Goal: Task Accomplishment & Management: Manage account settings

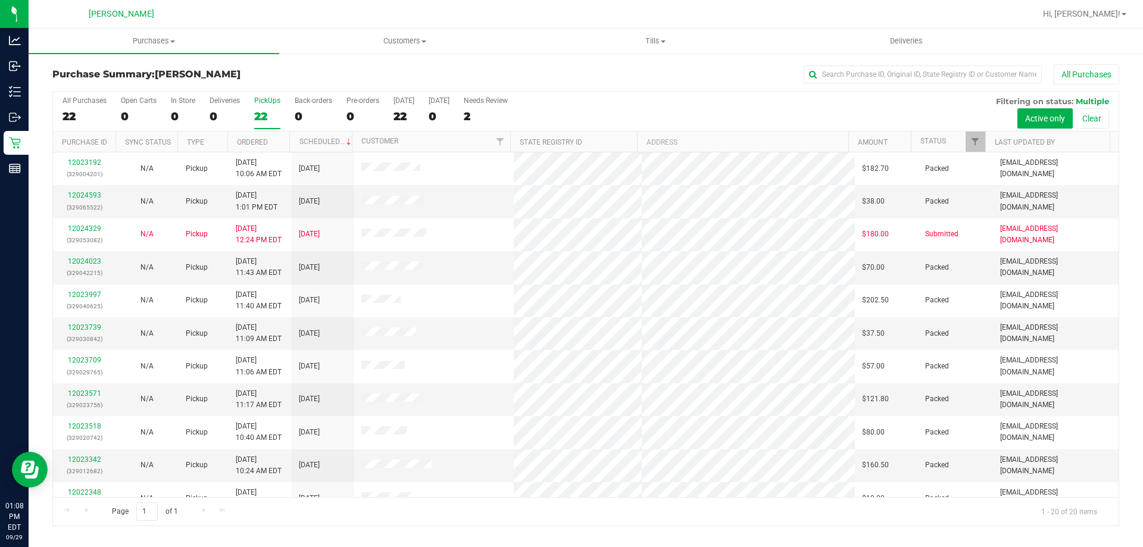
click at [273, 103] on div "PickUps" at bounding box center [267, 100] width 26 height 8
click at [0, 0] on input "PickUps 22" at bounding box center [0, 0] width 0 height 0
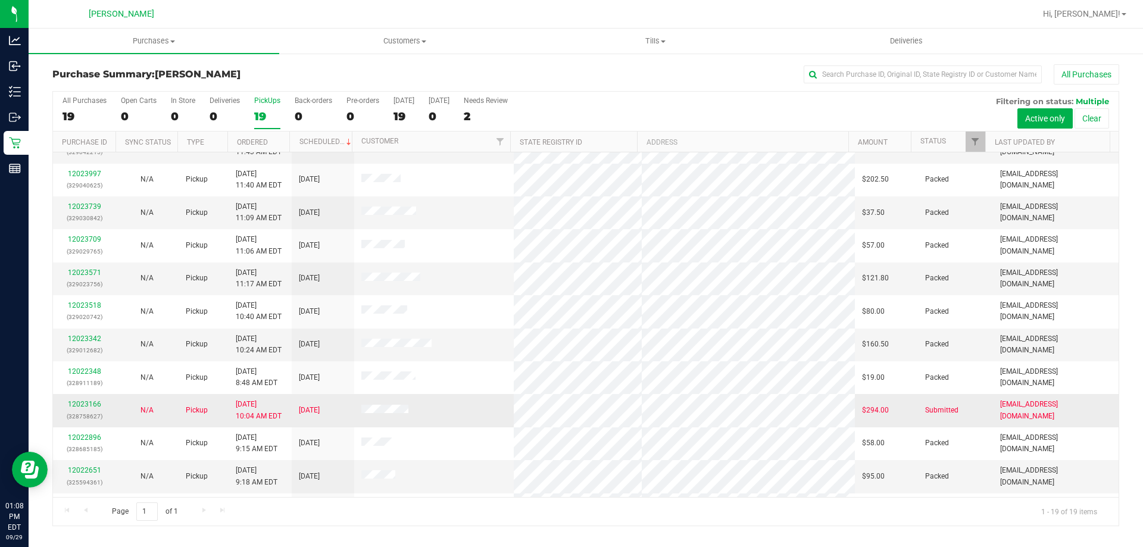
scroll to position [282, 0]
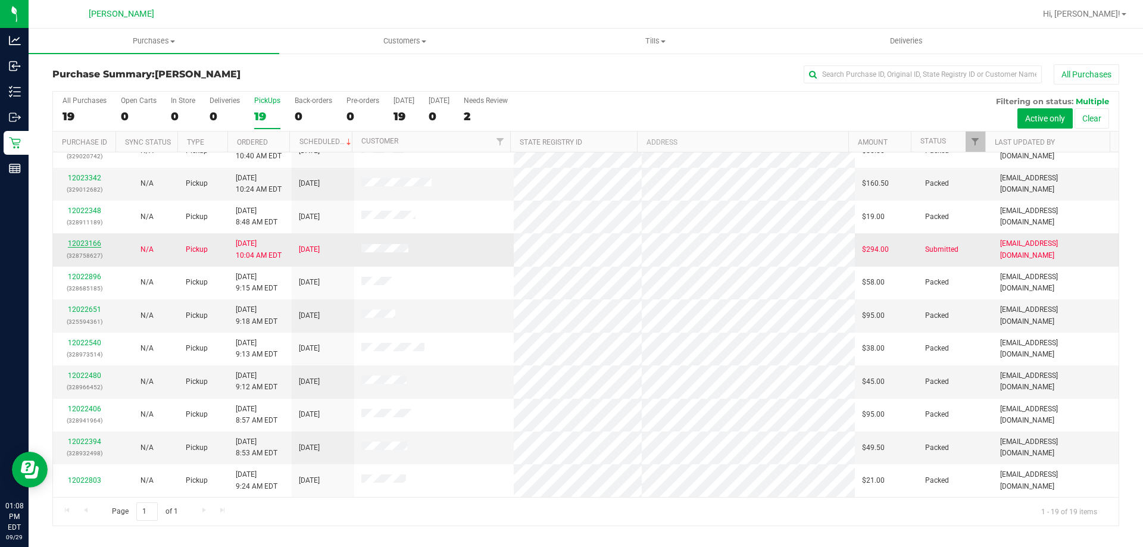
click at [95, 242] on link "12023166" at bounding box center [84, 243] width 33 height 8
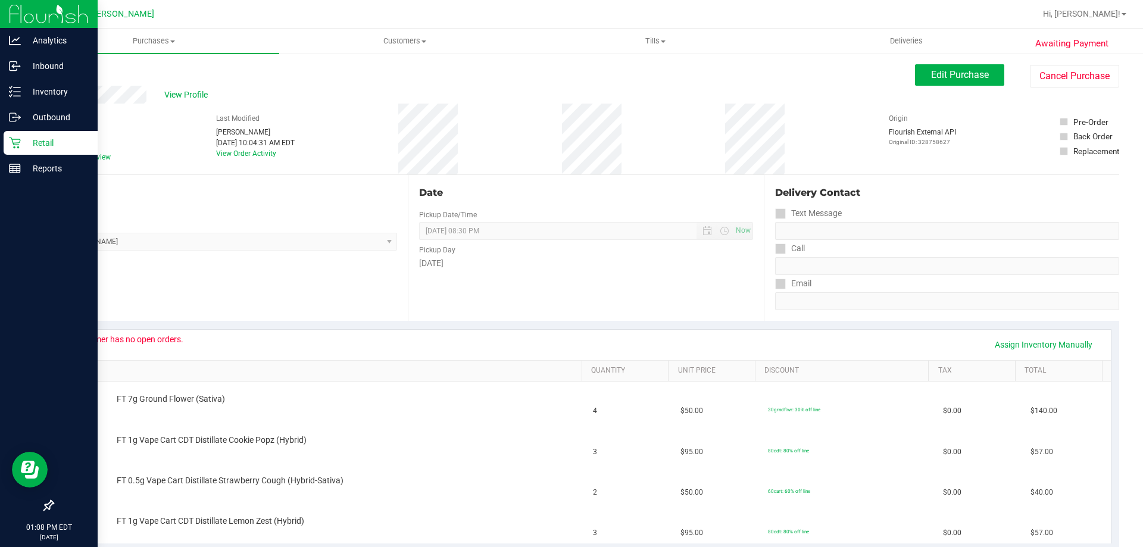
click at [40, 136] on p "Retail" at bounding box center [56, 143] width 71 height 14
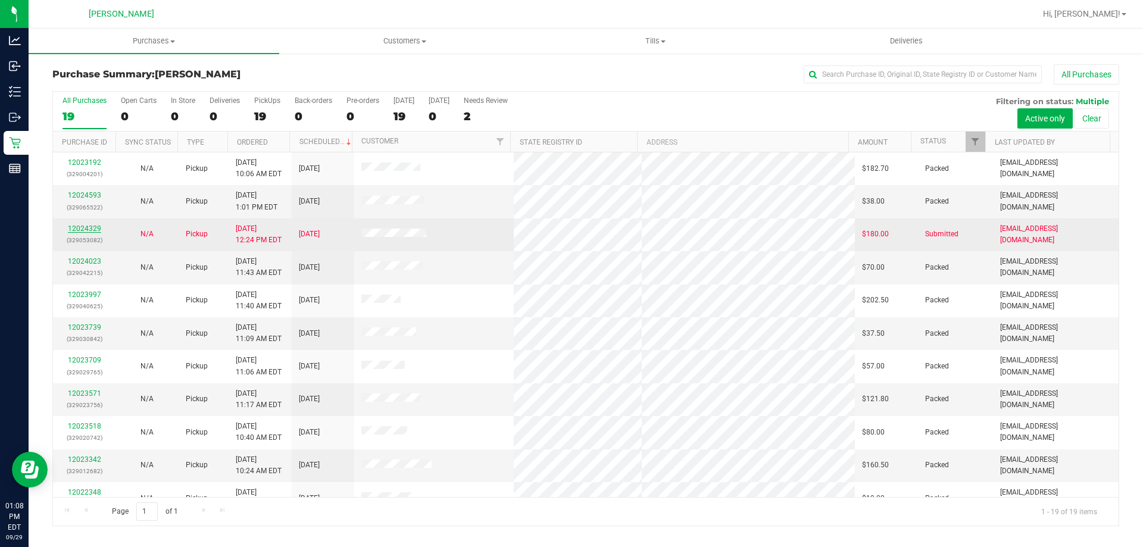
click at [95, 227] on link "12024329" at bounding box center [84, 228] width 33 height 8
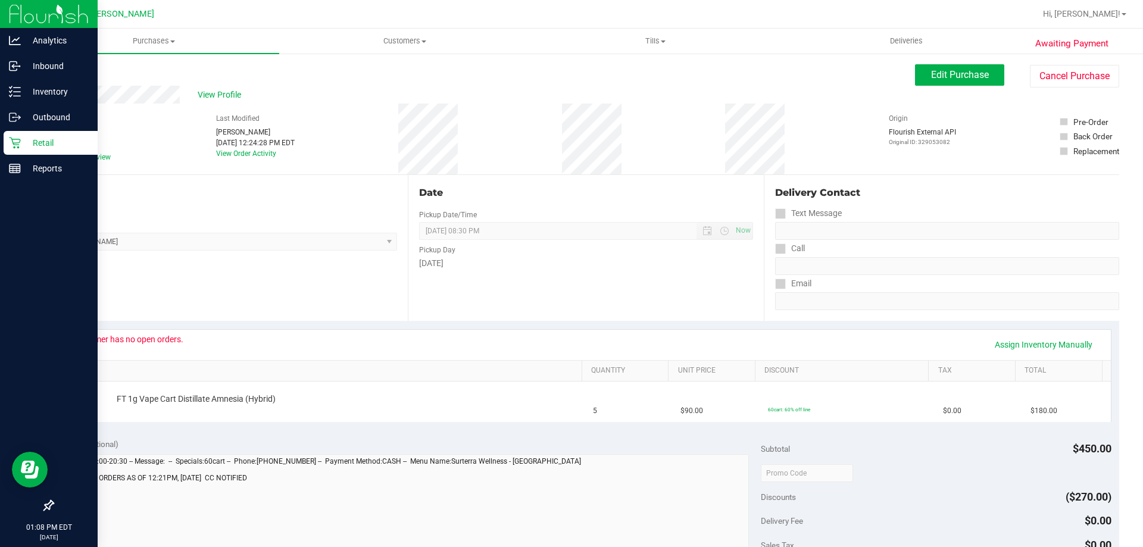
click at [43, 138] on p "Retail" at bounding box center [56, 143] width 71 height 14
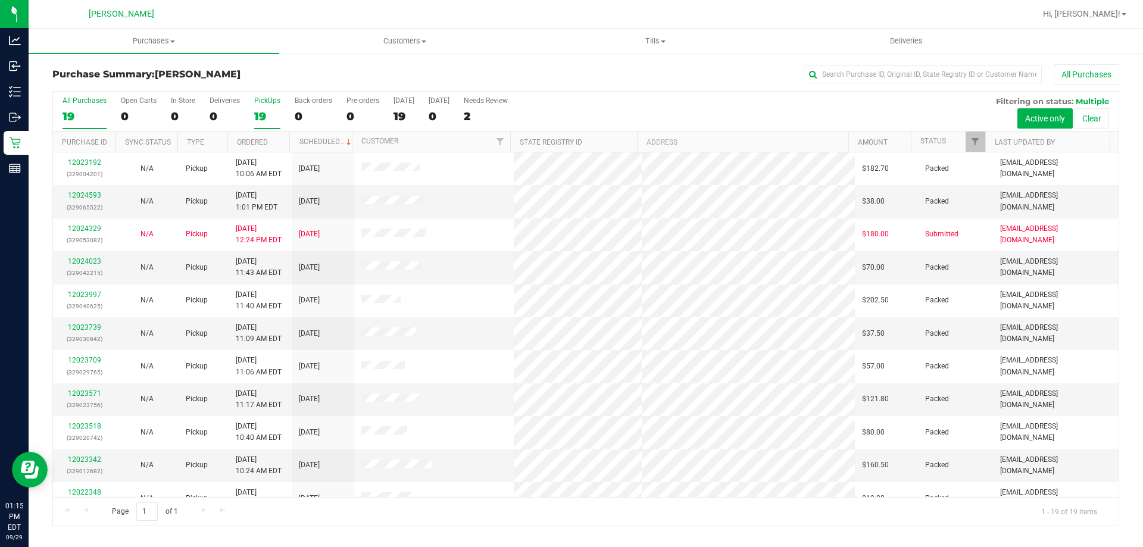
click at [266, 102] on div "PickUps" at bounding box center [267, 100] width 26 height 8
click at [0, 0] on input "PickUps 19" at bounding box center [0, 0] width 0 height 0
click at [267, 95] on div "All Purchases 19 Open Carts 0 In Store 0 Deliveries 0 PickUps 19 Back-orders 0 …" at bounding box center [586, 97] width 1066 height 10
click at [267, 101] on div "PickUps" at bounding box center [267, 100] width 26 height 8
click at [0, 0] on input "PickUps 19" at bounding box center [0, 0] width 0 height 0
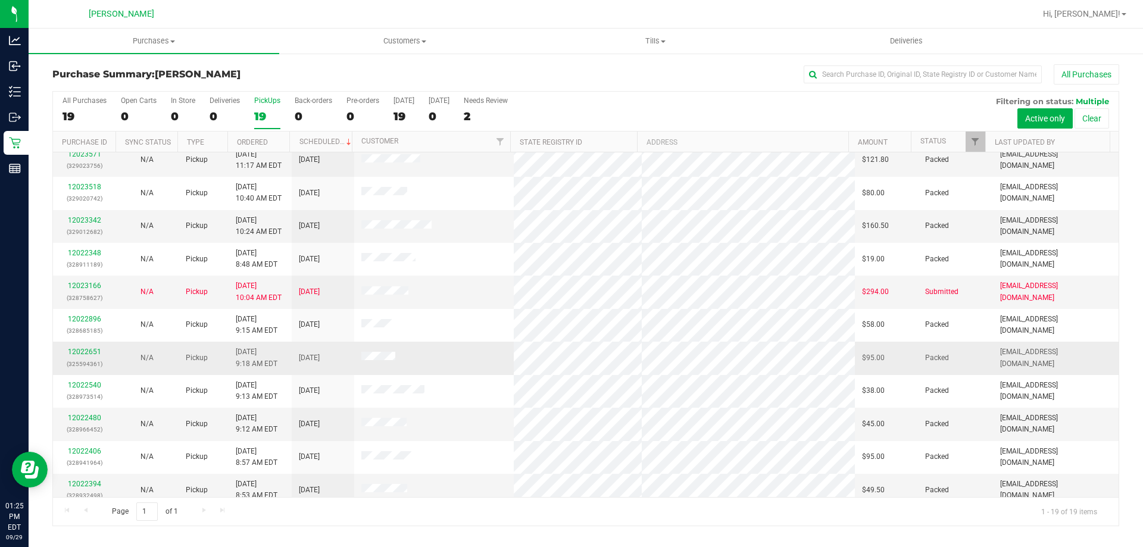
scroll to position [282, 0]
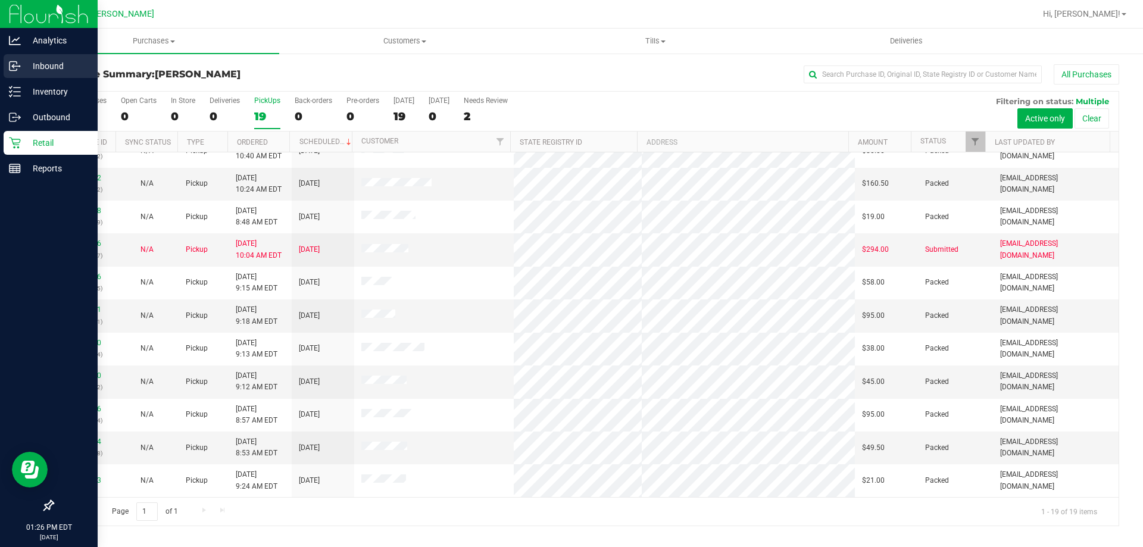
click at [48, 61] on p "Inbound" at bounding box center [56, 66] width 71 height 14
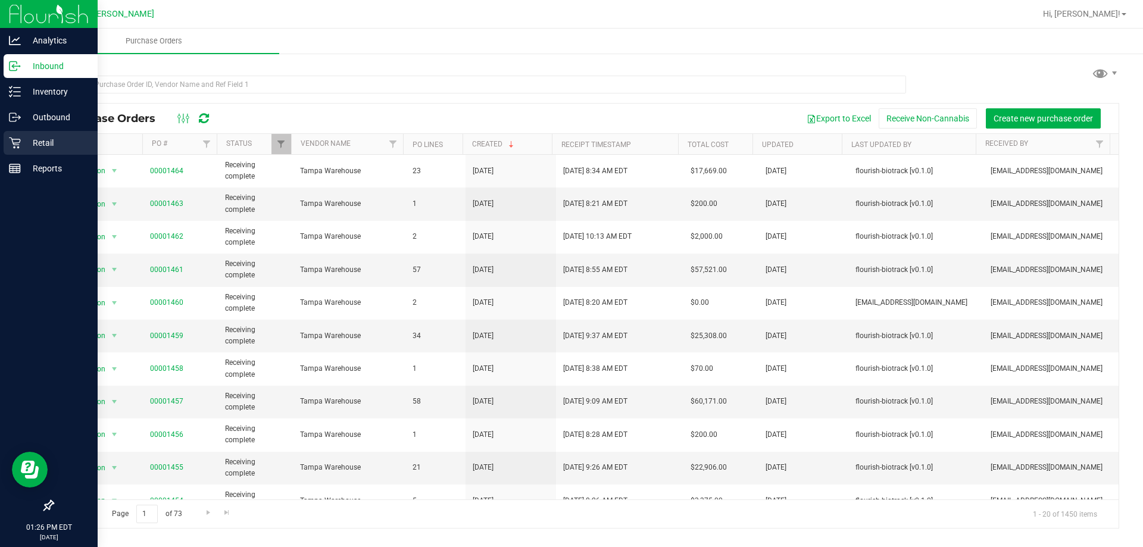
click at [52, 135] on div "Retail" at bounding box center [51, 143] width 94 height 24
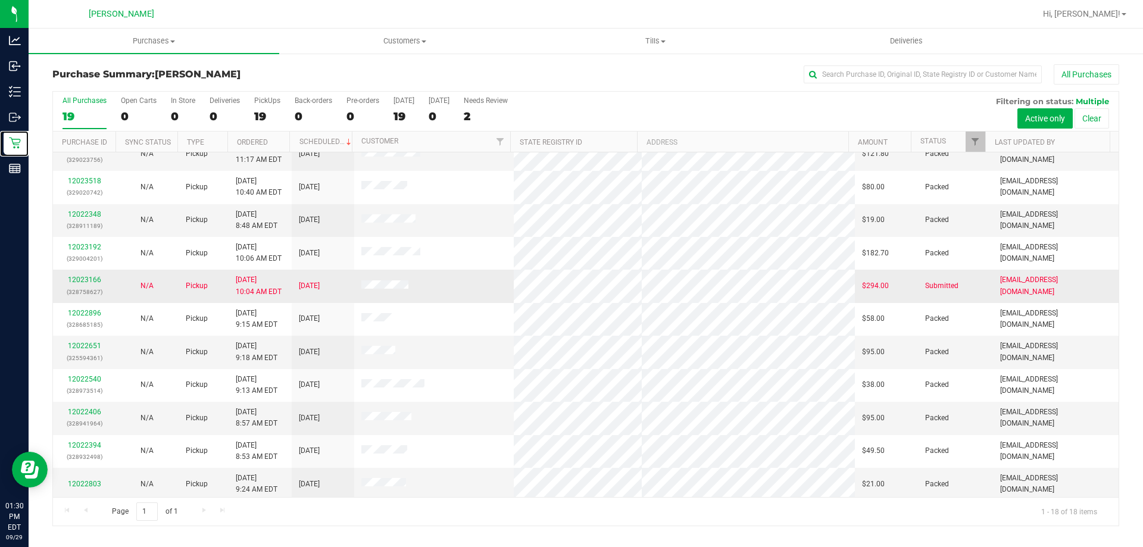
scroll to position [248, 0]
click at [264, 98] on div "PickUps" at bounding box center [267, 100] width 26 height 8
click at [0, 0] on input "PickUps 19" at bounding box center [0, 0] width 0 height 0
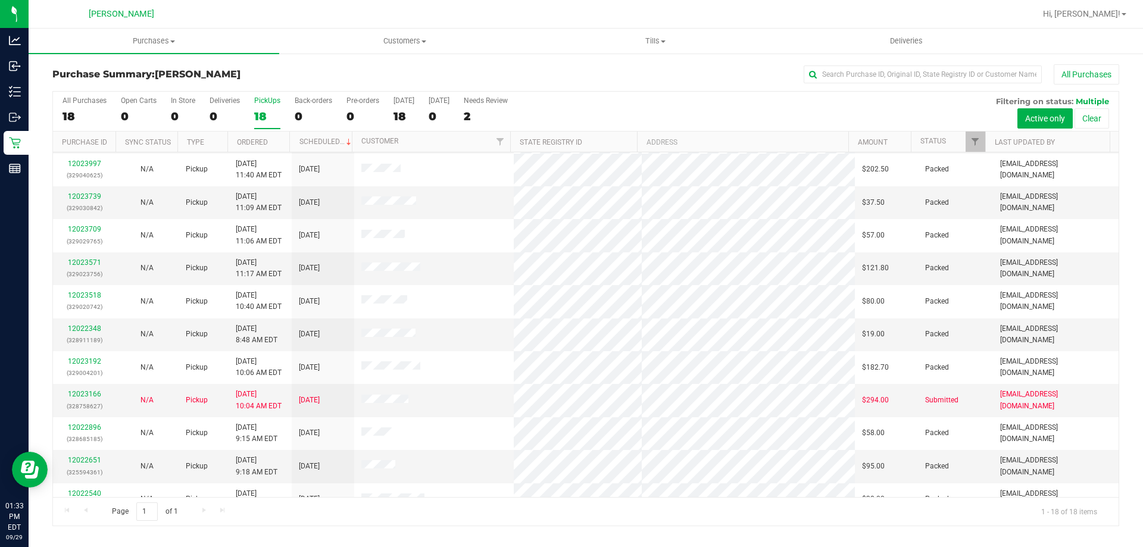
scroll to position [10, 0]
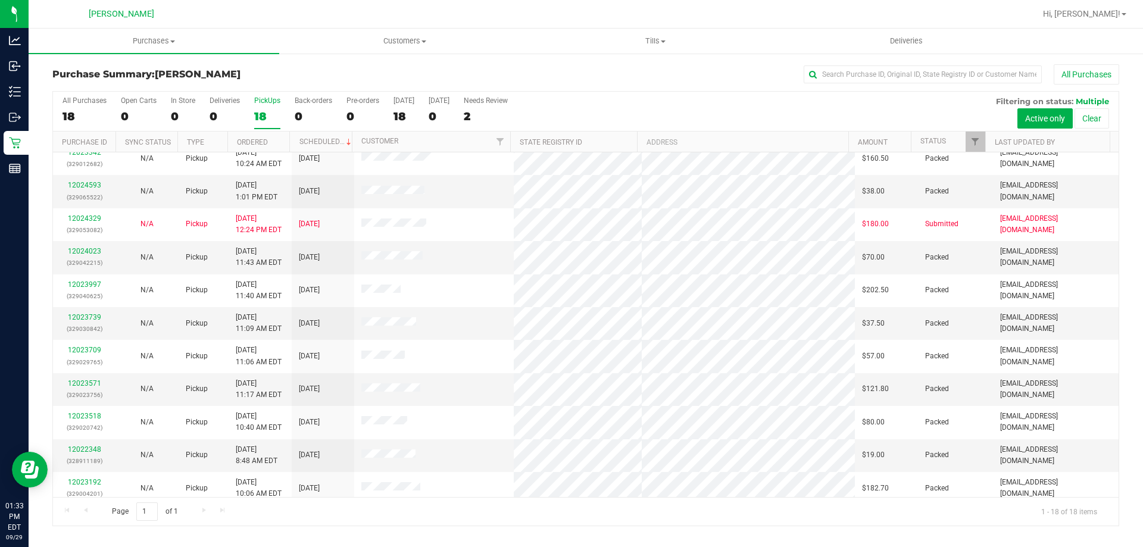
click at [263, 99] on div "PickUps" at bounding box center [267, 100] width 26 height 8
click at [0, 0] on input "PickUps 18" at bounding box center [0, 0] width 0 height 0
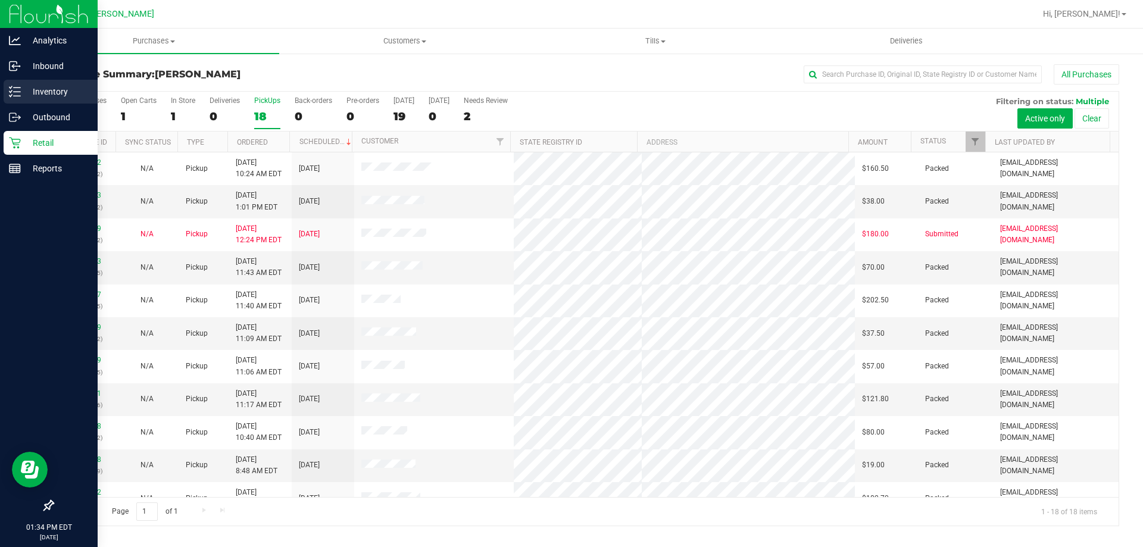
click at [61, 94] on p "Inventory" at bounding box center [56, 92] width 71 height 14
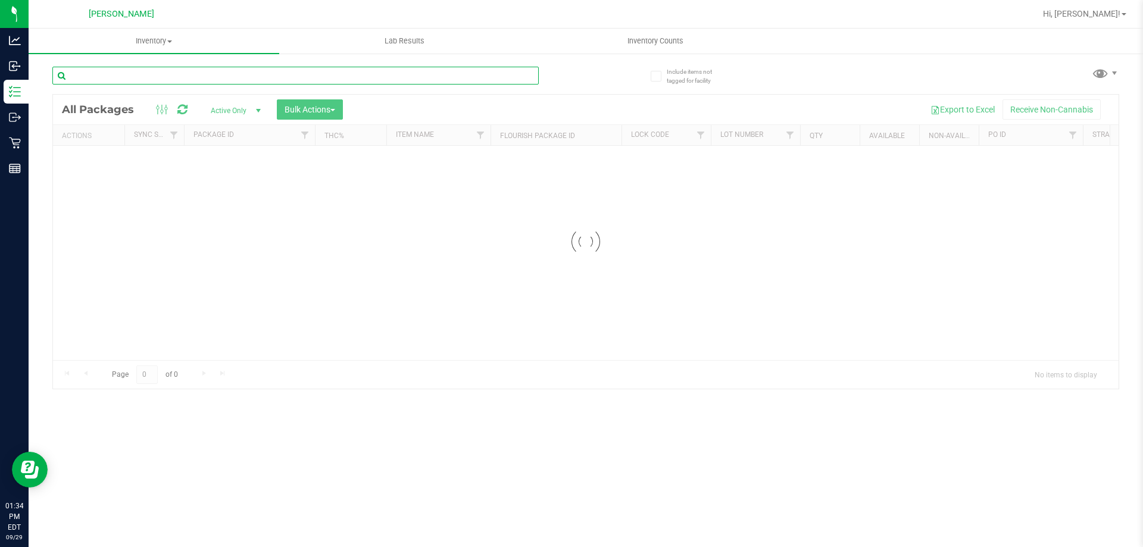
click at [176, 73] on input "text" at bounding box center [295, 76] width 486 height 18
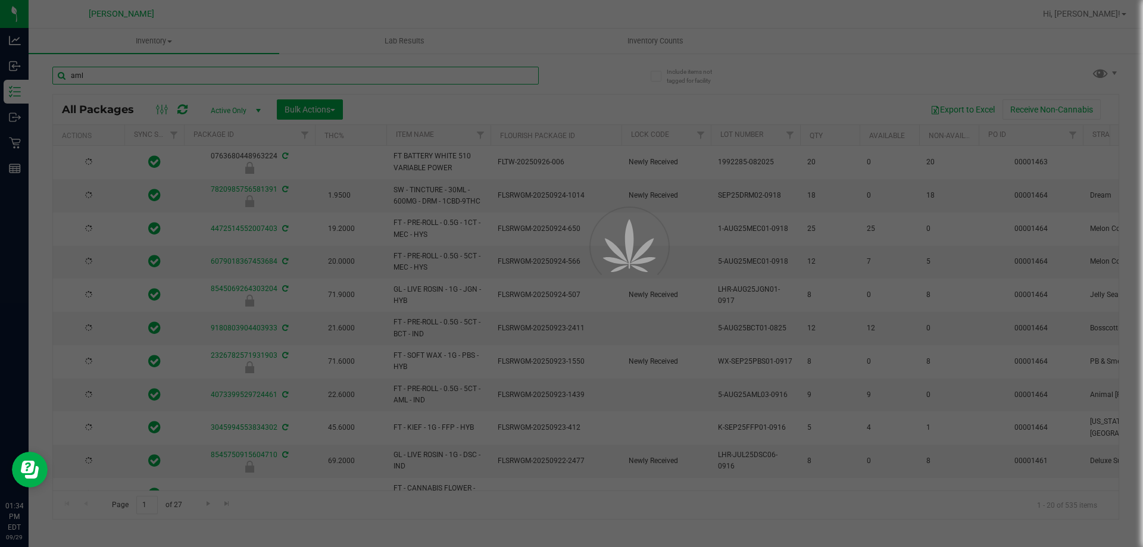
type input "aml"
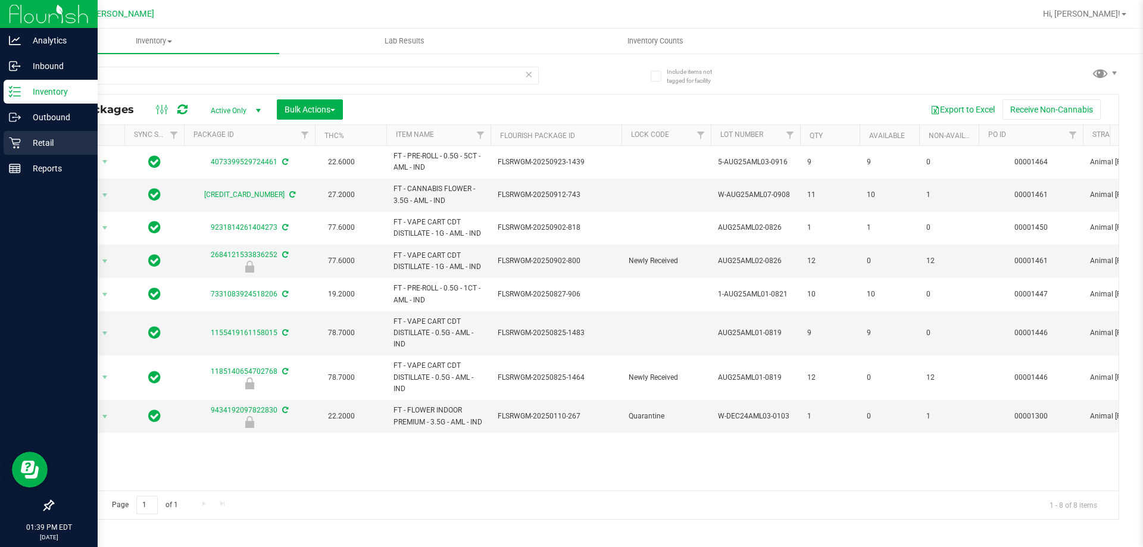
click at [40, 137] on p "Retail" at bounding box center [56, 143] width 71 height 14
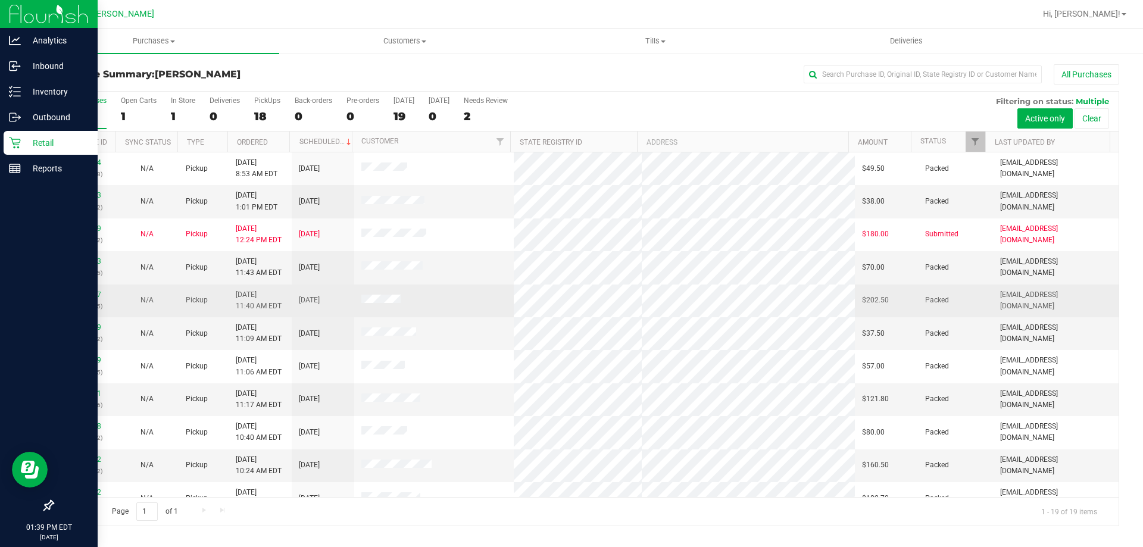
click at [464, 291] on td at bounding box center [434, 301] width 160 height 33
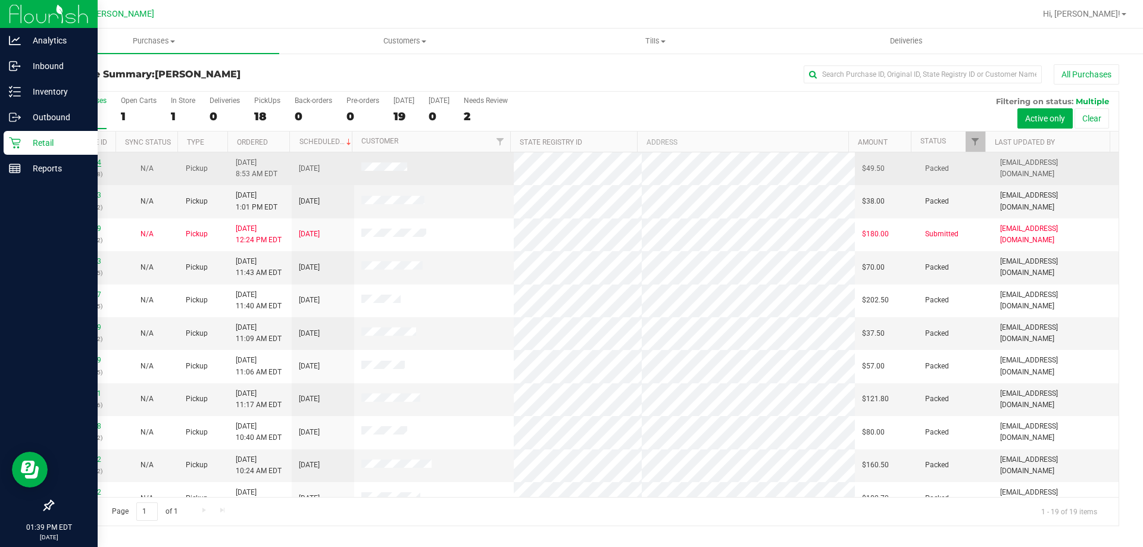
click at [88, 158] on link "12022394" at bounding box center [84, 162] width 33 height 8
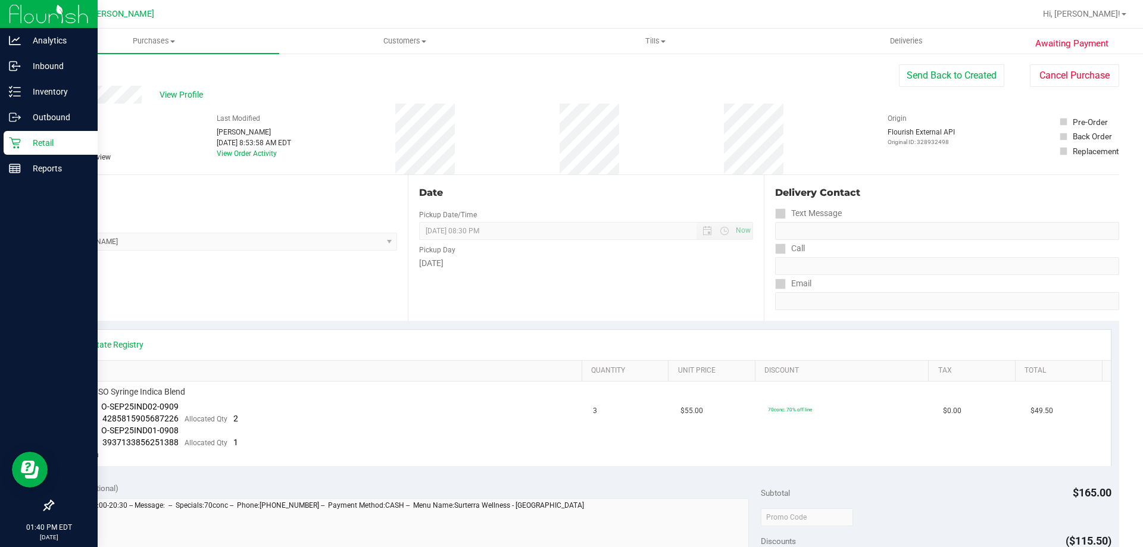
click at [39, 136] on p "Retail" at bounding box center [56, 143] width 71 height 14
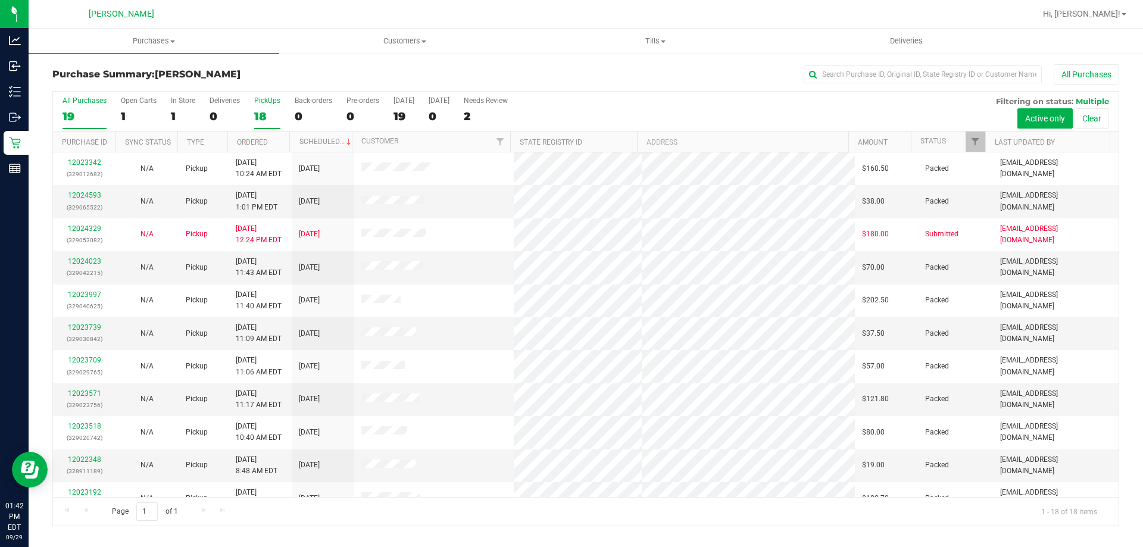
click at [266, 97] on div "PickUps" at bounding box center [267, 100] width 26 height 8
click at [0, 0] on input "PickUps 18" at bounding box center [0, 0] width 0 height 0
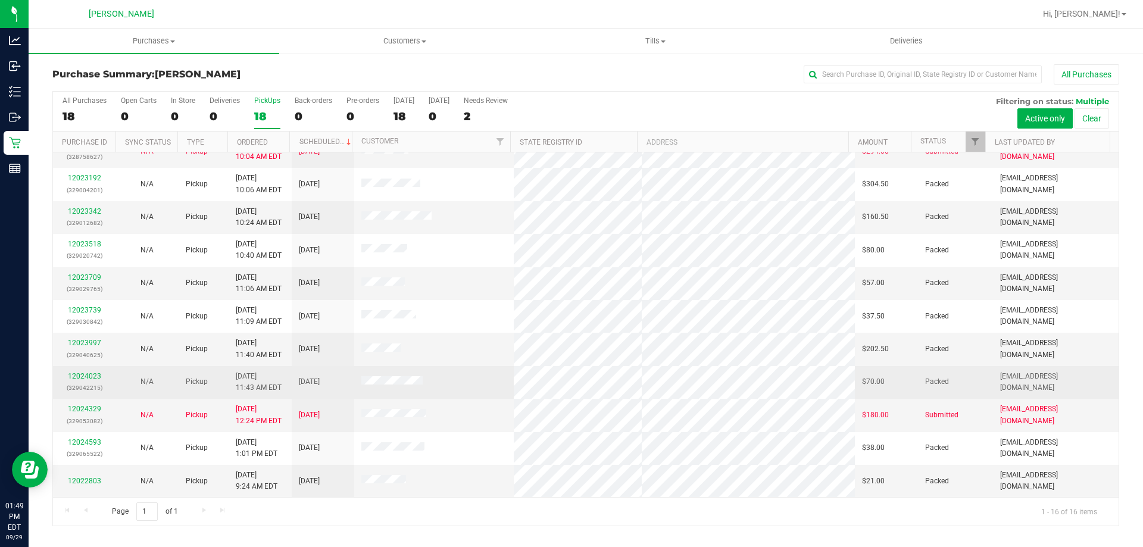
scroll to position [183, 0]
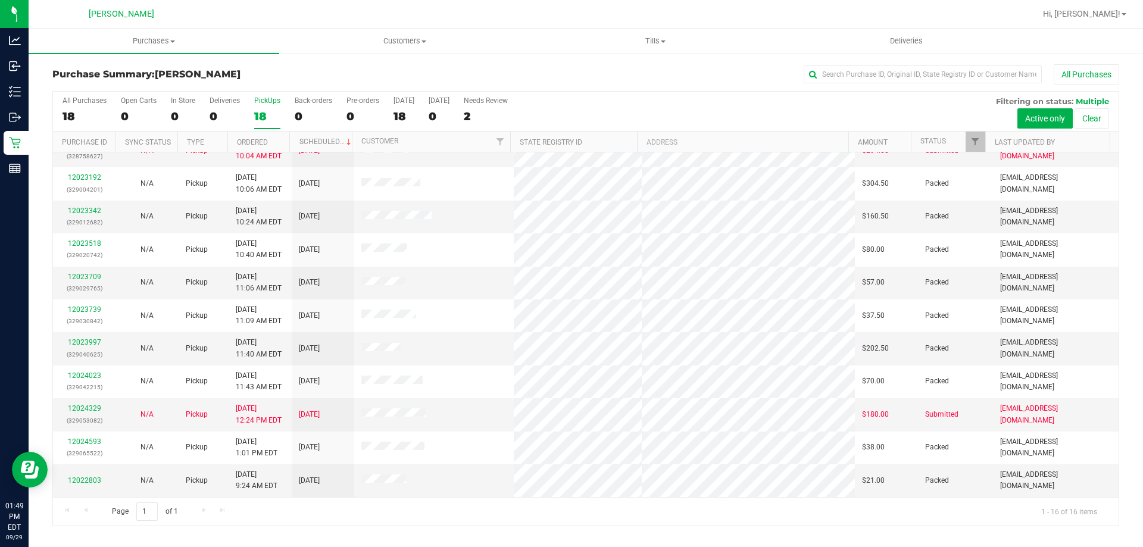
click at [270, 104] on div "PickUps" at bounding box center [267, 100] width 26 height 8
click at [0, 0] on input "PickUps 18" at bounding box center [0, 0] width 0 height 0
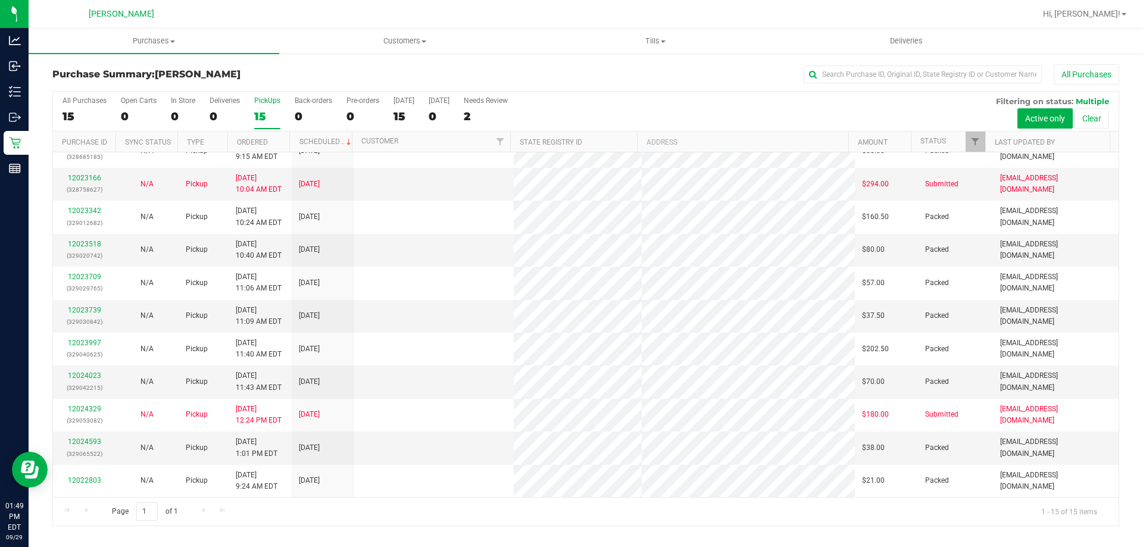
scroll to position [0, 0]
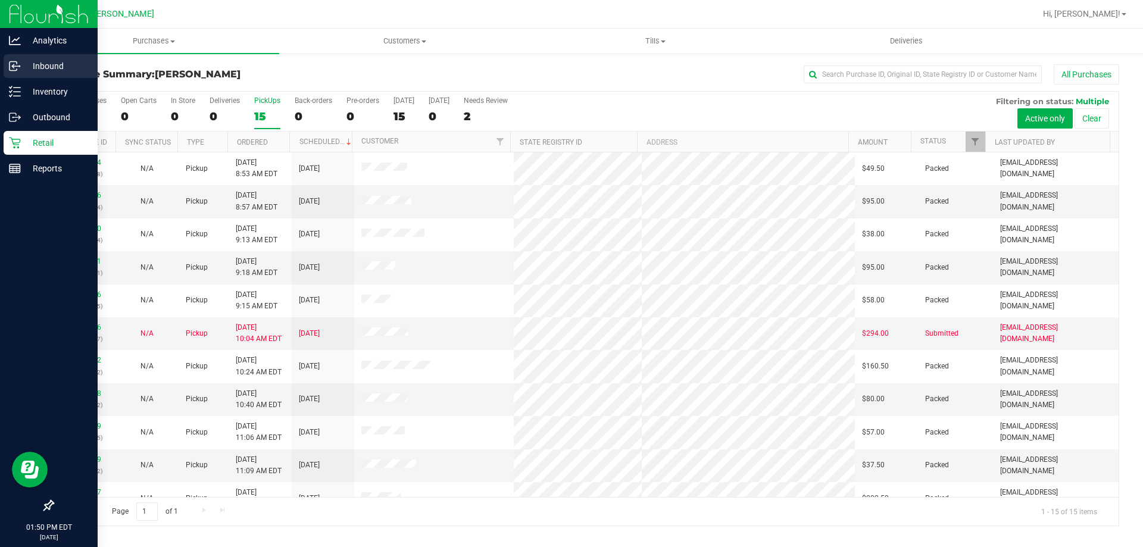
click at [45, 63] on p "Inbound" at bounding box center [56, 66] width 71 height 14
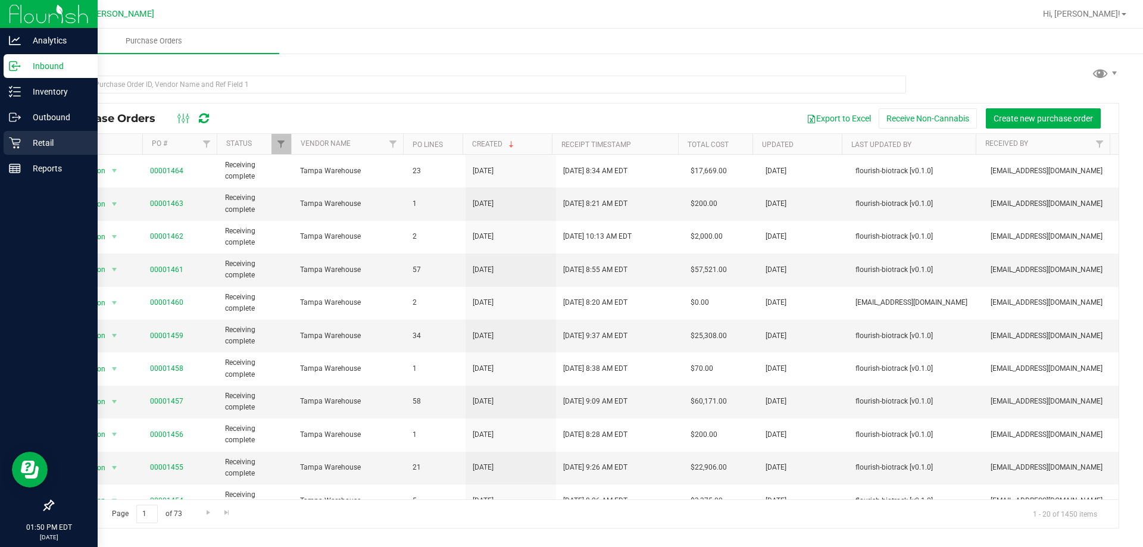
click at [33, 141] on p "Retail" at bounding box center [56, 143] width 71 height 14
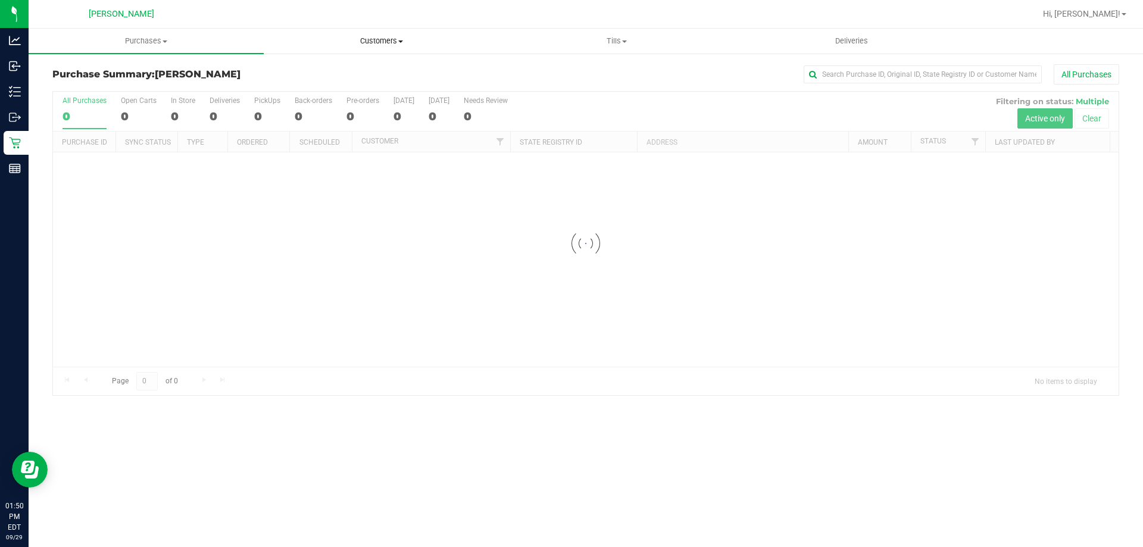
click at [386, 40] on span "Customers" at bounding box center [381, 41] width 234 height 11
click at [376, 72] on li "All customers" at bounding box center [381, 72] width 235 height 14
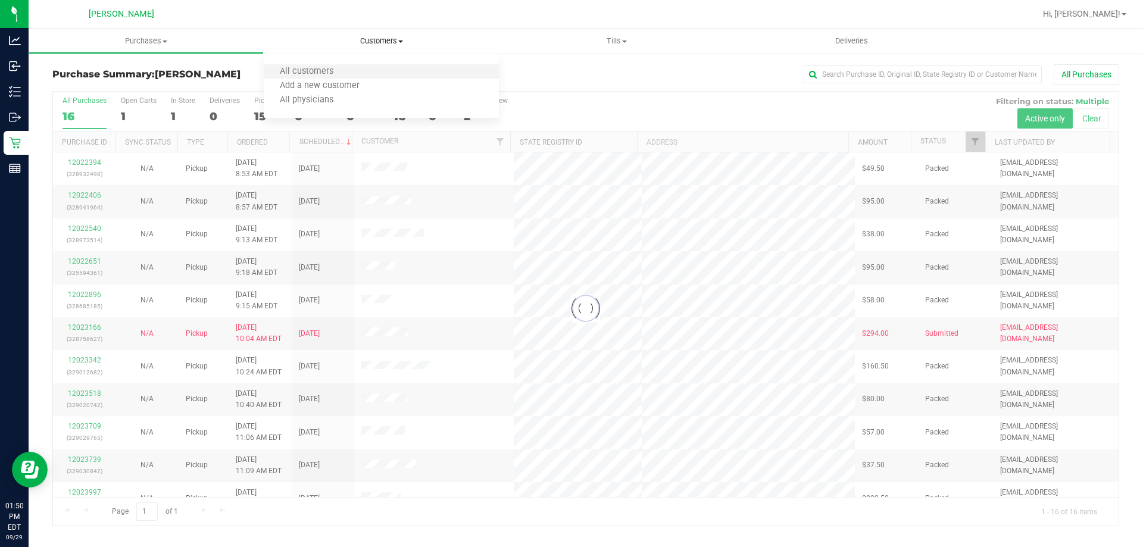
click at [369, 74] on li "All customers" at bounding box center [381, 72] width 235 height 14
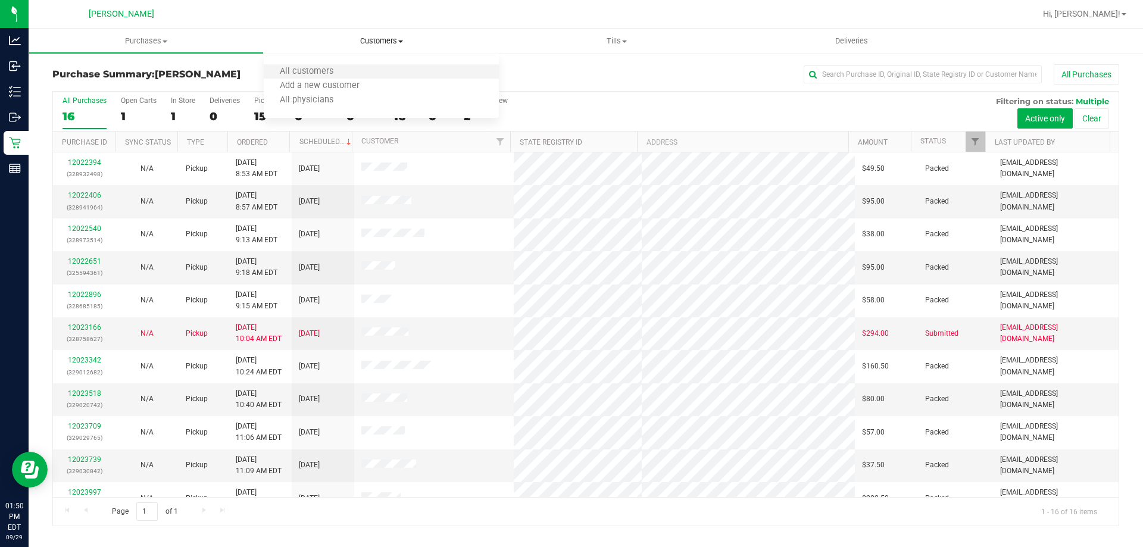
click at [375, 74] on li "All customers" at bounding box center [381, 72] width 235 height 14
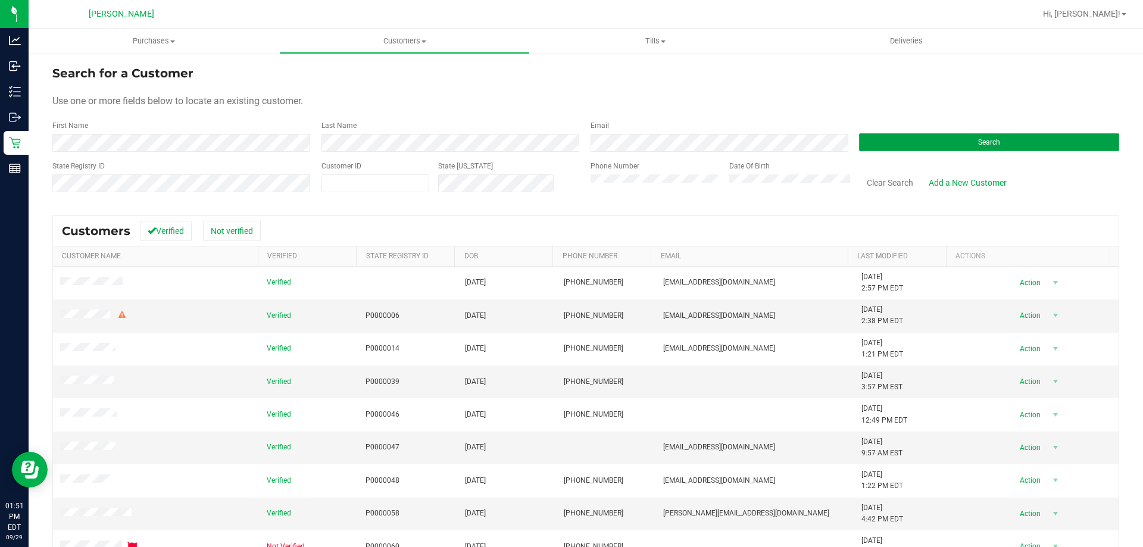
click at [886, 147] on button "Search" at bounding box center [989, 142] width 260 height 18
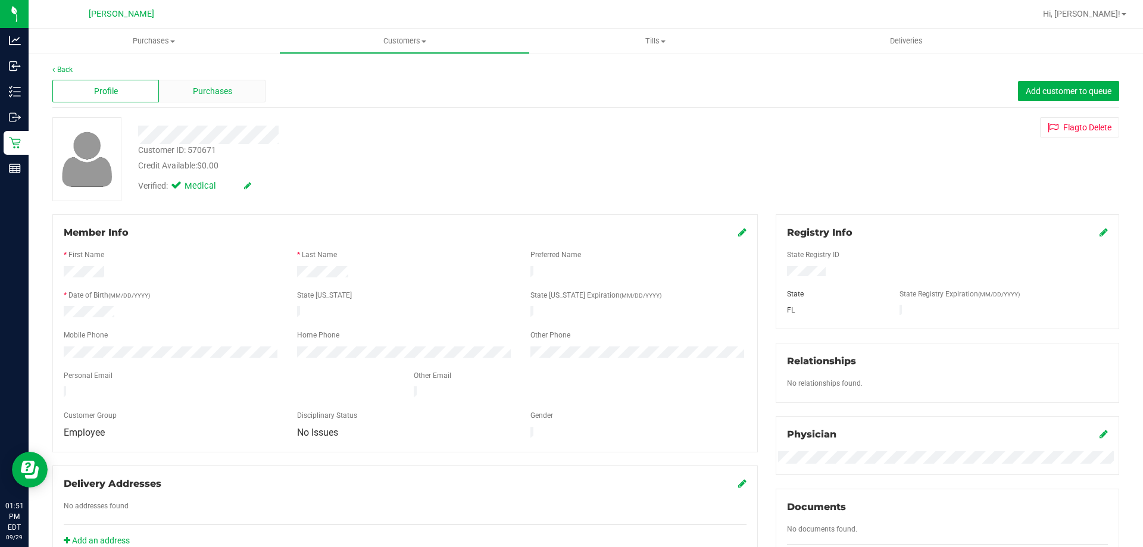
click at [231, 96] on div "Purchases" at bounding box center [212, 91] width 107 height 23
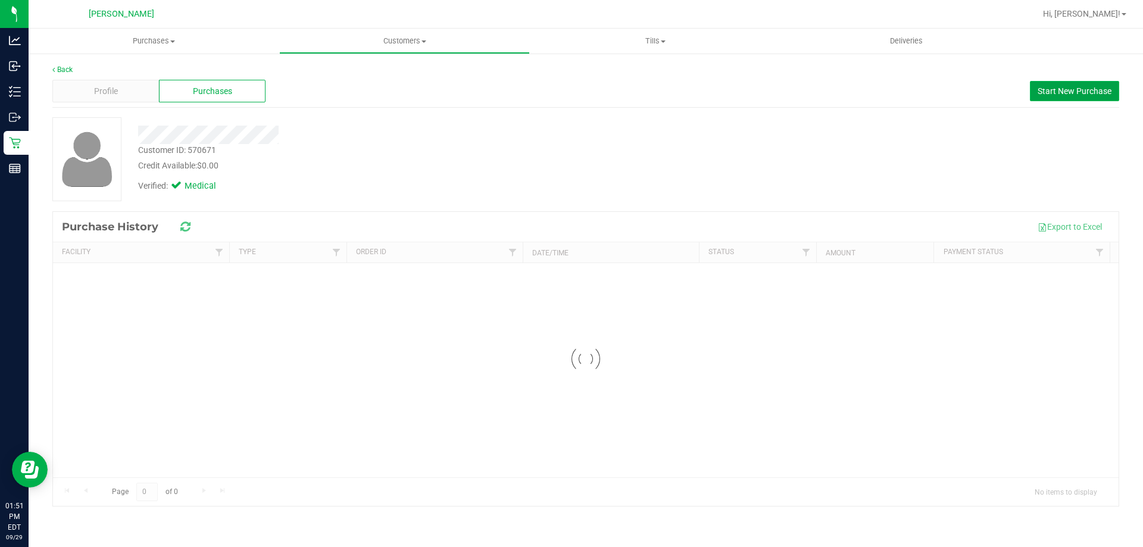
click at [1108, 86] on span "Start New Purchase" at bounding box center [1075, 91] width 74 height 10
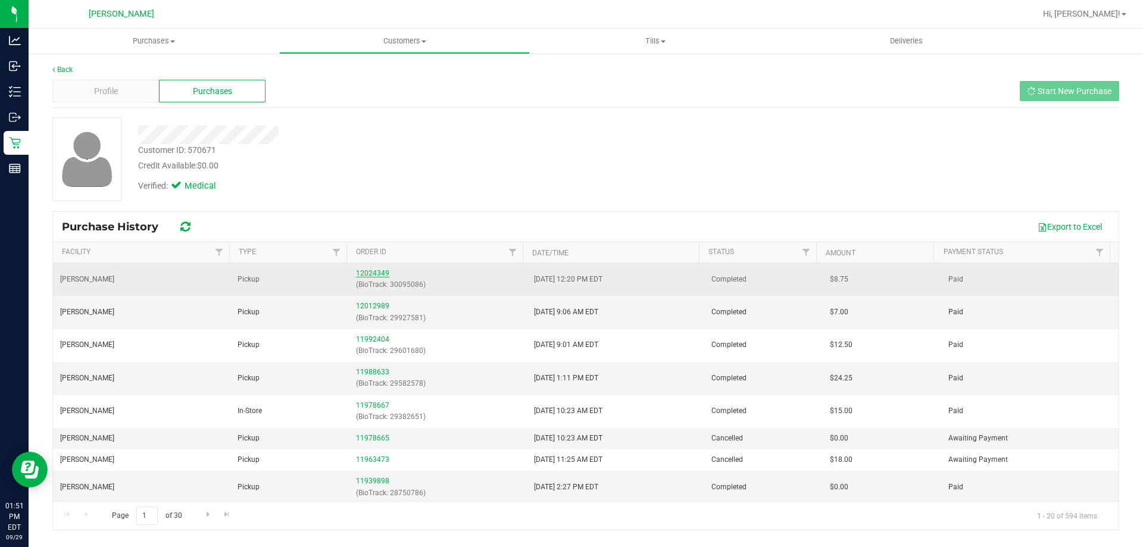
click at [365, 273] on link "12024349" at bounding box center [372, 273] width 33 height 8
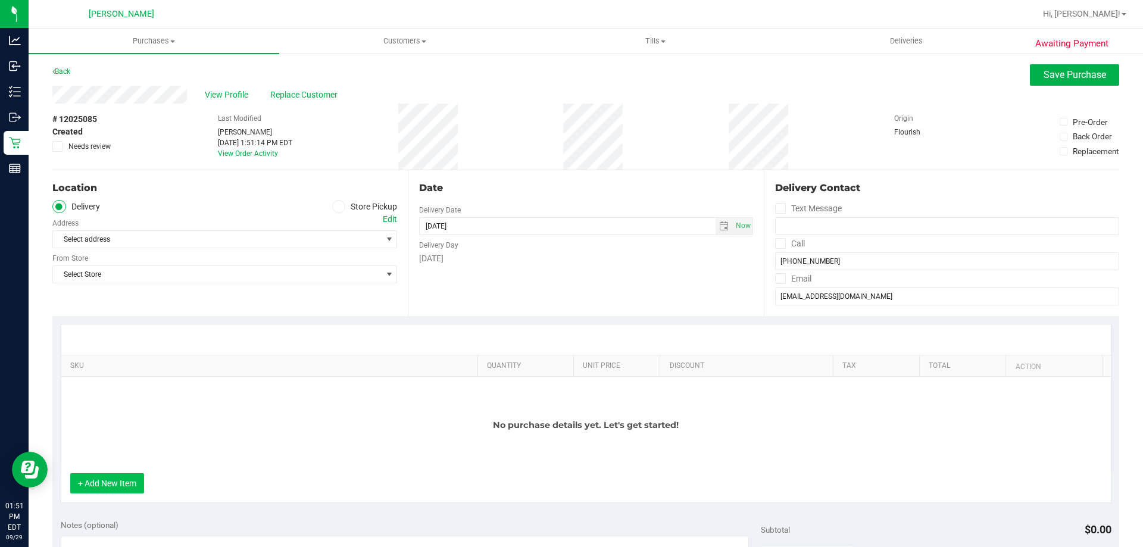
click at [118, 480] on button "+ Add New Item" at bounding box center [107, 483] width 74 height 20
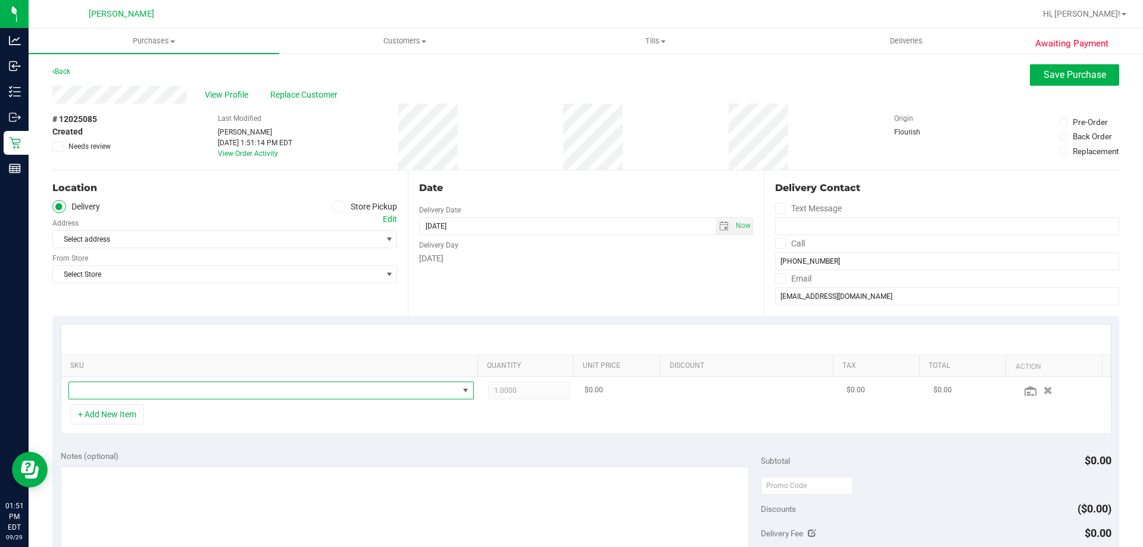
click at [168, 396] on span "NO DATA FOUND" at bounding box center [263, 390] width 389 height 17
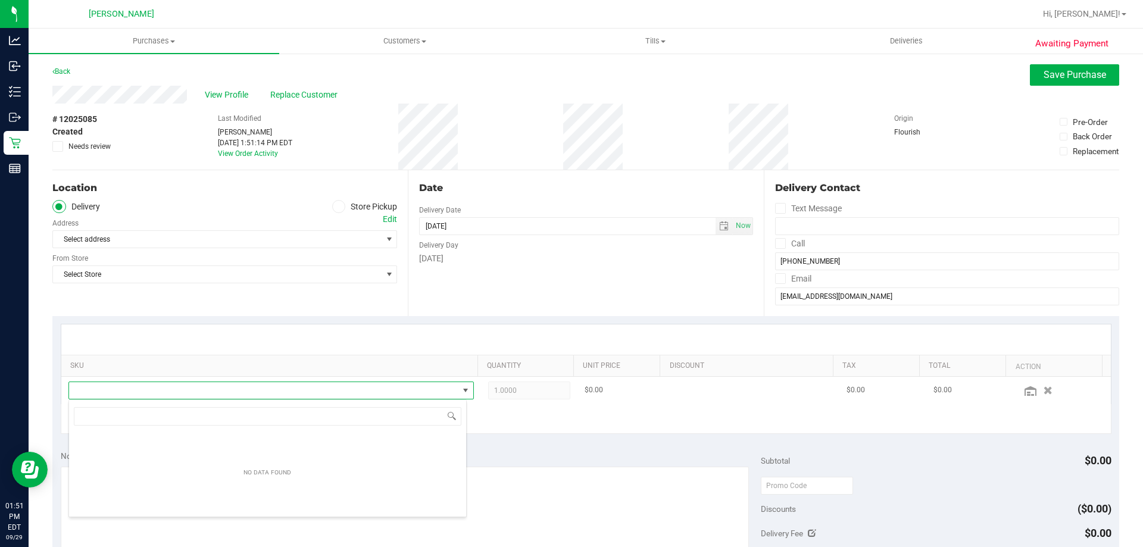
scroll to position [18, 395]
type input "d"
type input "dda"
click at [335, 207] on icon at bounding box center [338, 207] width 7 height 0
click at [0, 0] on input "Store Pickup" at bounding box center [0, 0] width 0 height 0
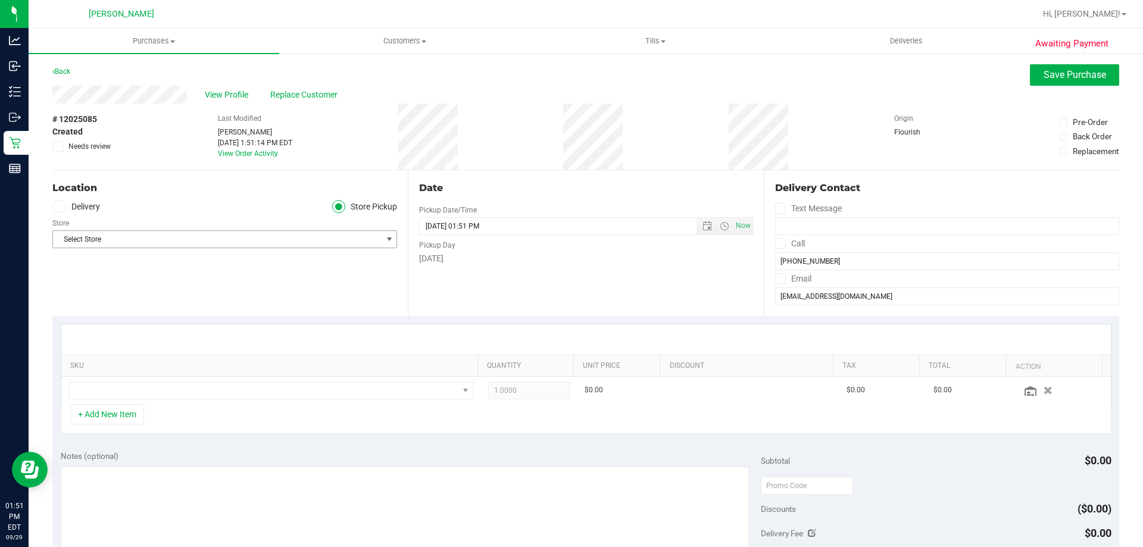
click at [322, 241] on span "Select Store" at bounding box center [217, 239] width 329 height 17
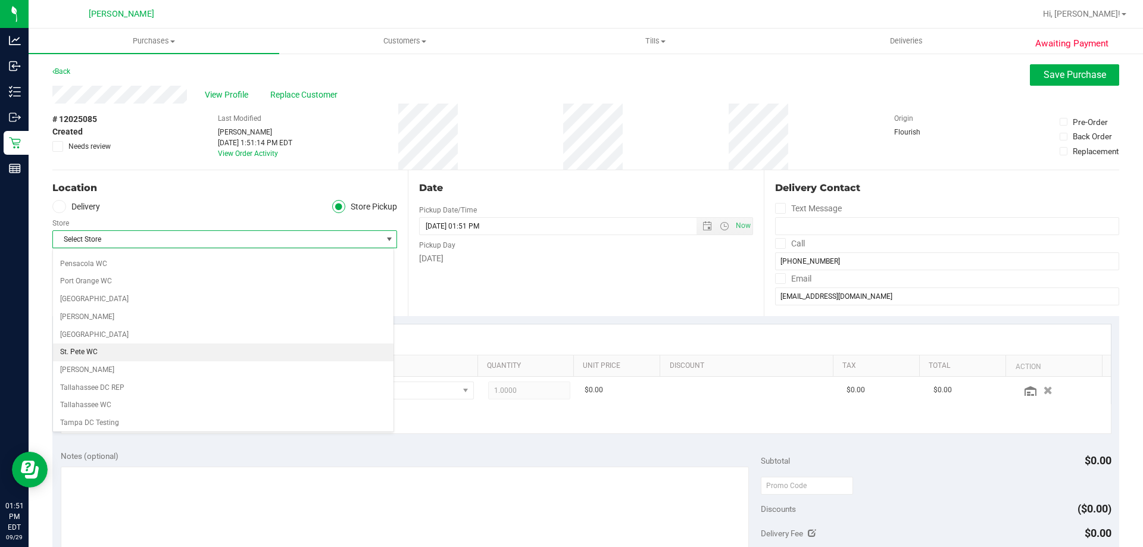
scroll to position [687, 0]
click at [298, 372] on li "[PERSON_NAME]" at bounding box center [223, 370] width 341 height 18
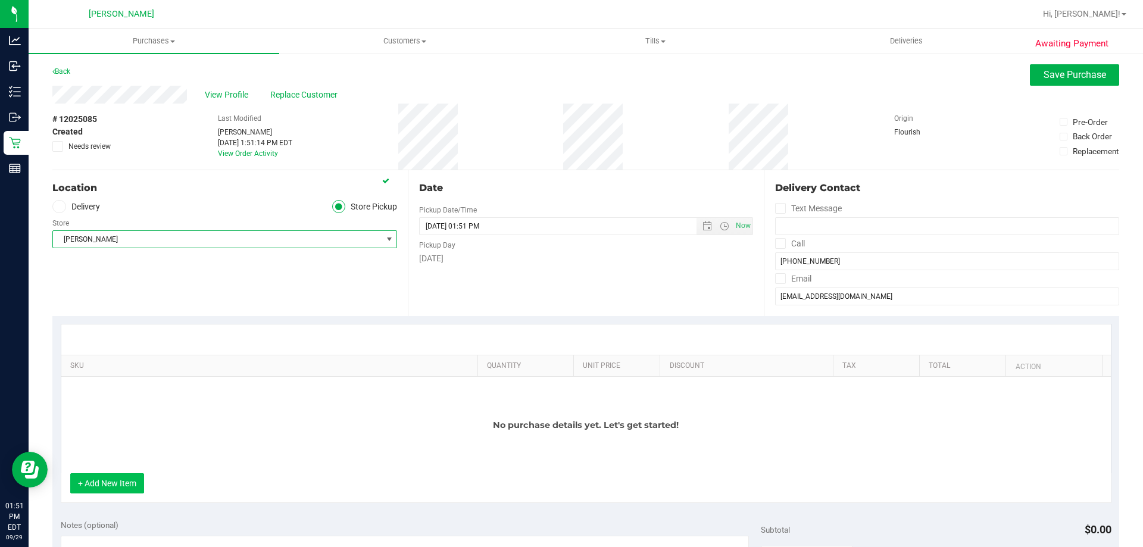
click at [130, 485] on button "+ Add New Item" at bounding box center [107, 483] width 74 height 20
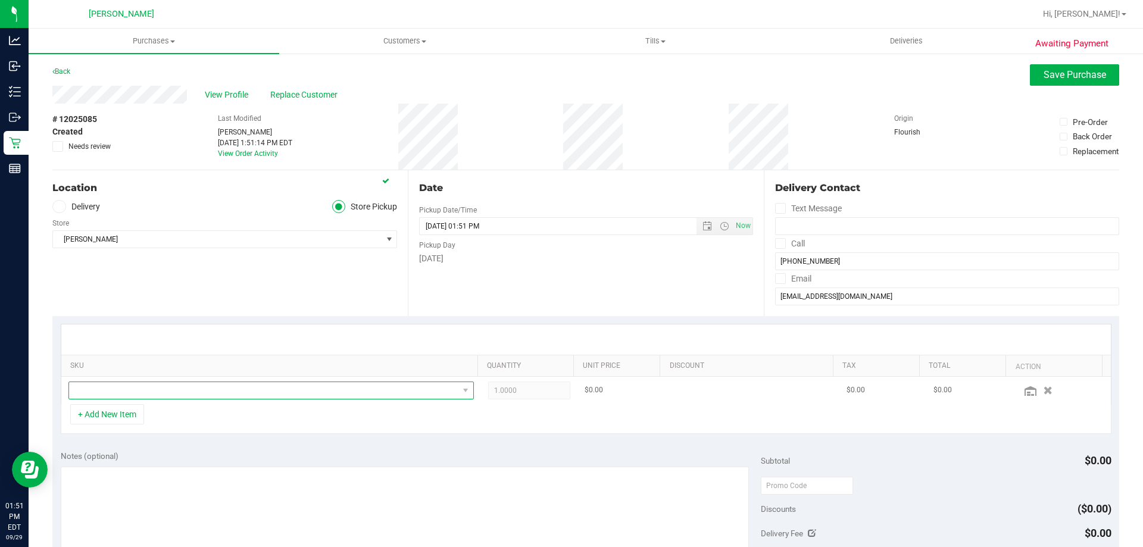
click at [174, 391] on span "NO DATA FOUND" at bounding box center [263, 390] width 389 height 17
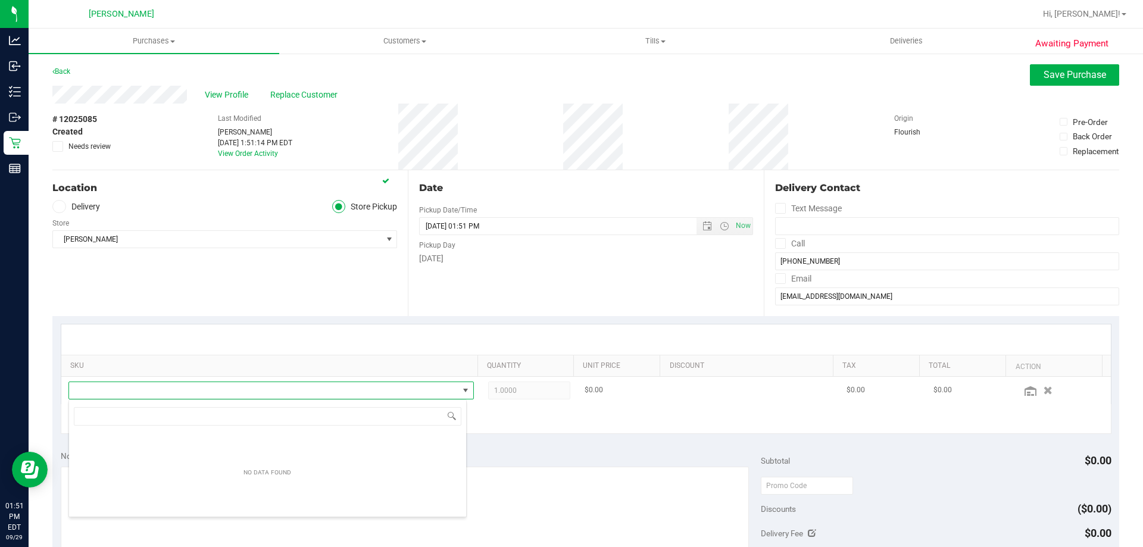
scroll to position [18, 395]
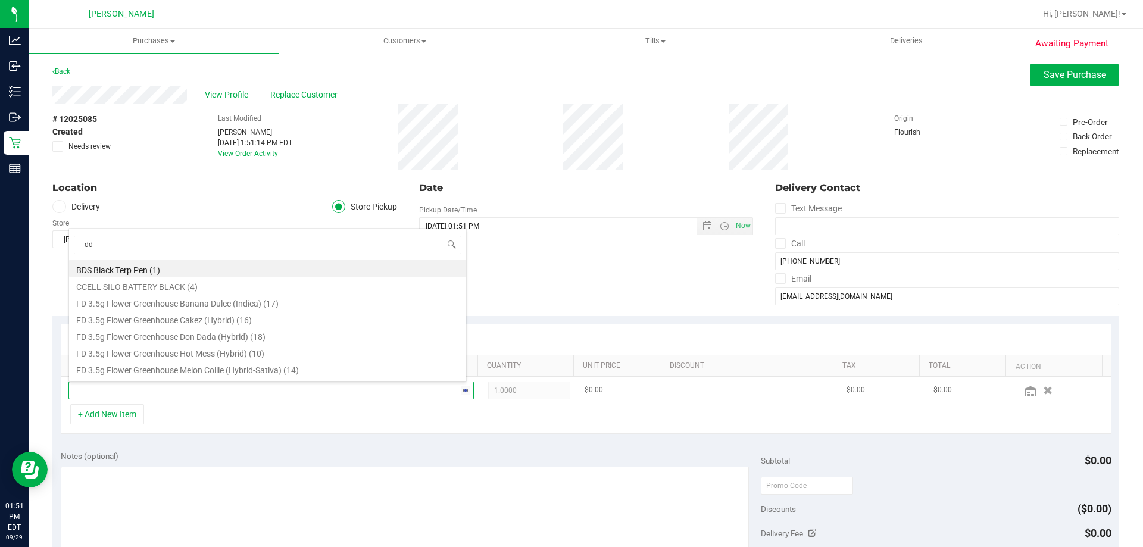
type input "dda"
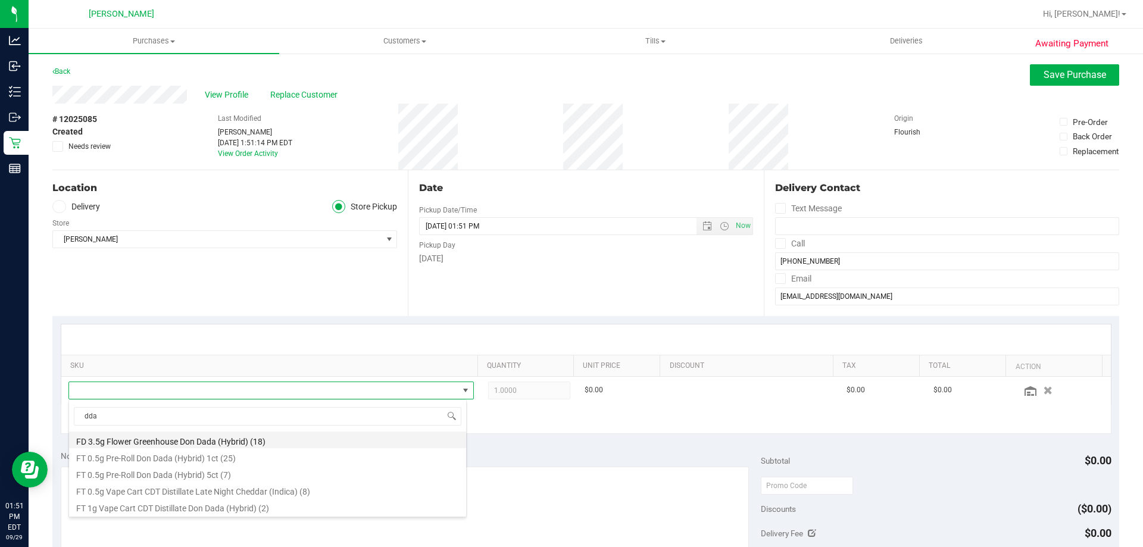
click at [160, 433] on li "FD 3.5g Flower Greenhouse Don Dada (Hybrid) (18)" at bounding box center [267, 440] width 397 height 17
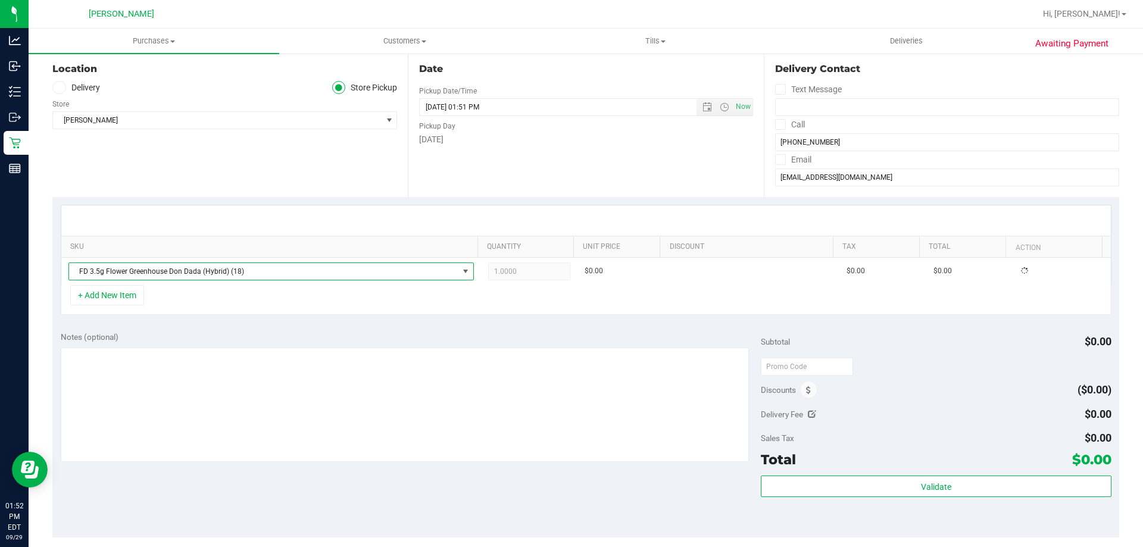
scroll to position [0, 0]
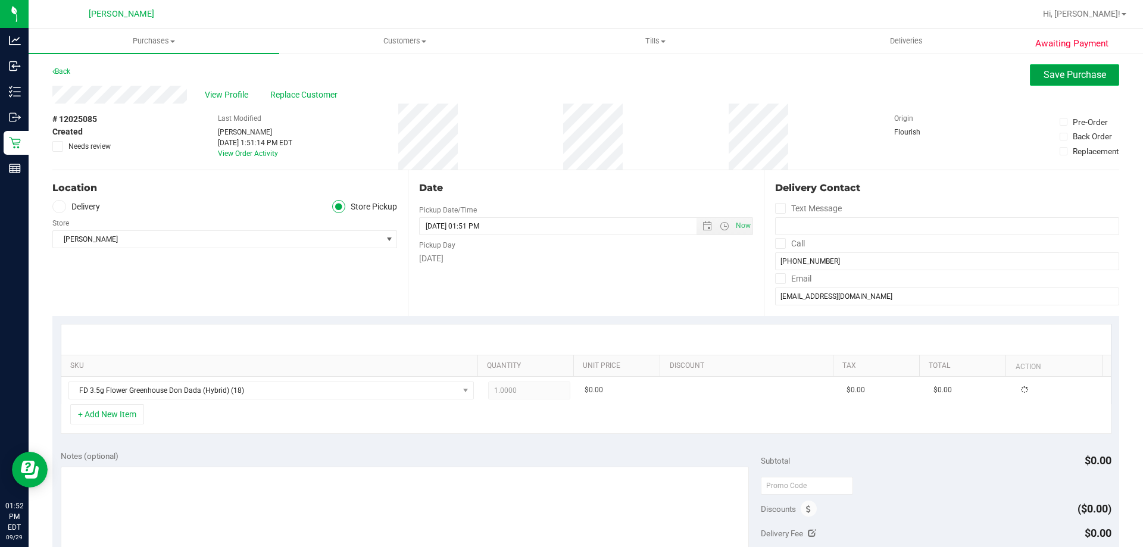
click at [1065, 77] on span "Save Purchase" at bounding box center [1075, 74] width 63 height 11
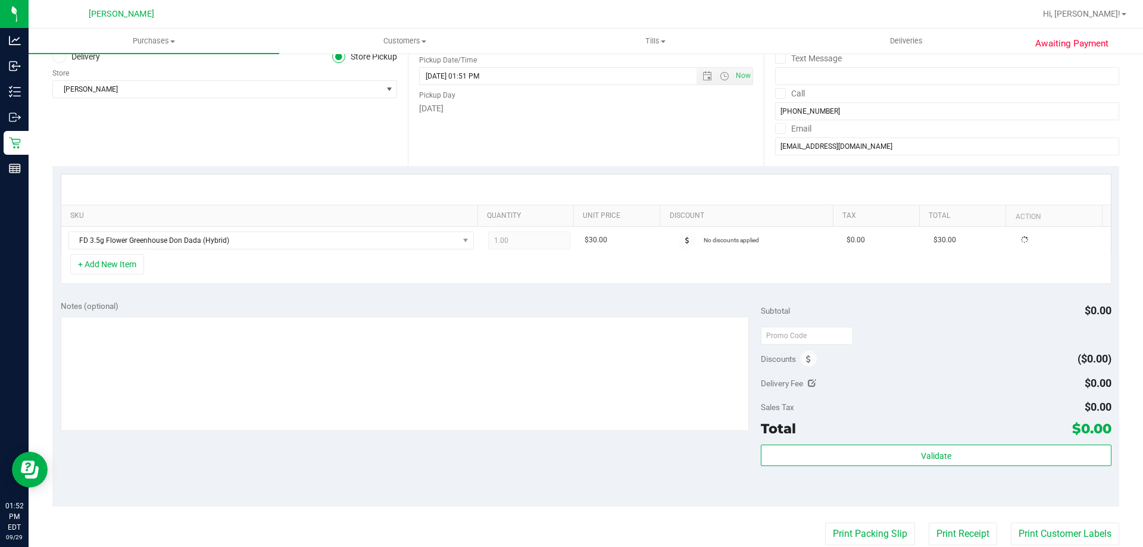
scroll to position [238, 0]
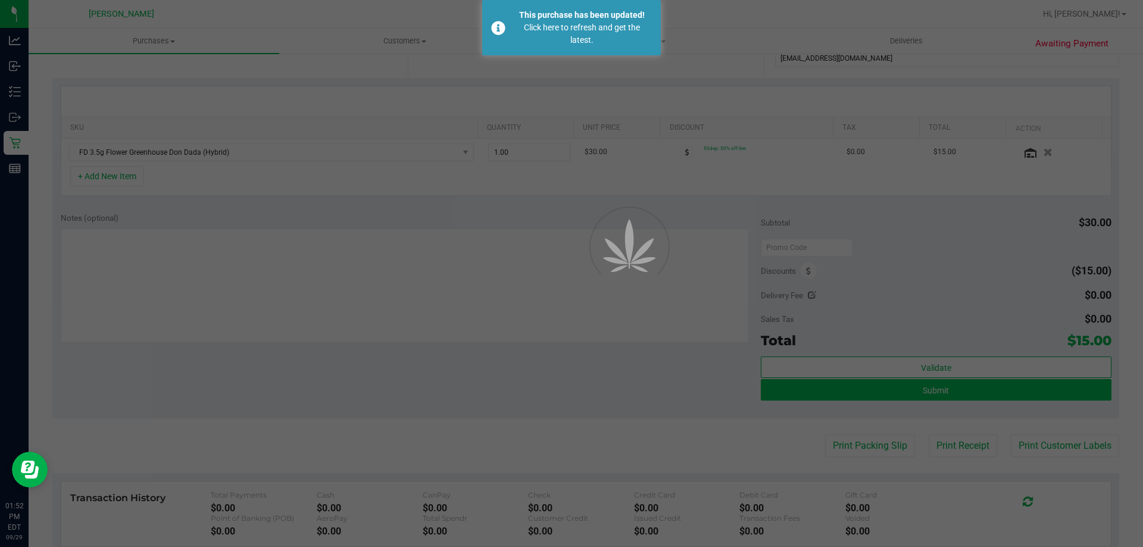
click at [907, 388] on div at bounding box center [571, 273] width 1143 height 547
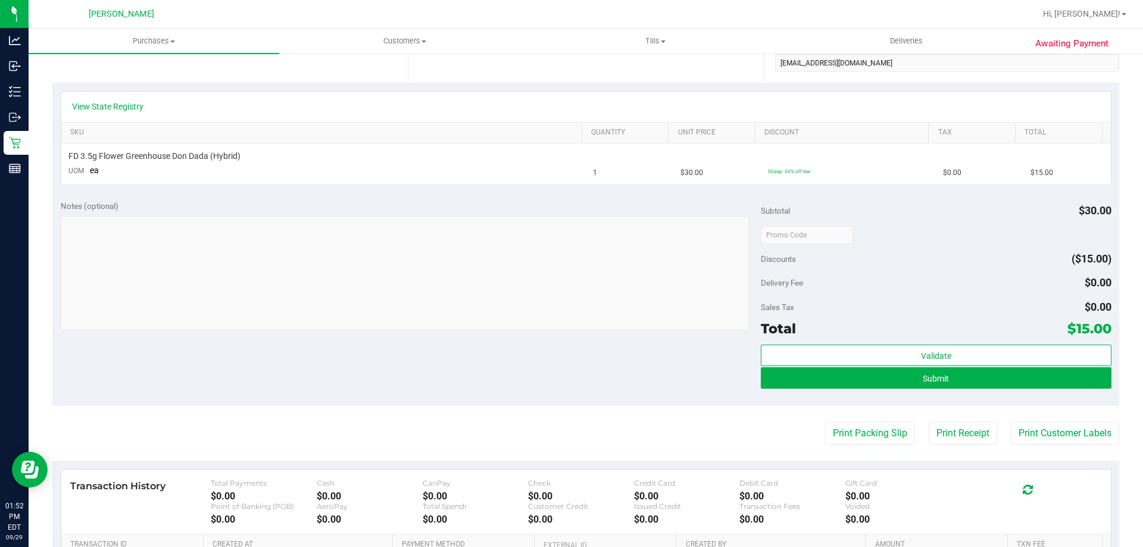
click at [899, 388] on div "Submit" at bounding box center [936, 378] width 350 height 23
click at [898, 384] on button "Submit" at bounding box center [936, 377] width 350 height 21
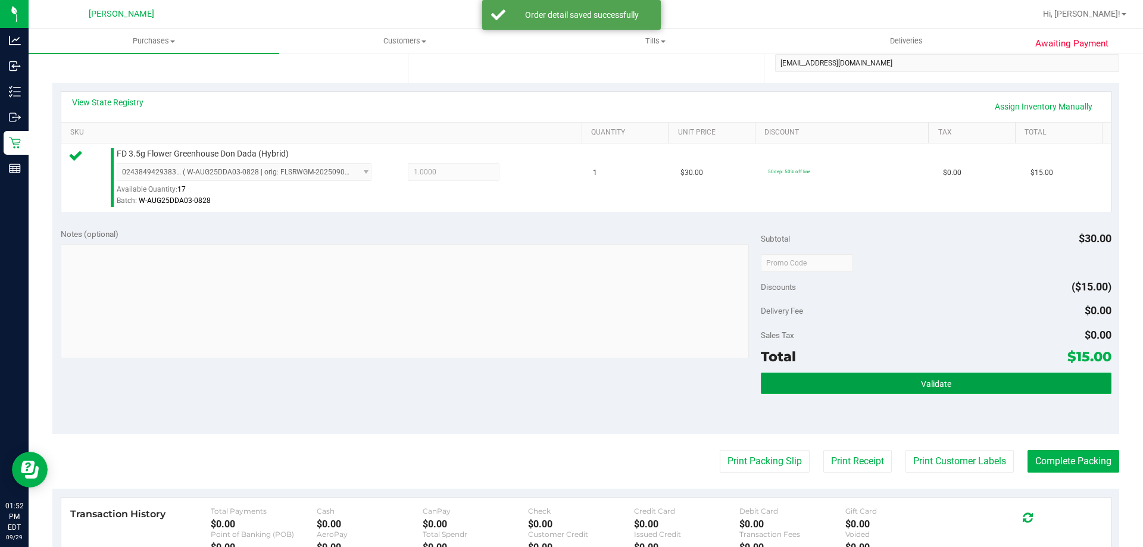
click at [963, 379] on button "Validate" at bounding box center [936, 383] width 350 height 21
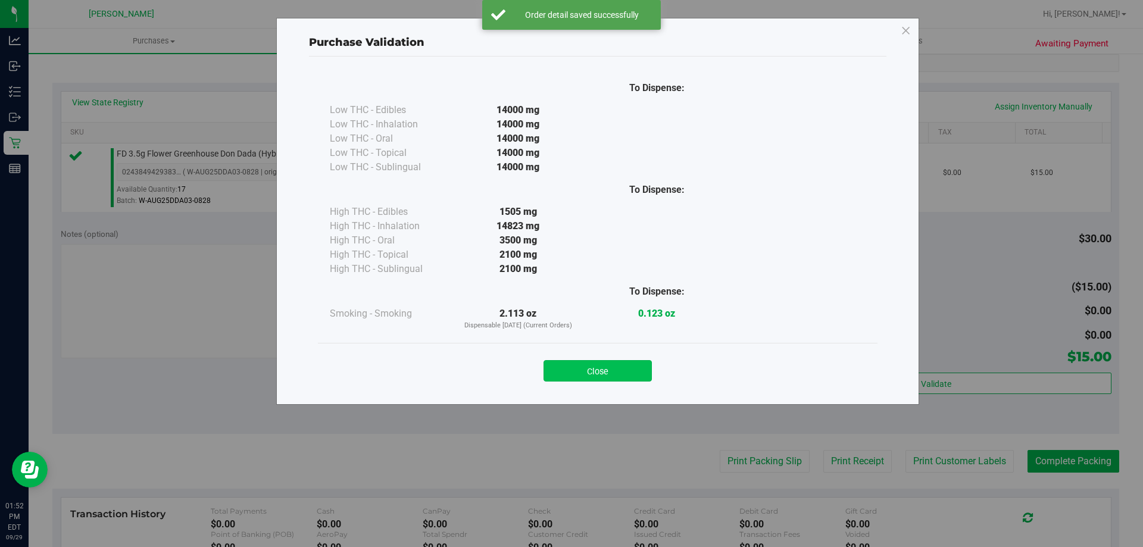
click at [630, 371] on button "Close" at bounding box center [598, 370] width 108 height 21
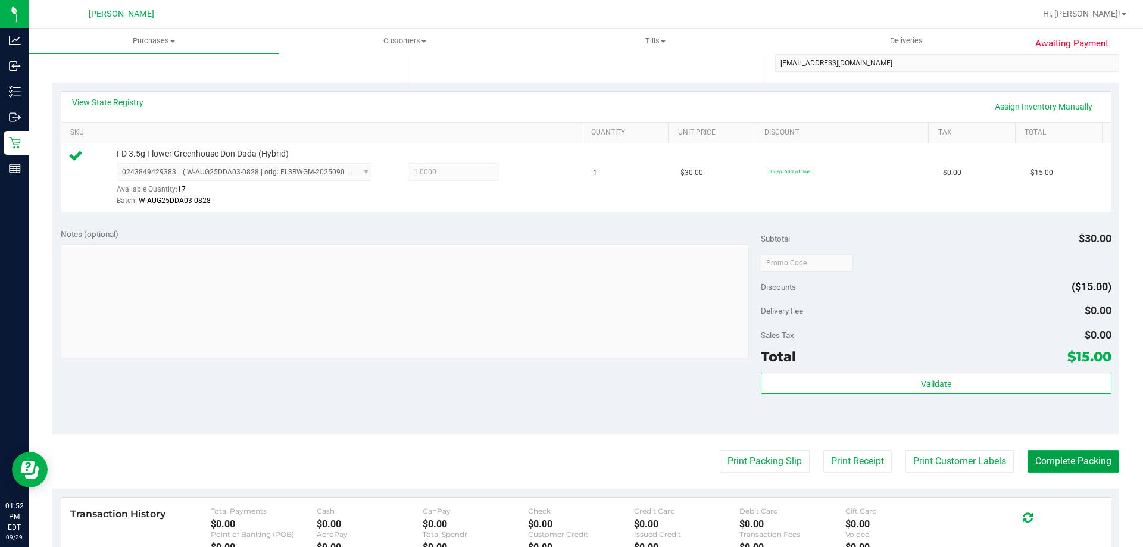
click at [1055, 452] on button "Complete Packing" at bounding box center [1074, 461] width 92 height 23
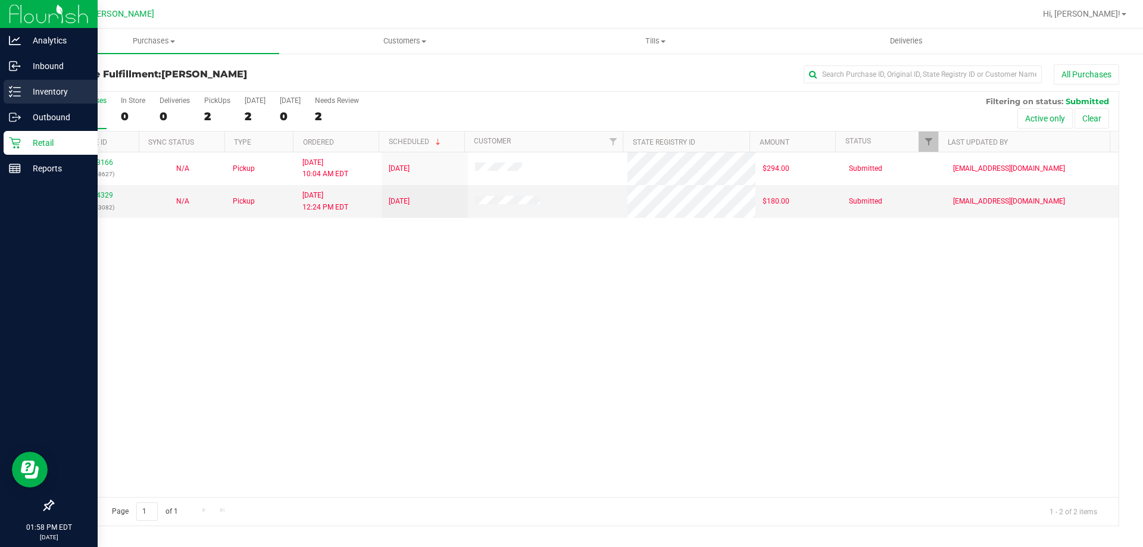
click at [43, 88] on p "Inventory" at bounding box center [56, 92] width 71 height 14
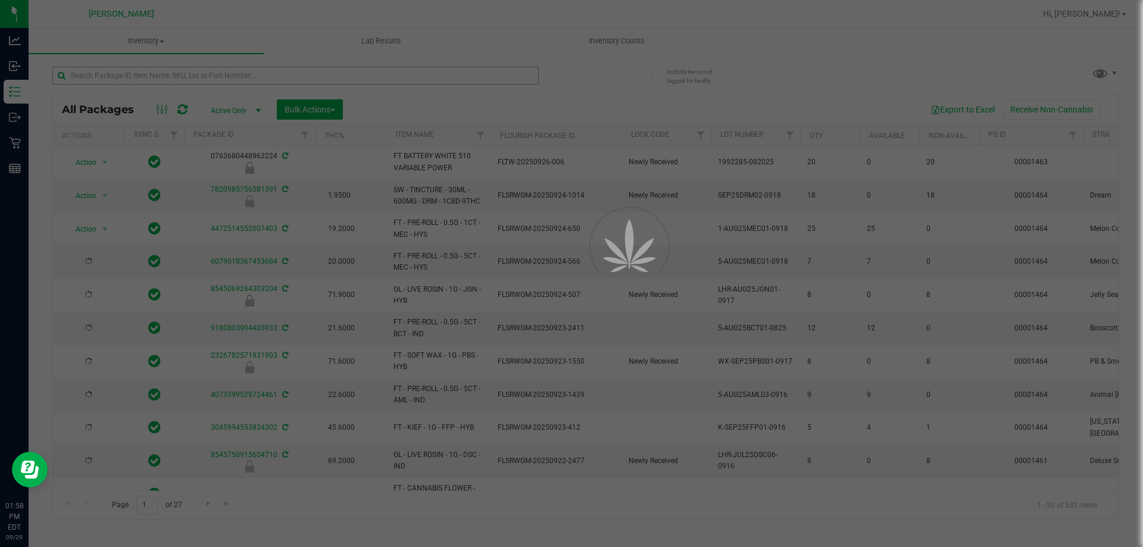
click at [139, 77] on div at bounding box center [571, 273] width 1143 height 547
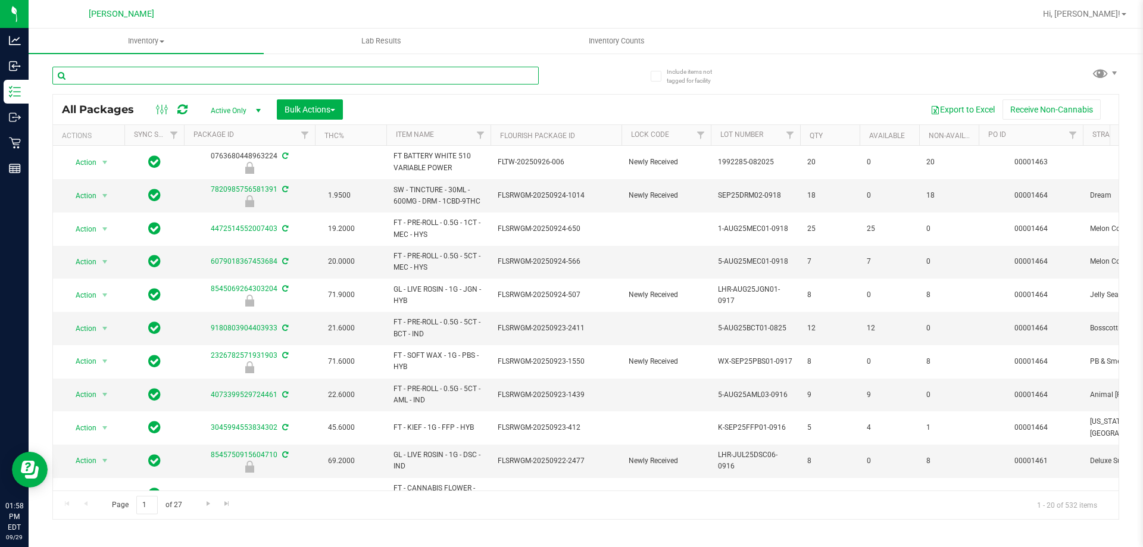
click at [139, 77] on input "text" at bounding box center [295, 76] width 486 height 18
type input "fso"
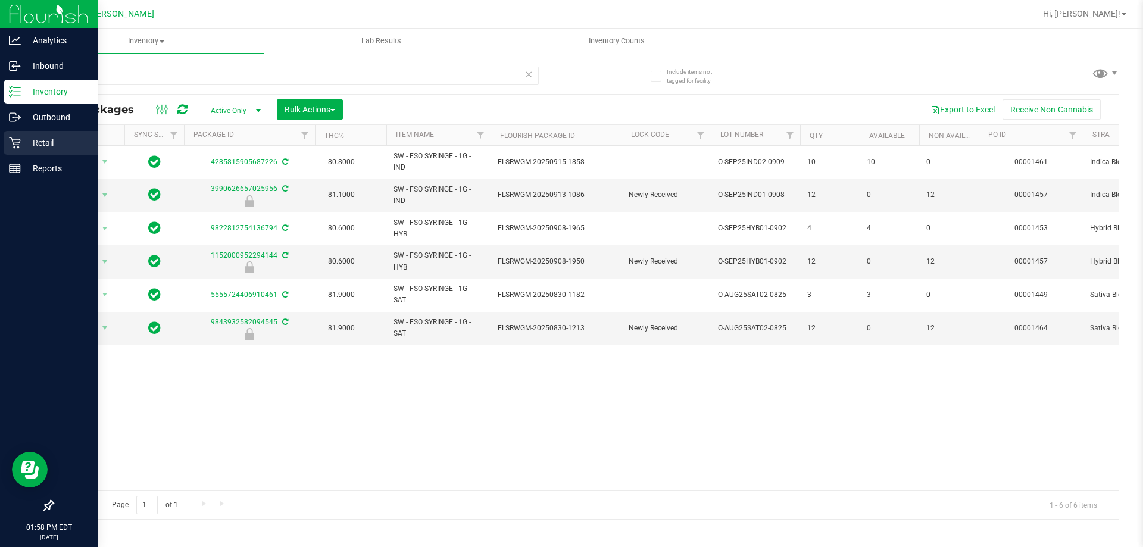
click at [47, 143] on p "Retail" at bounding box center [56, 143] width 71 height 14
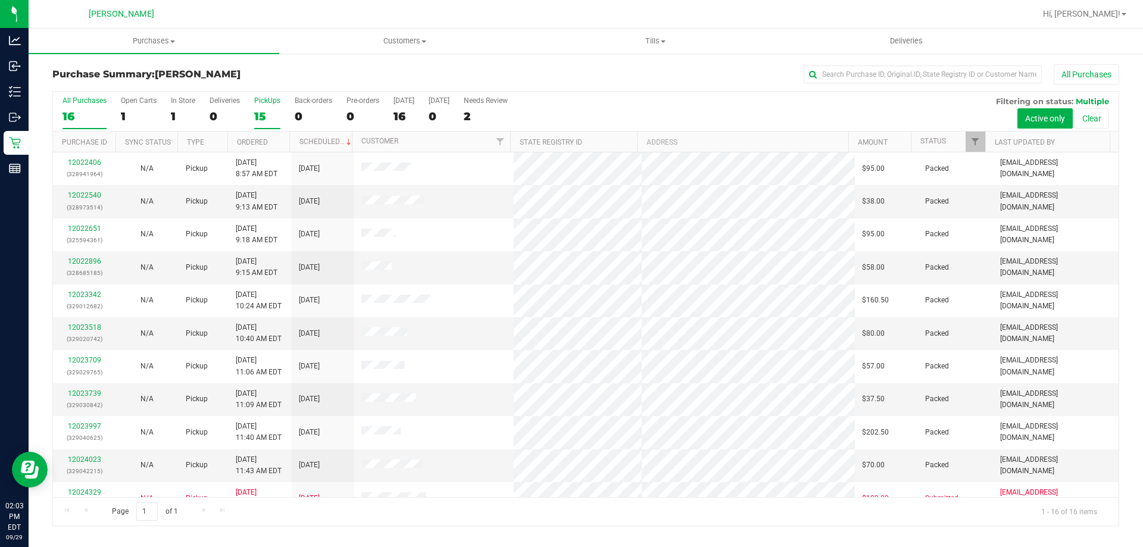
click at [264, 99] on div "PickUps" at bounding box center [267, 100] width 26 height 8
click at [0, 0] on input "PickUps 15" at bounding box center [0, 0] width 0 height 0
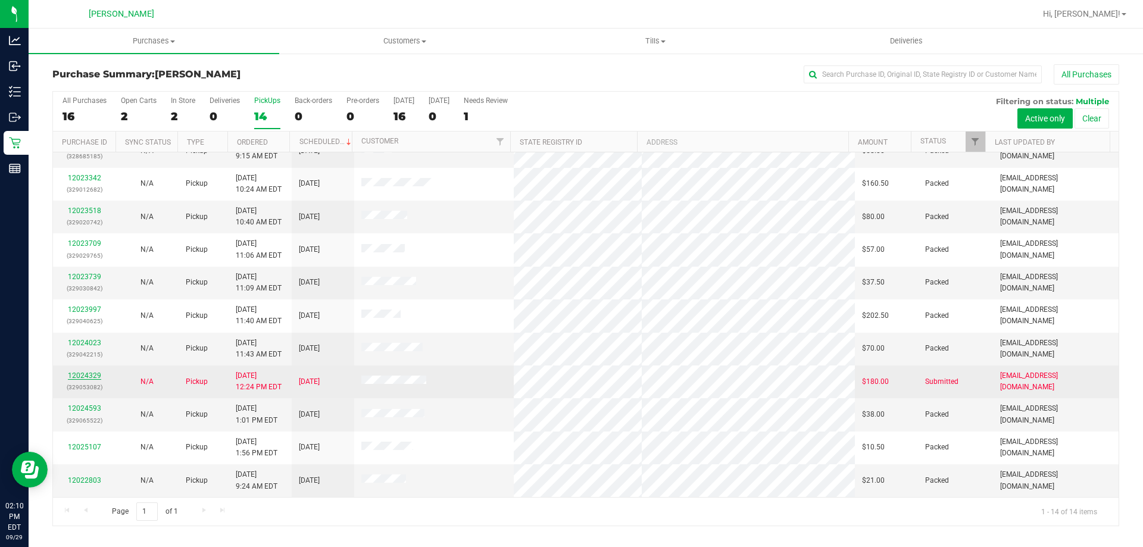
click at [74, 374] on link "12024329" at bounding box center [84, 376] width 33 height 8
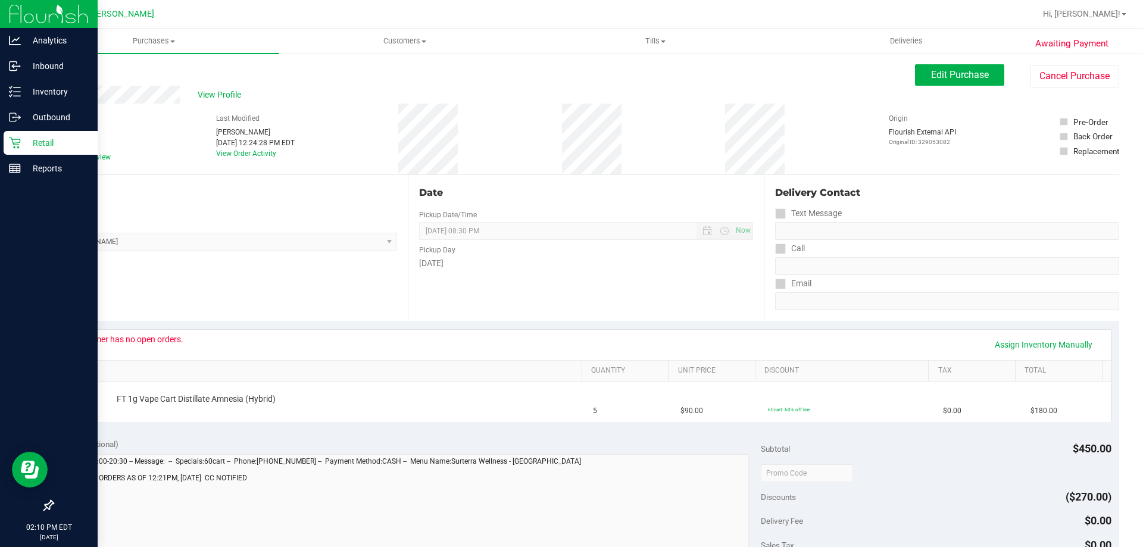
click at [30, 143] on p "Retail" at bounding box center [56, 143] width 71 height 14
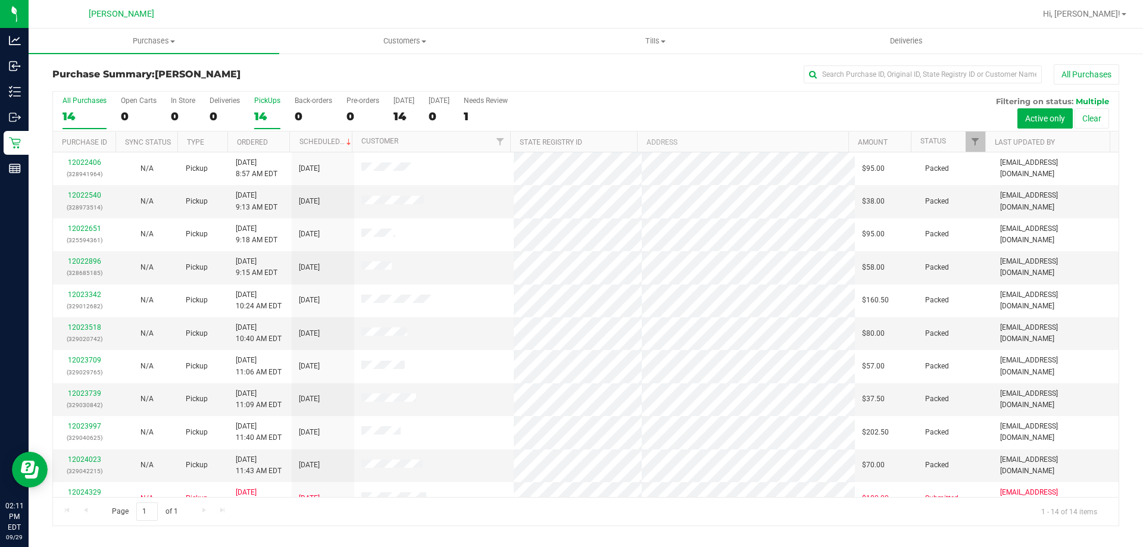
click at [271, 99] on div "PickUps" at bounding box center [267, 100] width 26 height 8
click at [0, 0] on input "PickUps 14" at bounding box center [0, 0] width 0 height 0
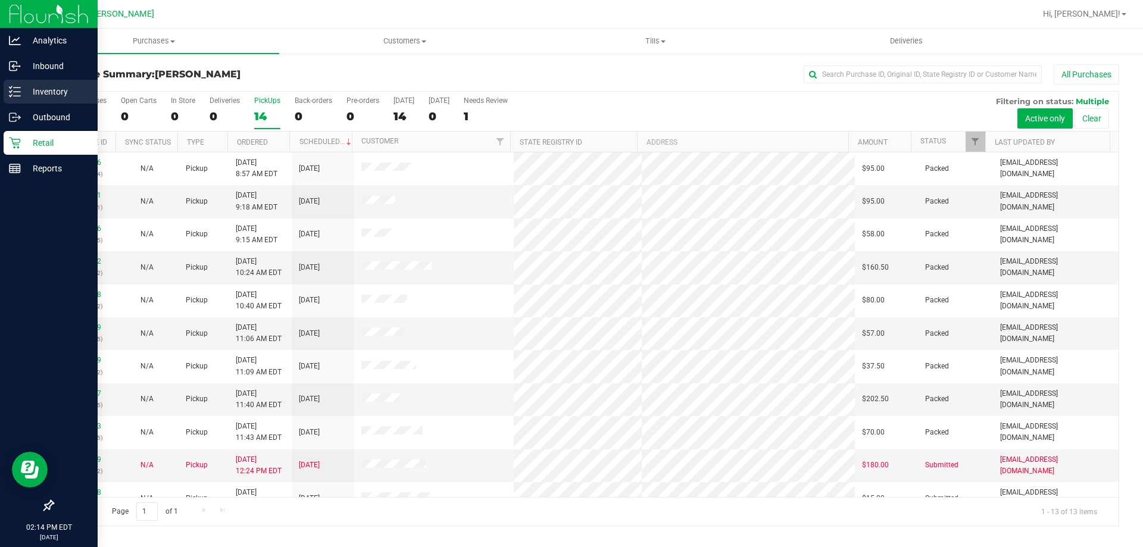
click at [53, 89] on p "Inventory" at bounding box center [56, 92] width 71 height 14
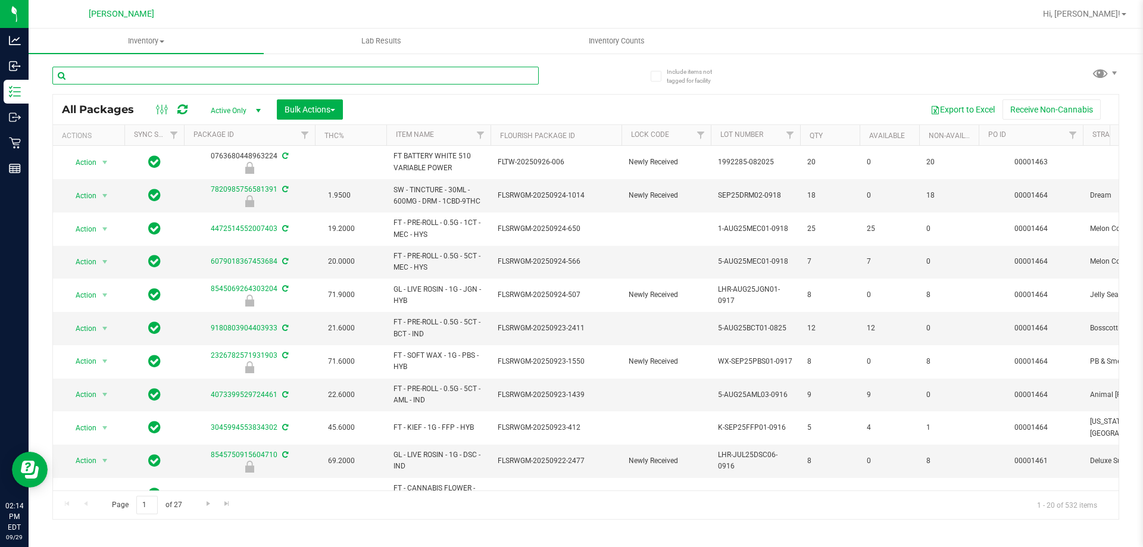
click at [191, 79] on input "text" at bounding box center [295, 76] width 486 height 18
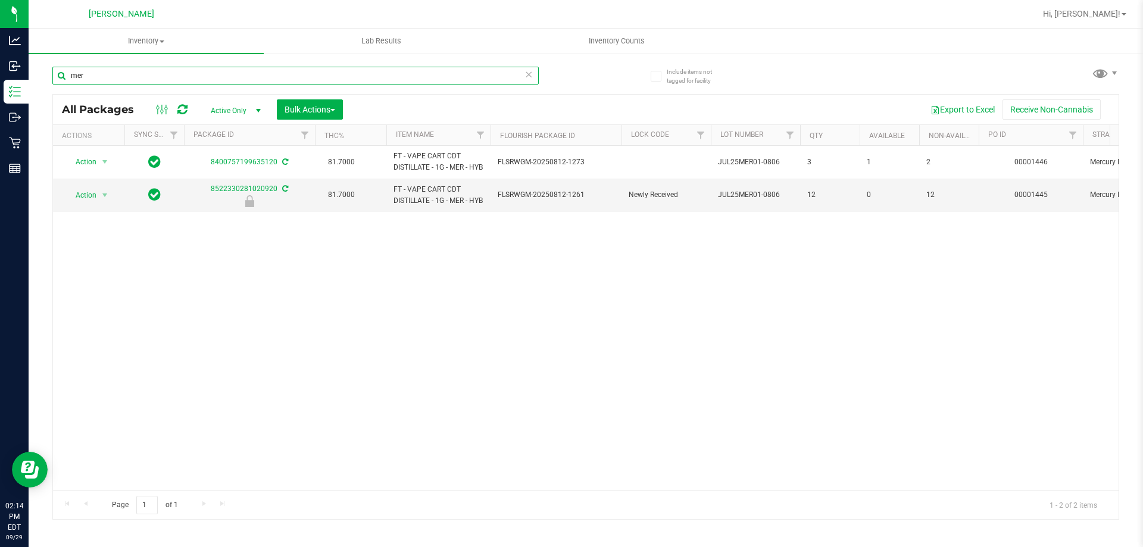
click at [111, 76] on input "mer" at bounding box center [295, 76] width 486 height 18
type input "m"
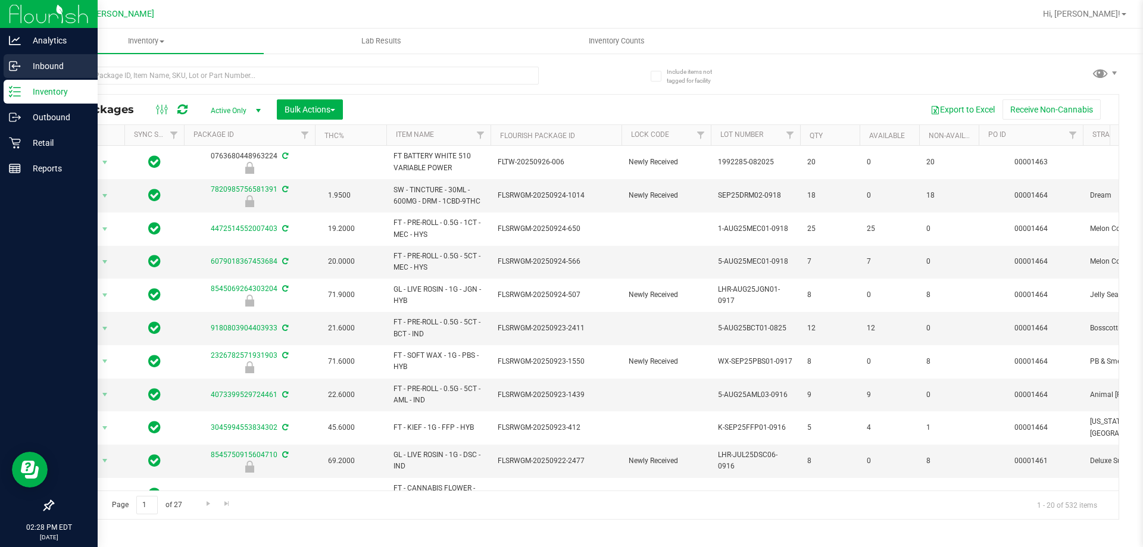
click at [43, 63] on p "Inbound" at bounding box center [56, 66] width 71 height 14
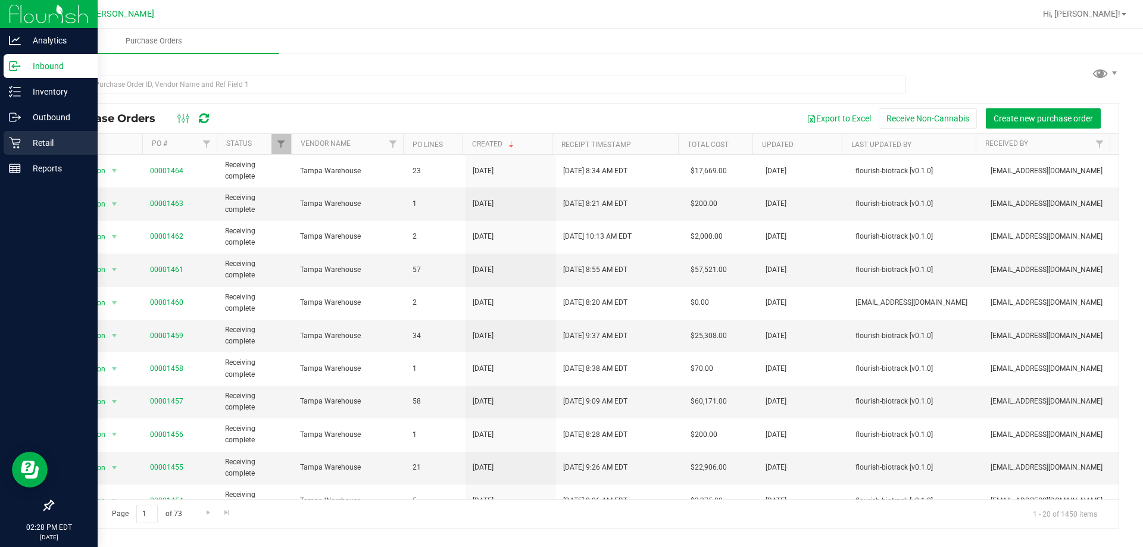
click at [49, 145] on p "Retail" at bounding box center [56, 143] width 71 height 14
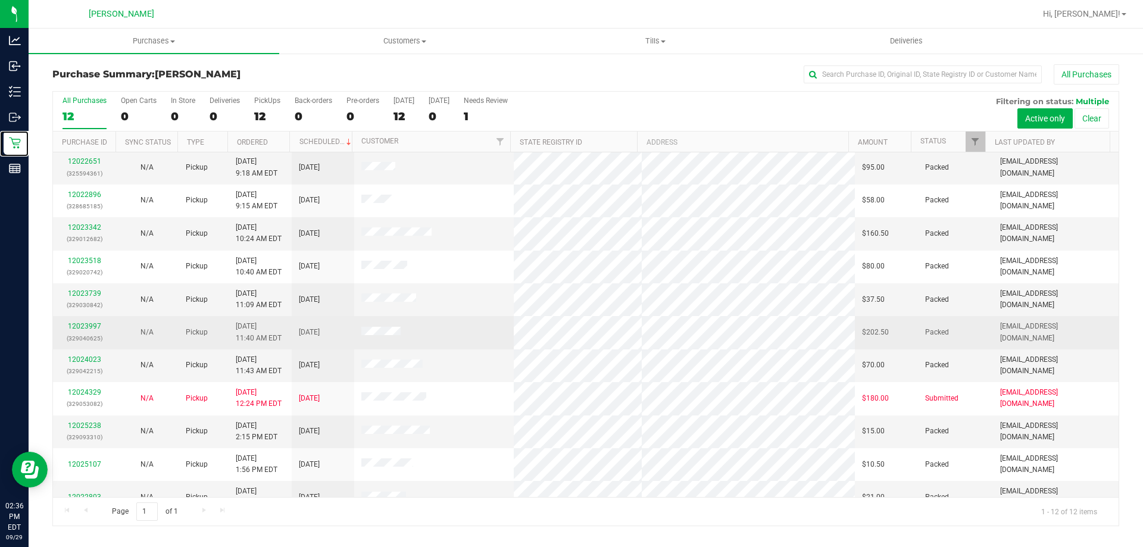
scroll to position [51, 0]
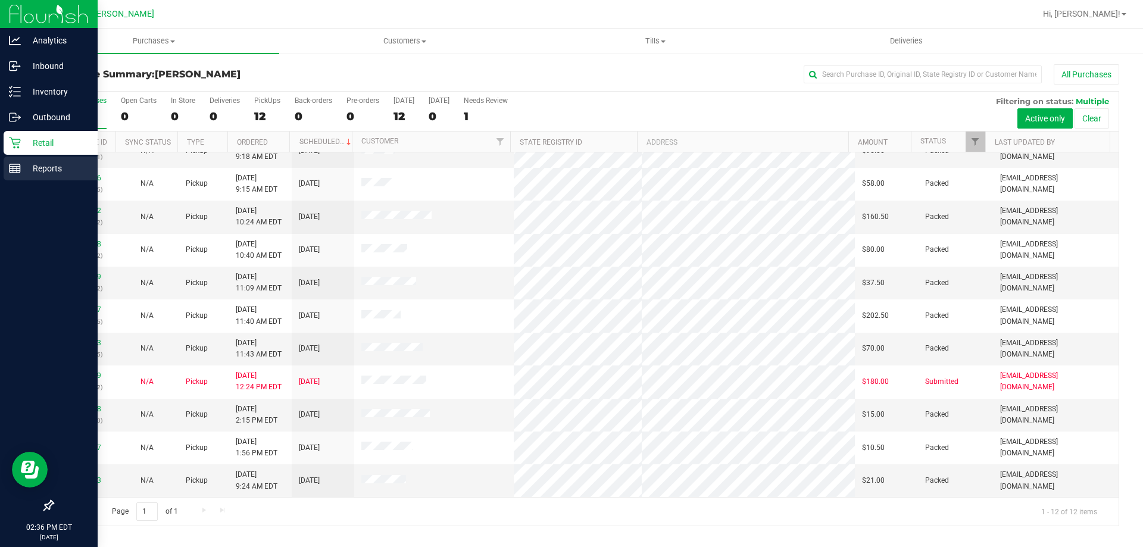
click at [46, 161] on div "Reports" at bounding box center [51, 169] width 94 height 24
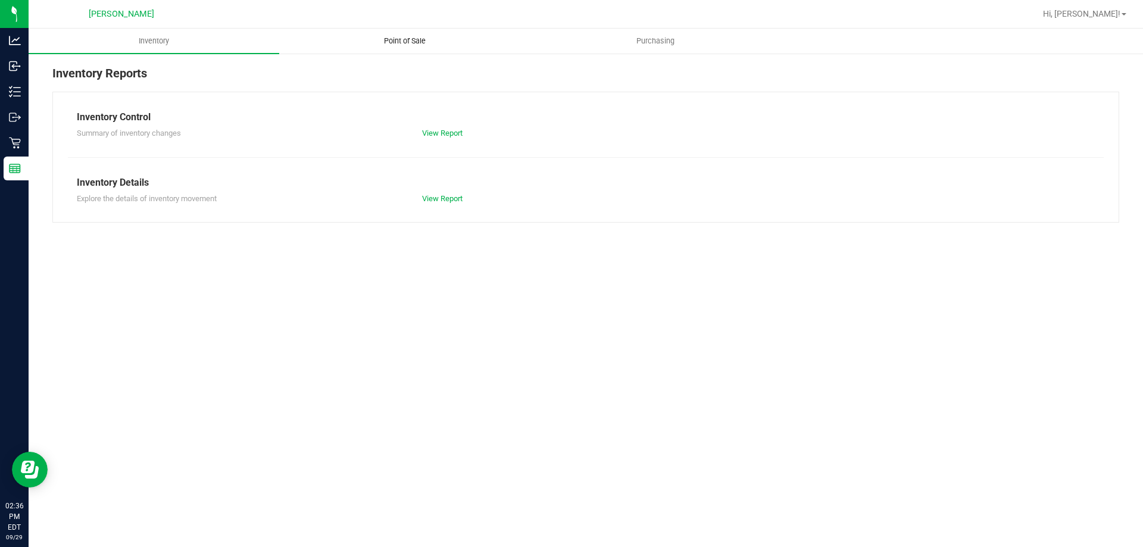
click at [404, 40] on span "Point of Sale" at bounding box center [405, 41] width 74 height 11
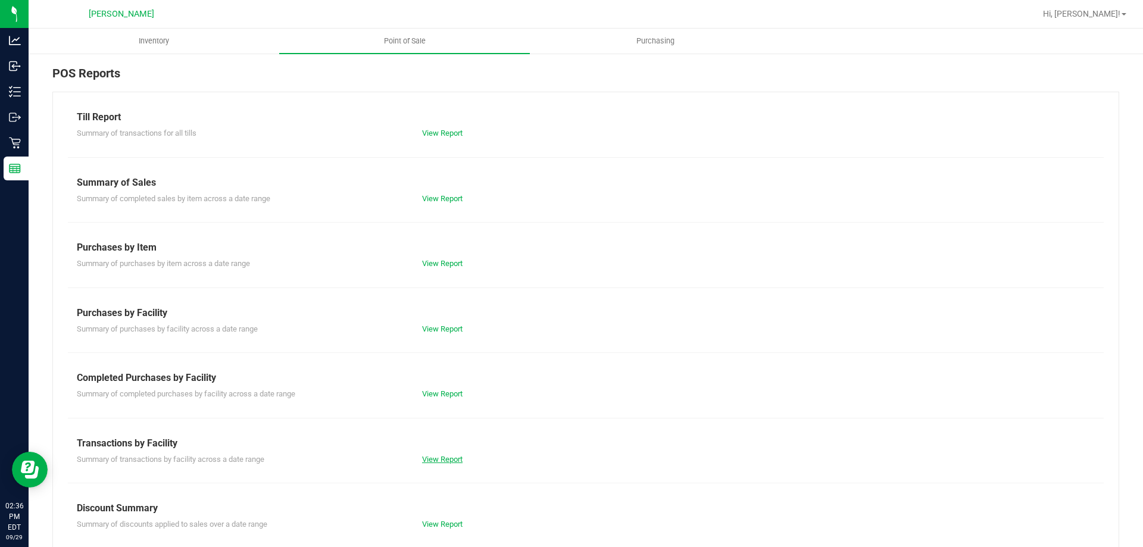
click at [454, 462] on link "View Report" at bounding box center [442, 459] width 40 height 9
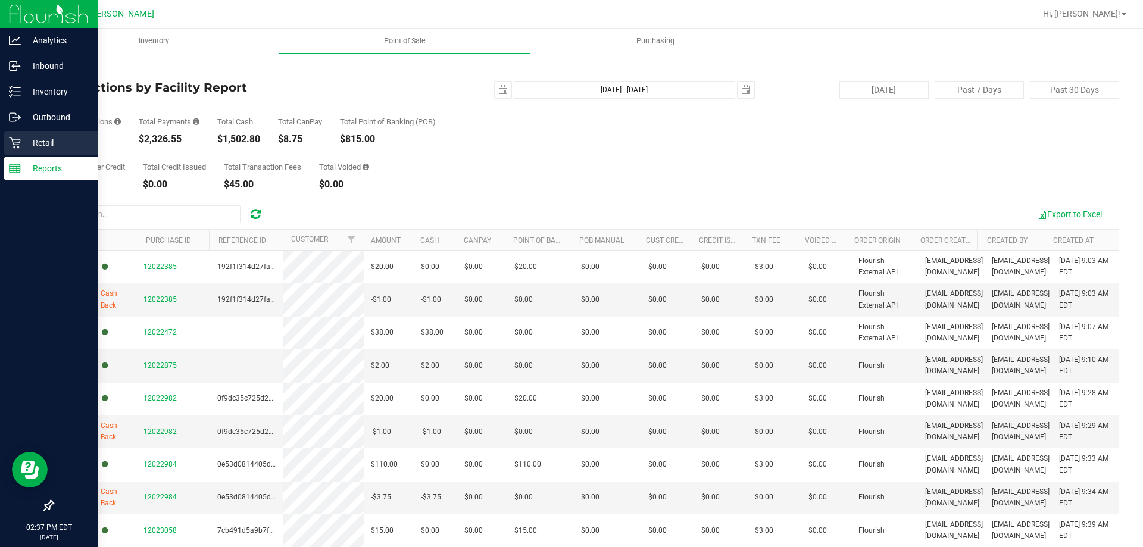
click at [44, 139] on p "Retail" at bounding box center [56, 143] width 71 height 14
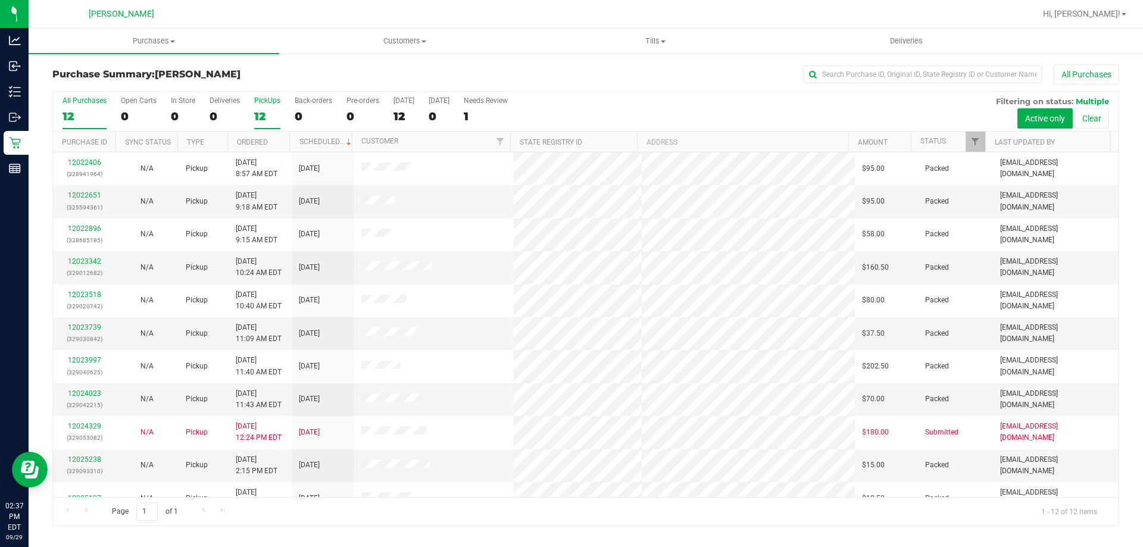
click at [262, 98] on div "PickUps" at bounding box center [267, 100] width 26 height 8
click at [0, 0] on input "PickUps 12" at bounding box center [0, 0] width 0 height 0
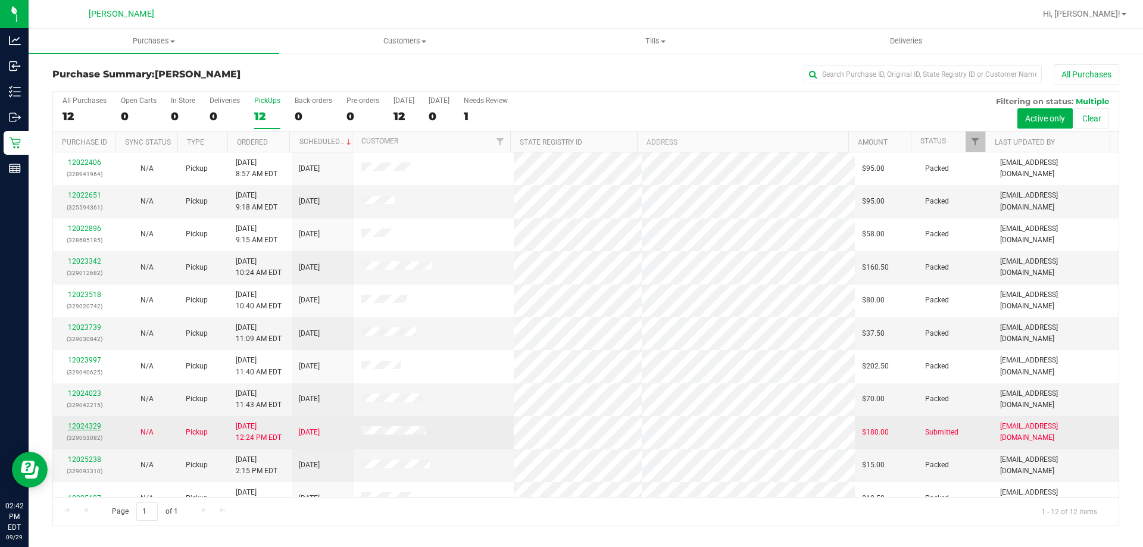
click at [89, 425] on link "12024329" at bounding box center [84, 426] width 33 height 8
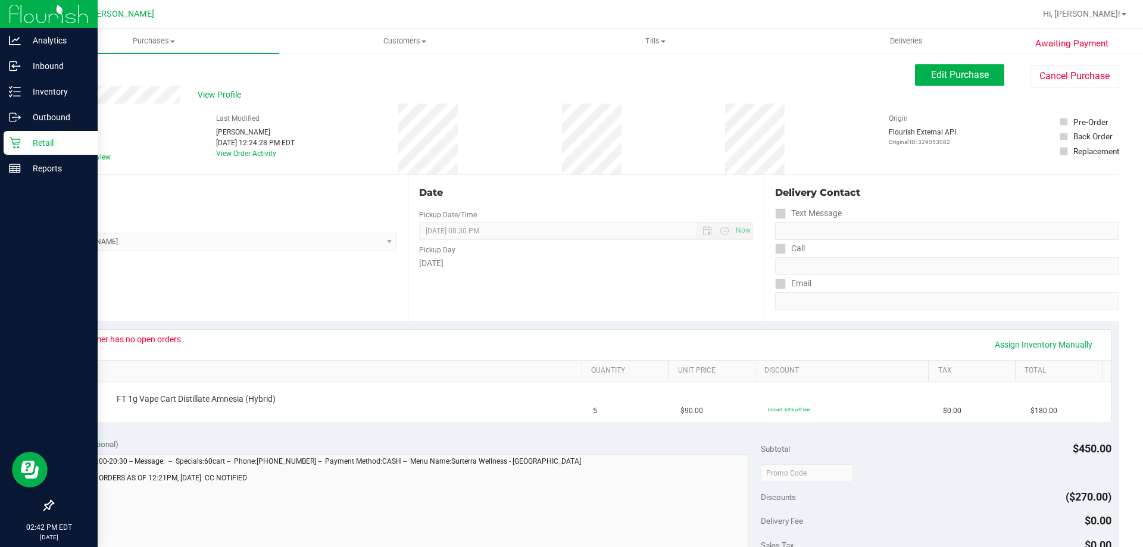
click at [37, 138] on p "Retail" at bounding box center [56, 143] width 71 height 14
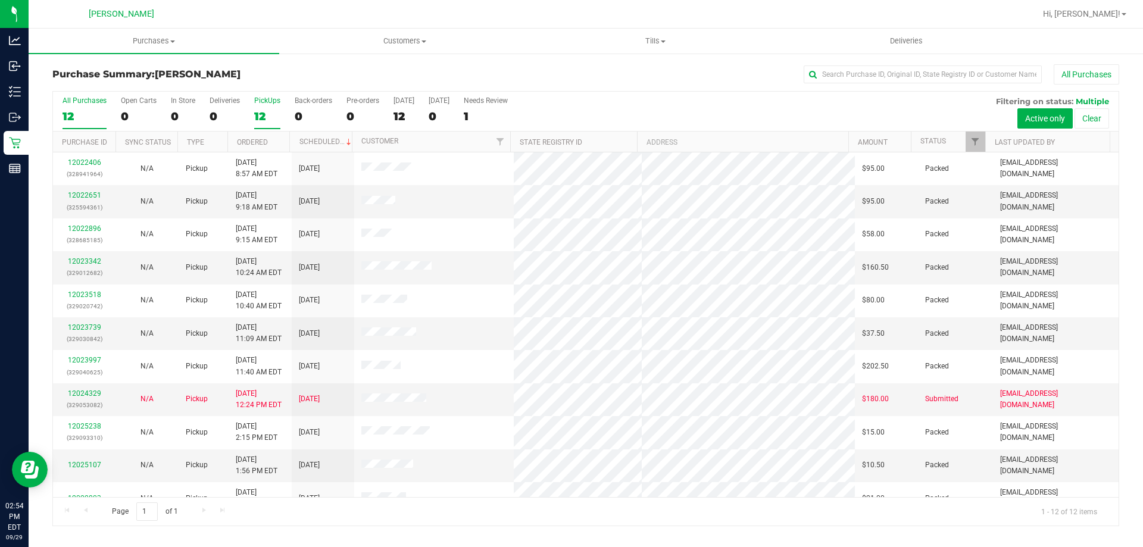
click at [264, 98] on div "PickUps" at bounding box center [267, 100] width 26 height 8
click at [0, 0] on input "PickUps 12" at bounding box center [0, 0] width 0 height 0
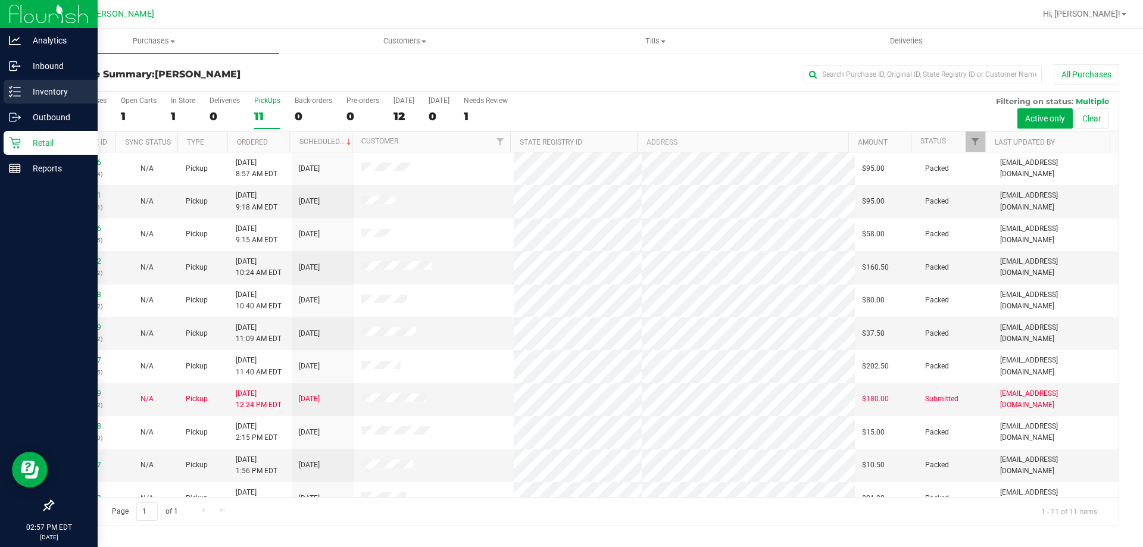
click at [48, 89] on p "Inventory" at bounding box center [56, 92] width 71 height 14
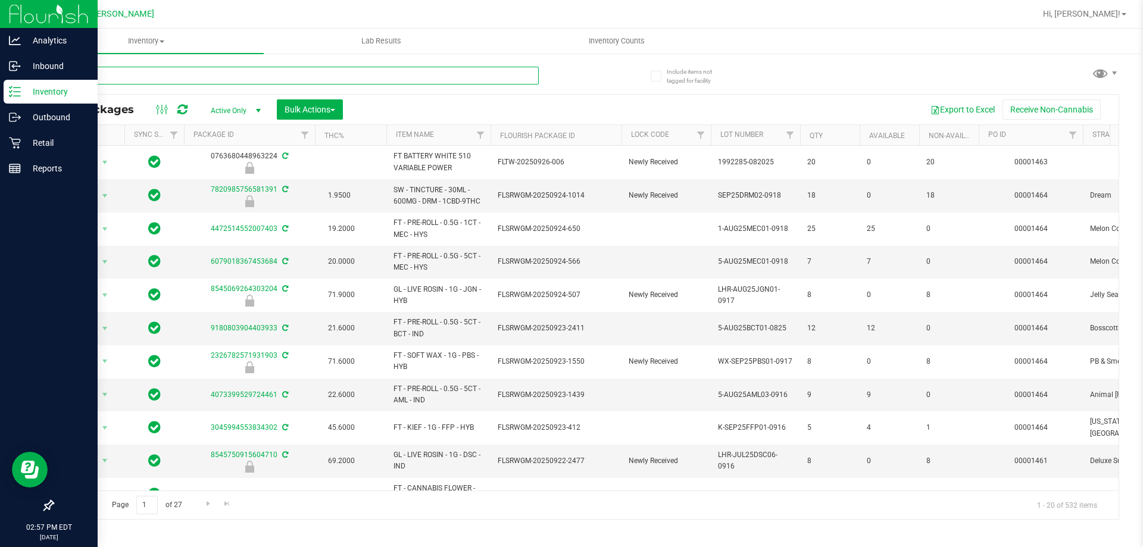
click at [135, 76] on input "text" at bounding box center [295, 76] width 486 height 18
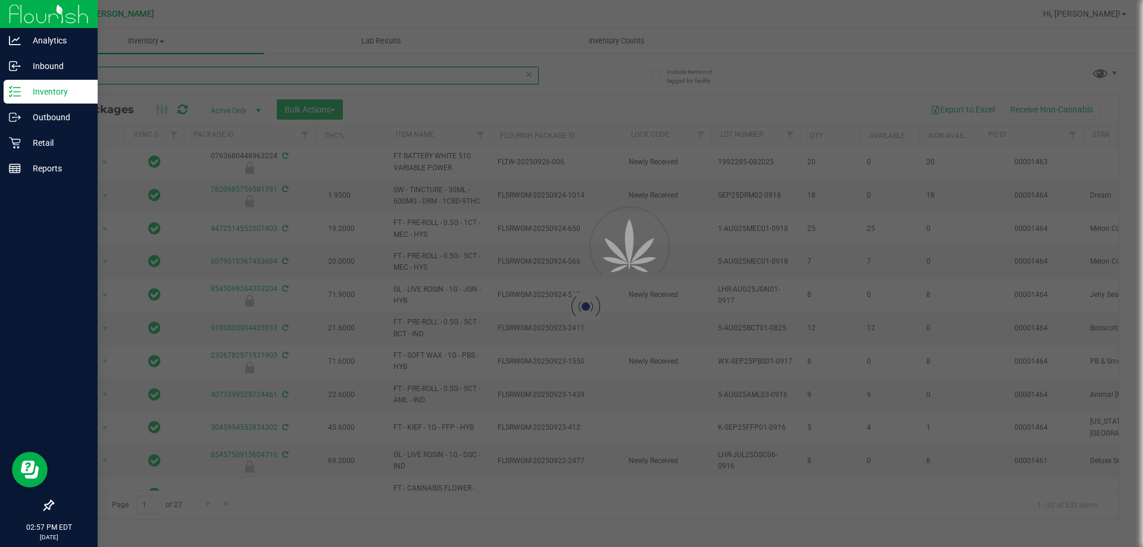
type input "b"
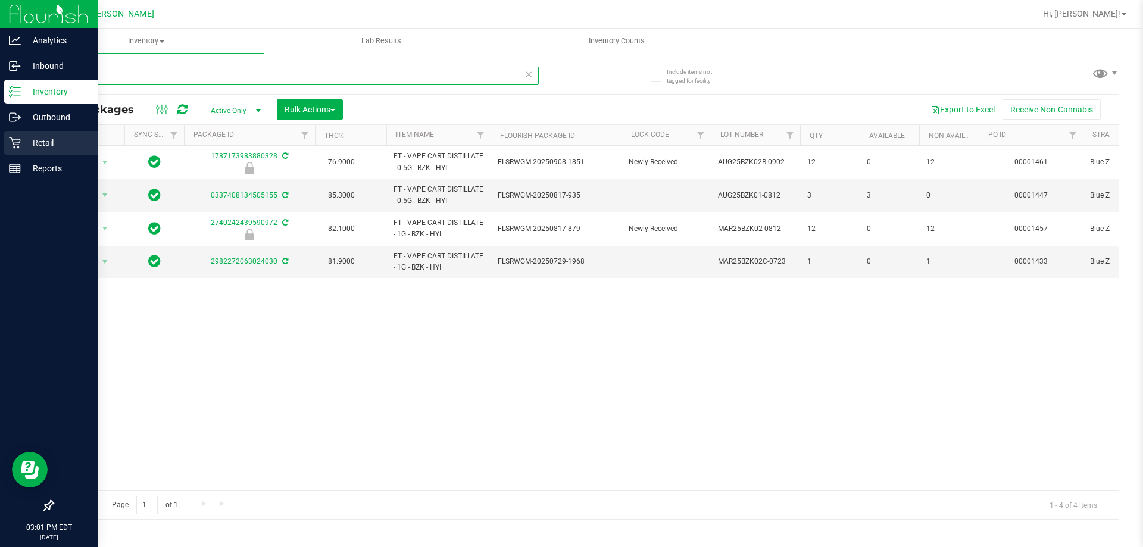
type input "bzk"
click at [36, 135] on div "Retail" at bounding box center [51, 143] width 94 height 24
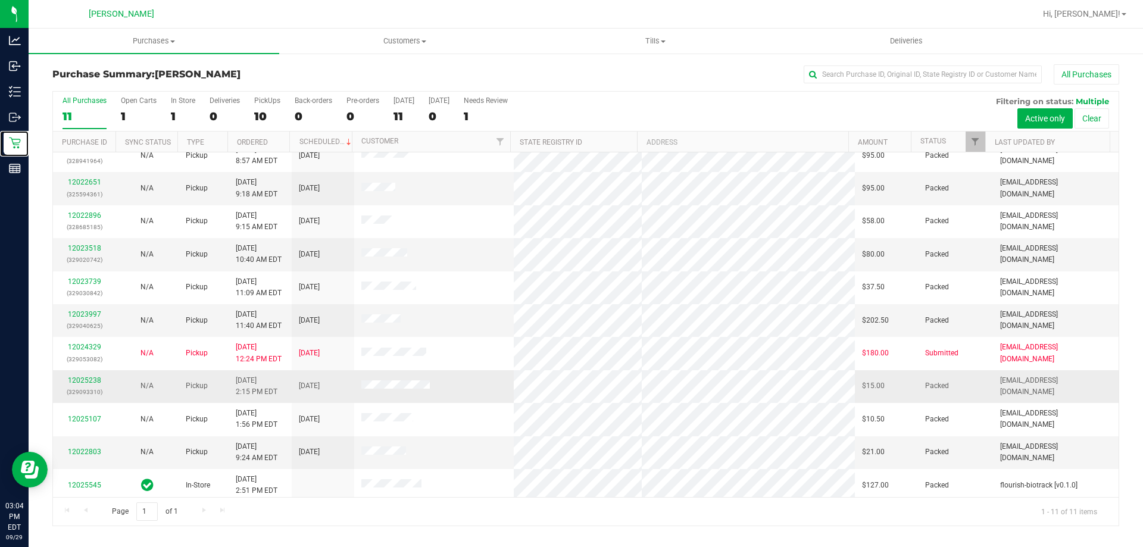
scroll to position [17, 0]
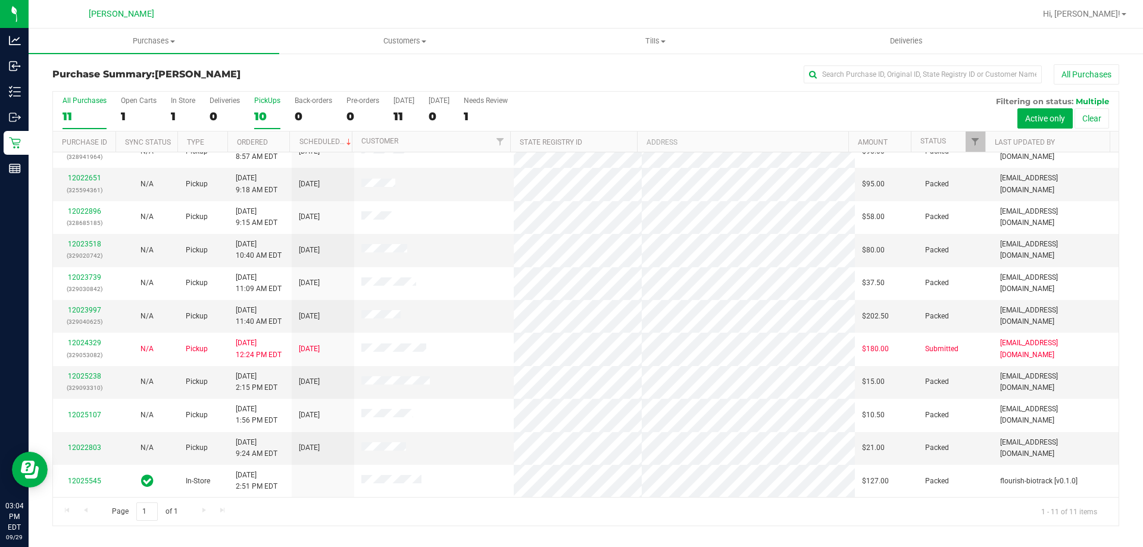
click at [260, 97] on div "PickUps" at bounding box center [267, 100] width 26 height 8
click at [0, 0] on input "PickUps 10" at bounding box center [0, 0] width 0 height 0
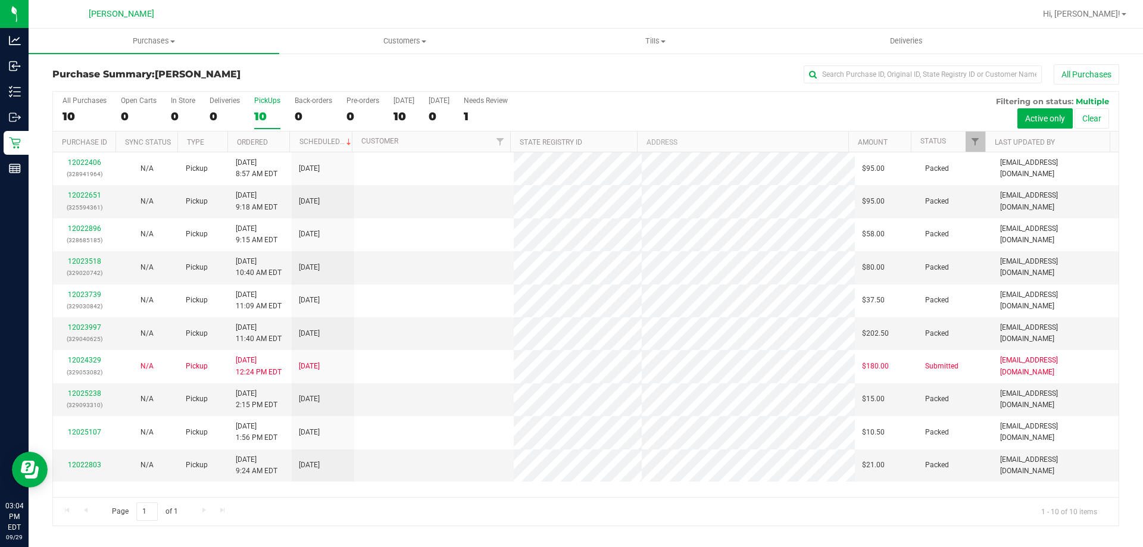
scroll to position [0, 0]
click at [272, 98] on div "PickUps" at bounding box center [267, 100] width 26 height 8
click at [0, 0] on input "PickUps 10" at bounding box center [0, 0] width 0 height 0
click at [270, 97] on div "PickUps" at bounding box center [267, 100] width 26 height 8
click at [0, 0] on input "PickUps 10" at bounding box center [0, 0] width 0 height 0
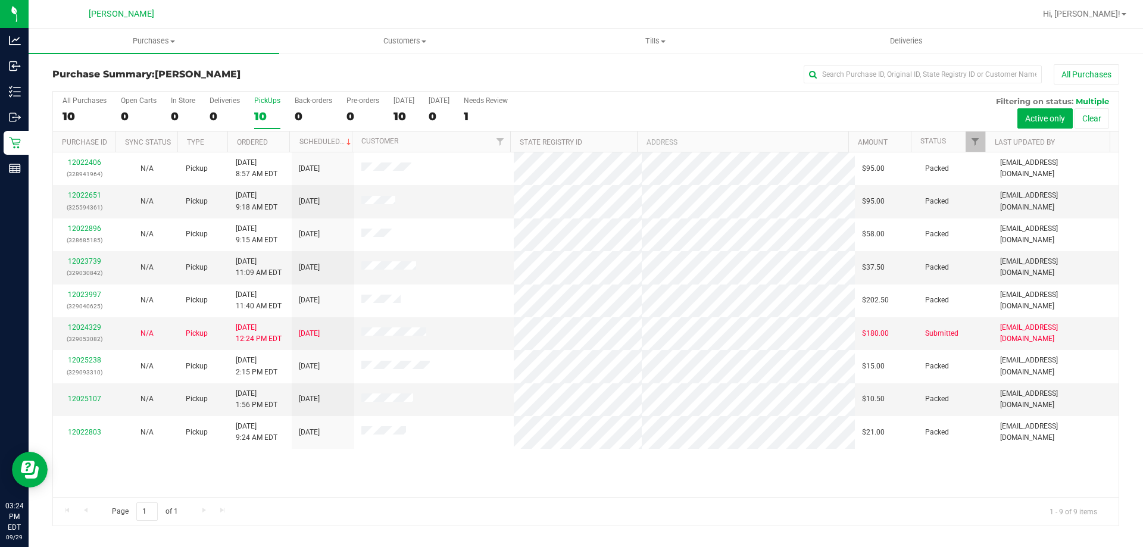
click at [266, 98] on div "PickUps" at bounding box center [267, 100] width 26 height 8
click at [0, 0] on input "PickUps 10" at bounding box center [0, 0] width 0 height 0
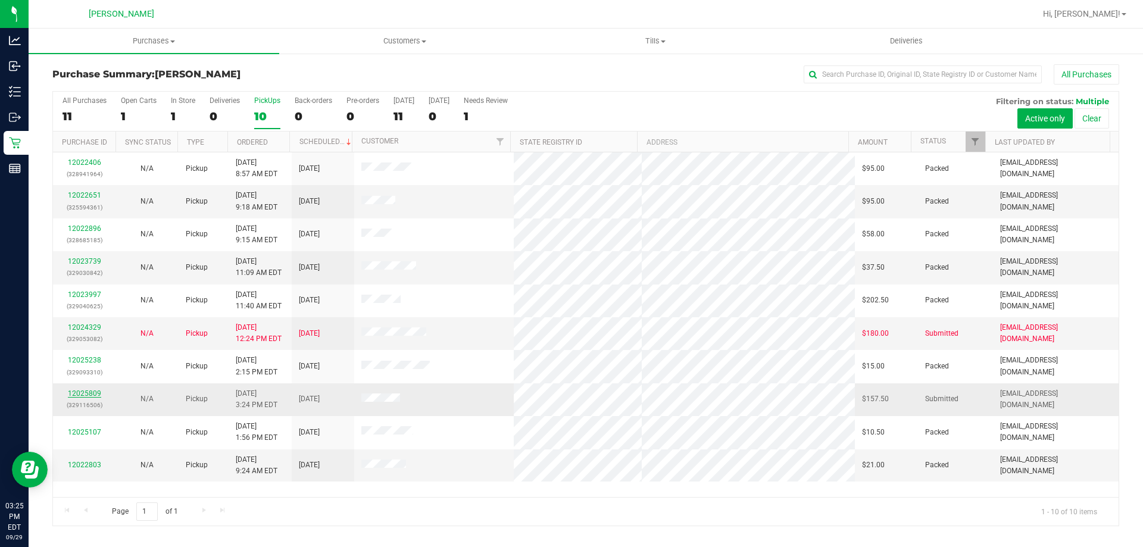
click at [89, 390] on link "12025809" at bounding box center [84, 393] width 33 height 8
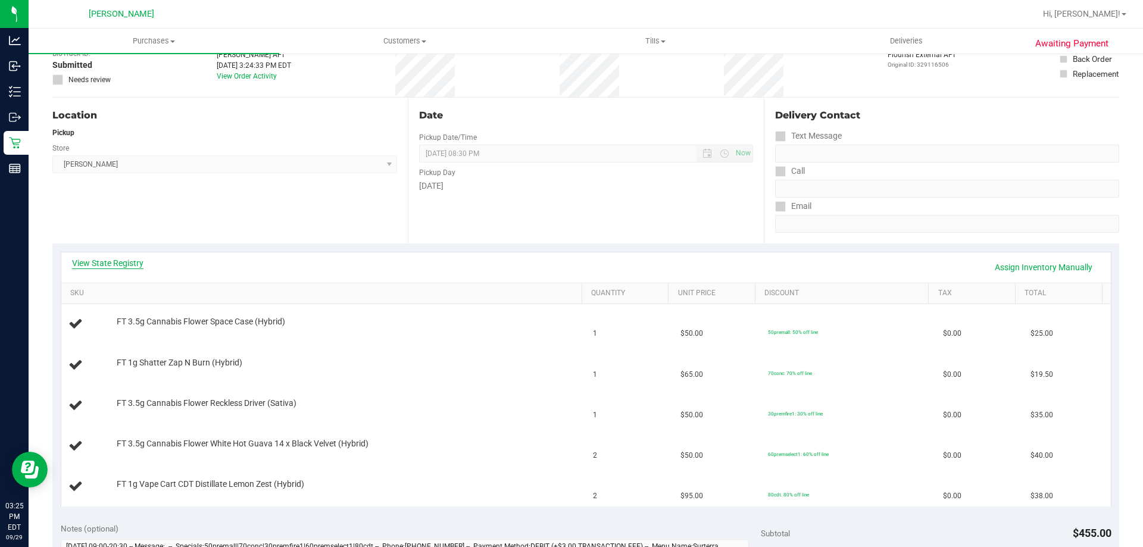
scroll to position [179, 0]
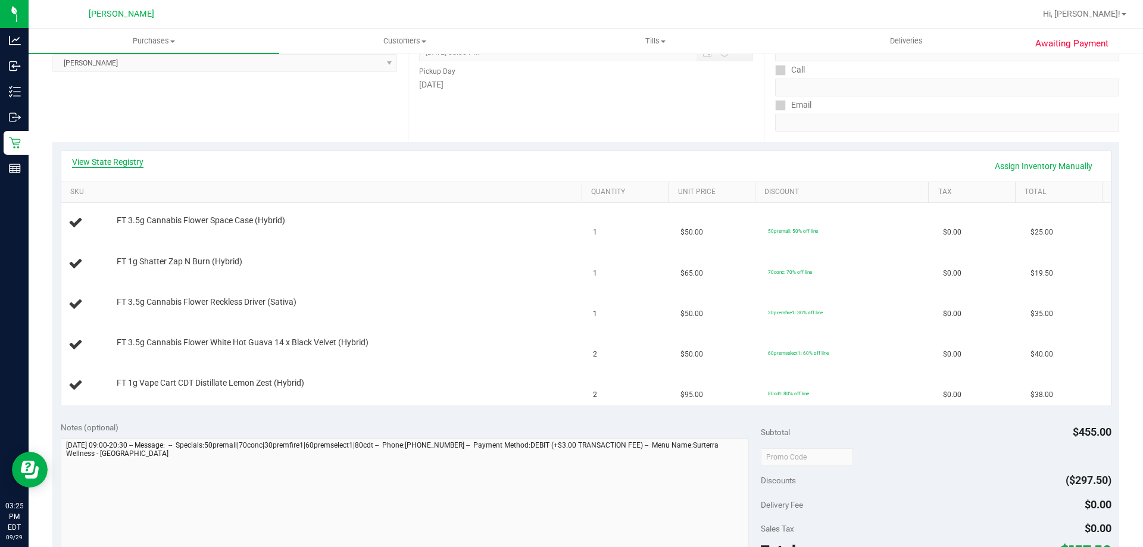
click at [113, 161] on link "View State Registry" at bounding box center [107, 162] width 71 height 12
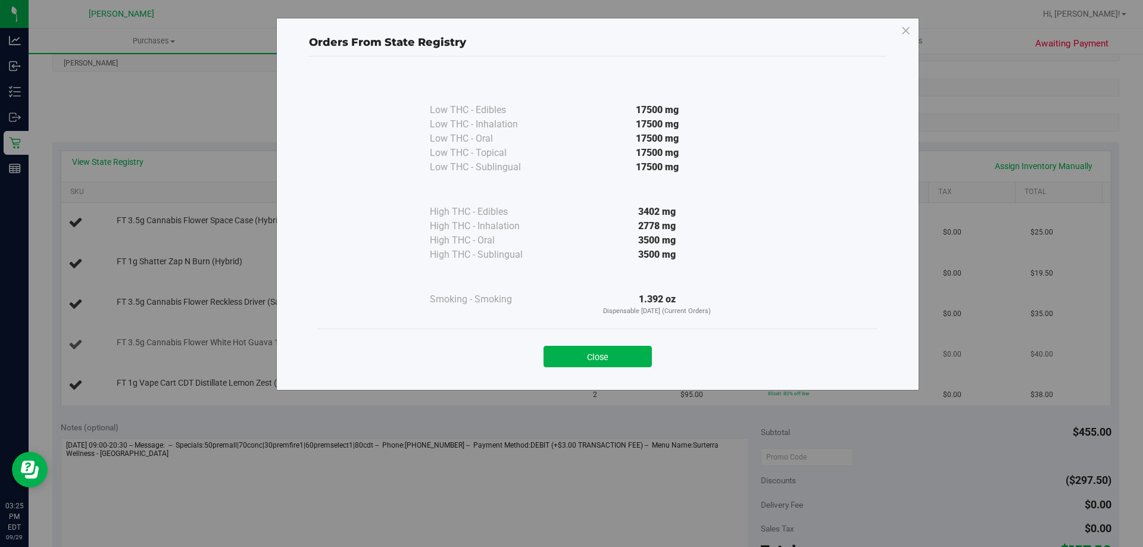
click at [577, 358] on button "Close" at bounding box center [598, 356] width 108 height 21
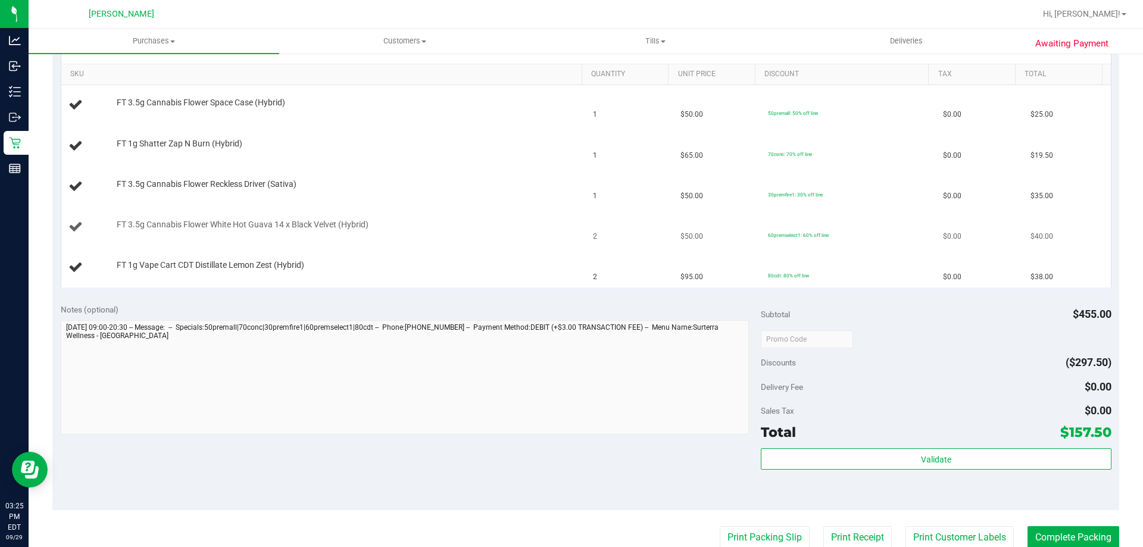
scroll to position [536, 0]
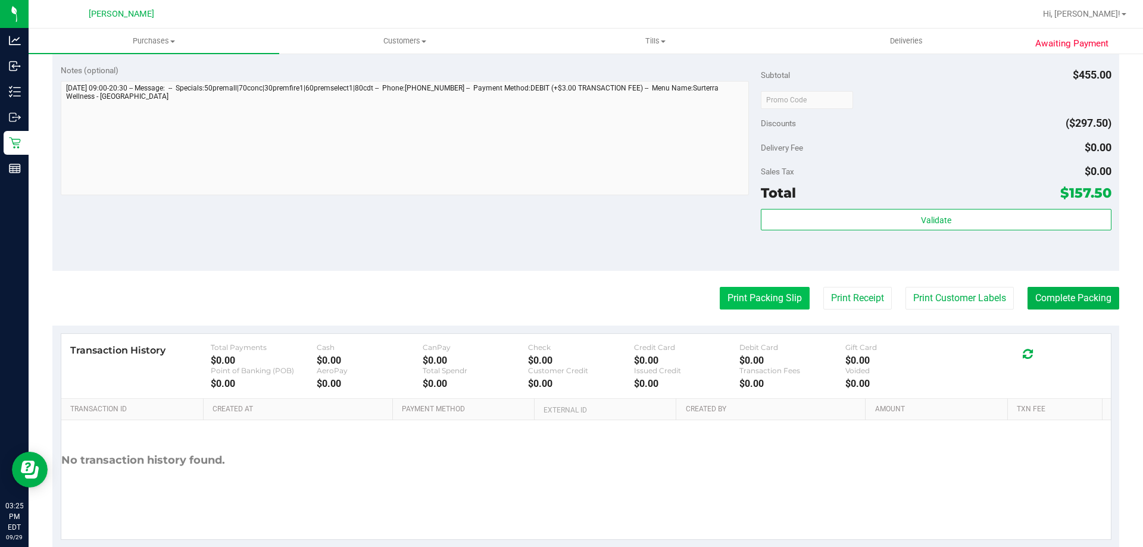
click at [781, 298] on button "Print Packing Slip" at bounding box center [765, 298] width 90 height 23
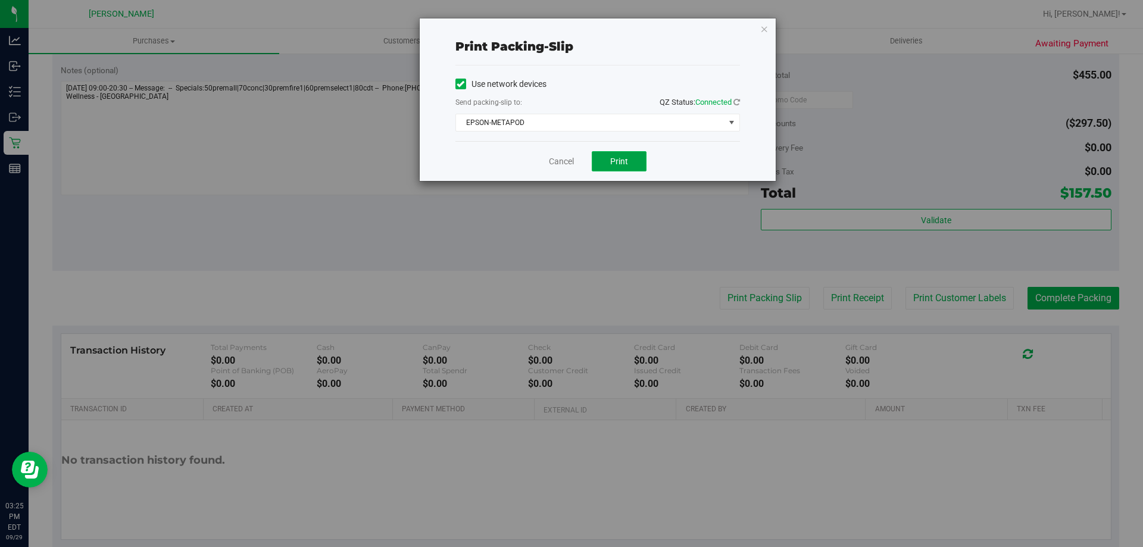
click at [614, 158] on span "Print" at bounding box center [619, 162] width 18 height 10
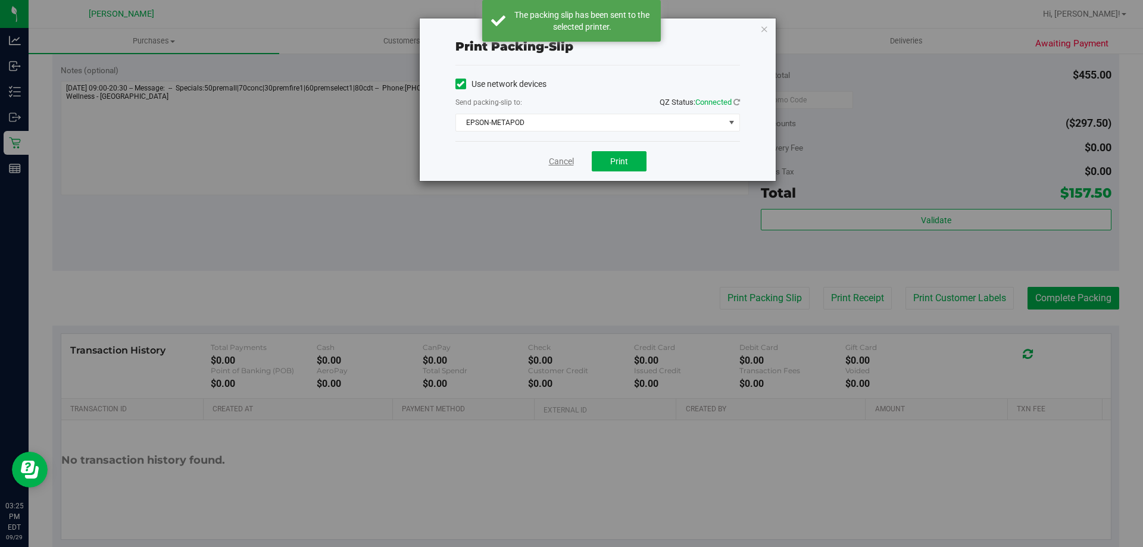
click at [562, 158] on link "Cancel" at bounding box center [561, 161] width 25 height 13
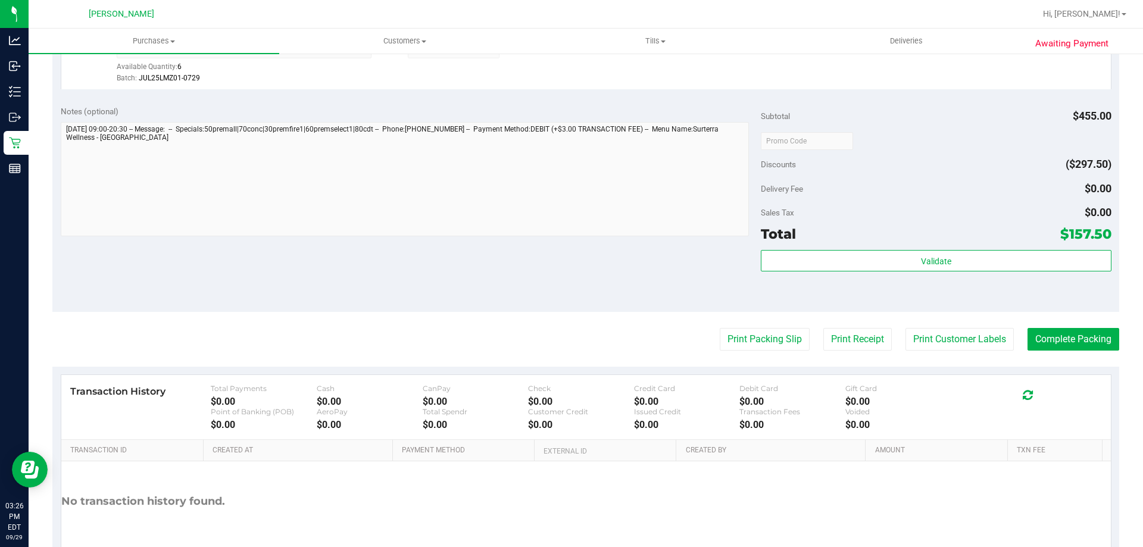
scroll to position [702, 0]
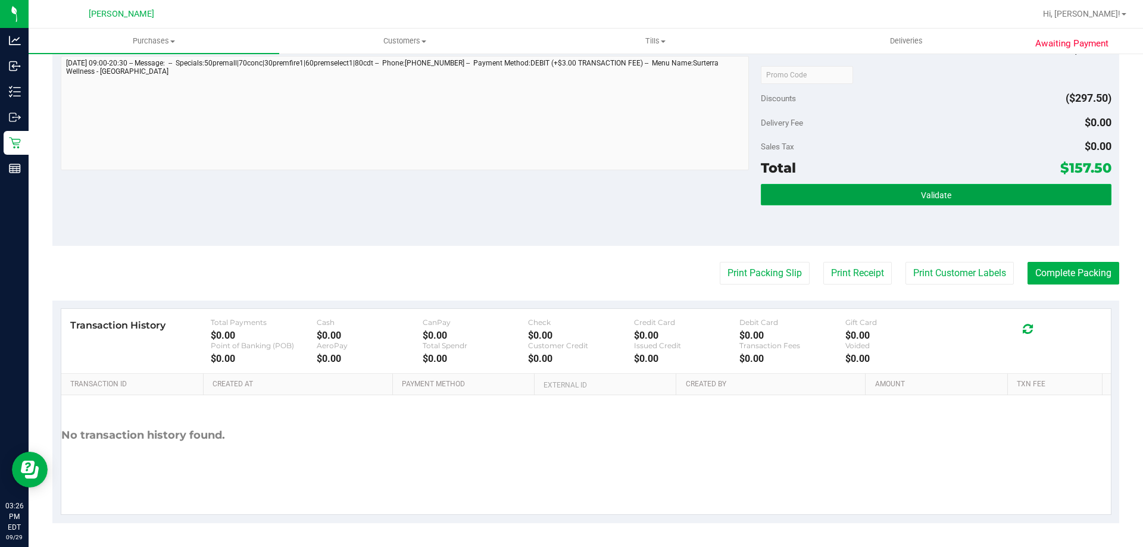
click at [987, 198] on button "Validate" at bounding box center [936, 194] width 350 height 21
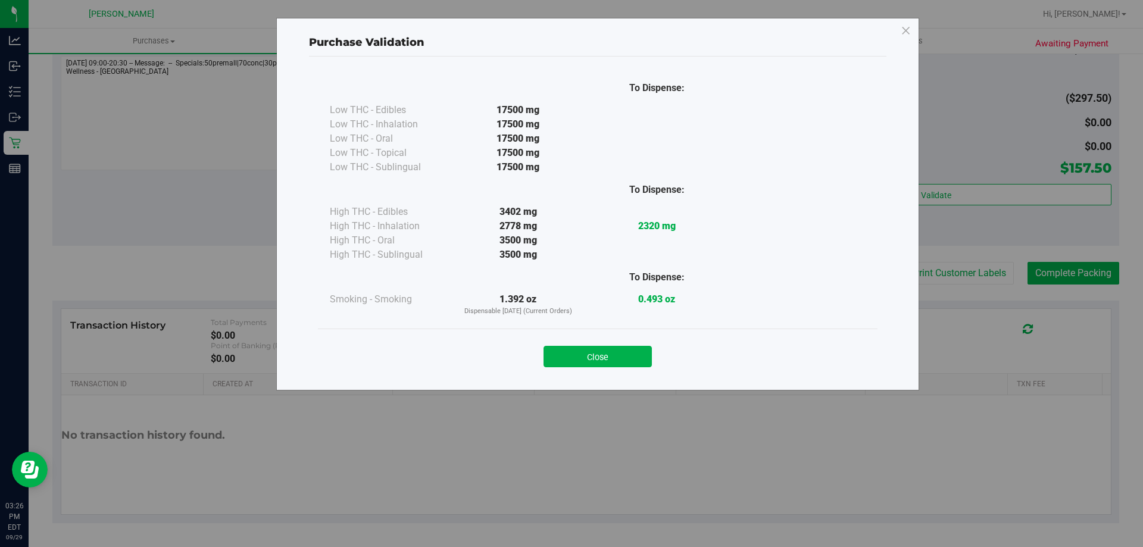
click at [634, 368] on div "Close" at bounding box center [598, 353] width 560 height 48
click at [585, 356] on button "Close" at bounding box center [598, 356] width 108 height 21
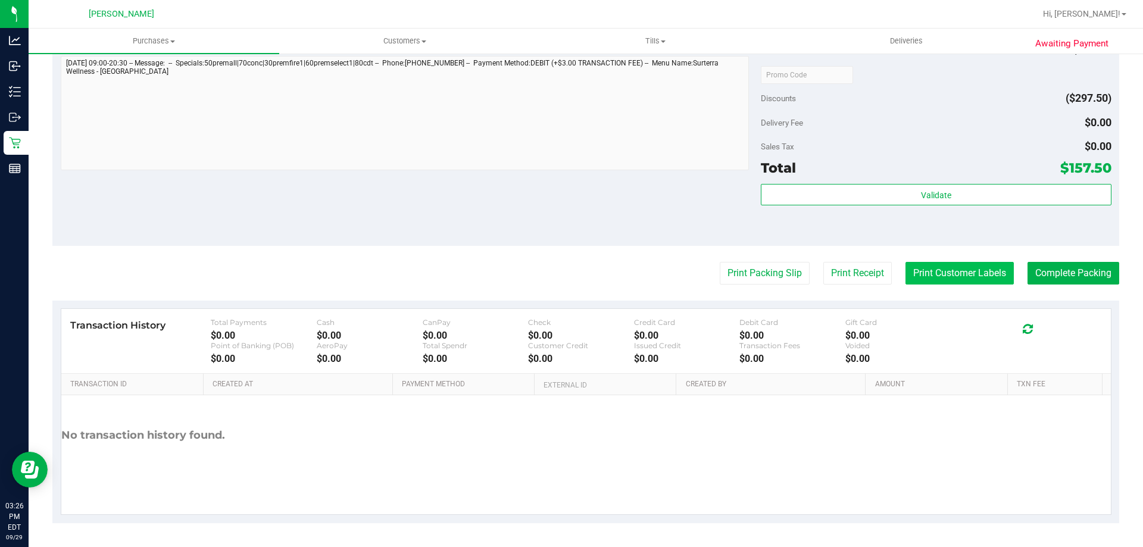
click at [928, 266] on button "Print Customer Labels" at bounding box center [960, 273] width 108 height 23
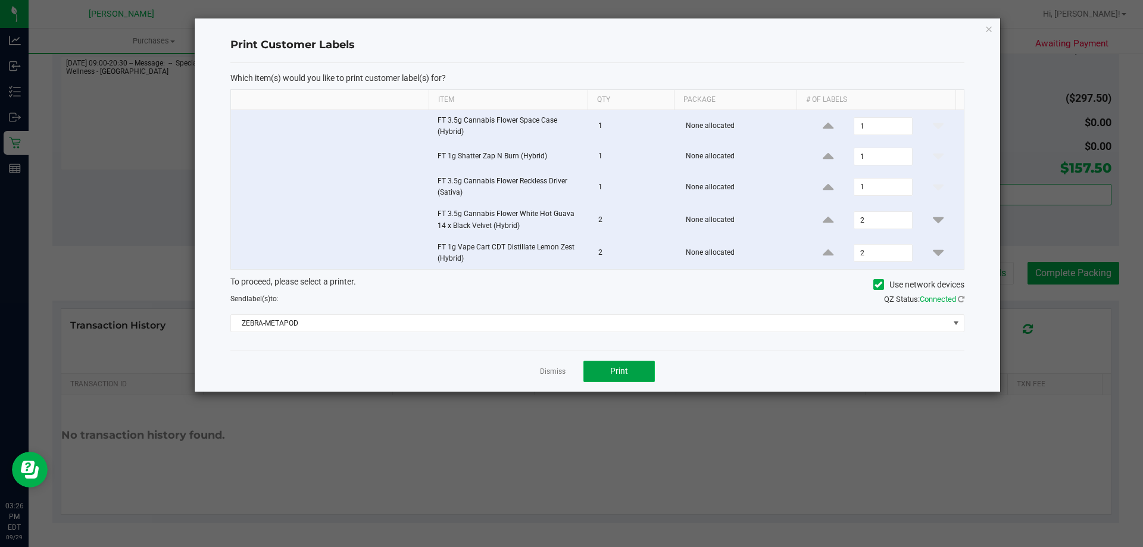
click at [615, 370] on span "Print" at bounding box center [619, 371] width 18 height 10
click at [557, 370] on link "Dismiss" at bounding box center [553, 372] width 26 height 10
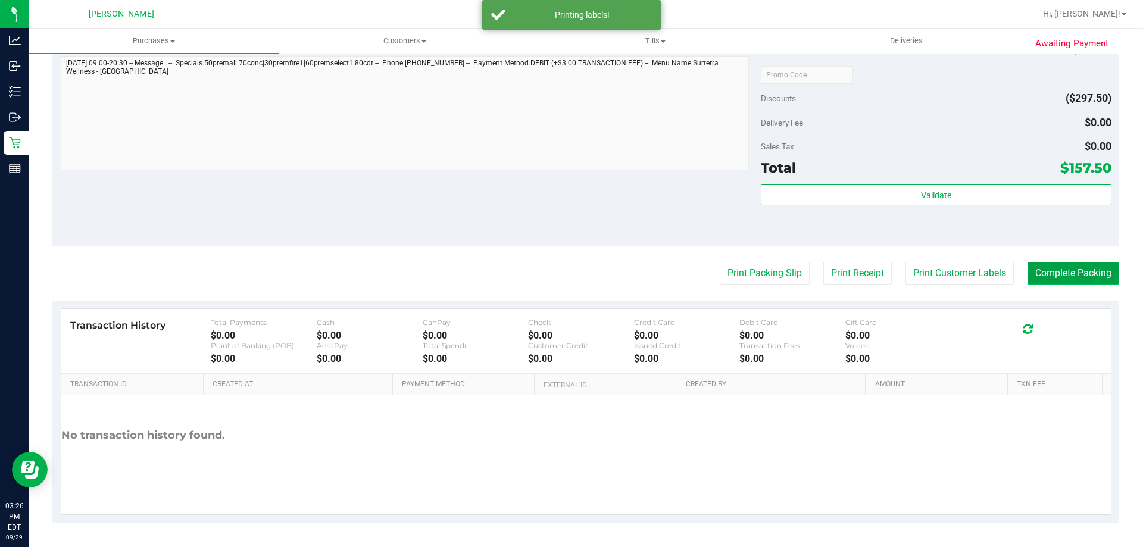
click at [1042, 268] on button "Complete Packing" at bounding box center [1074, 273] width 92 height 23
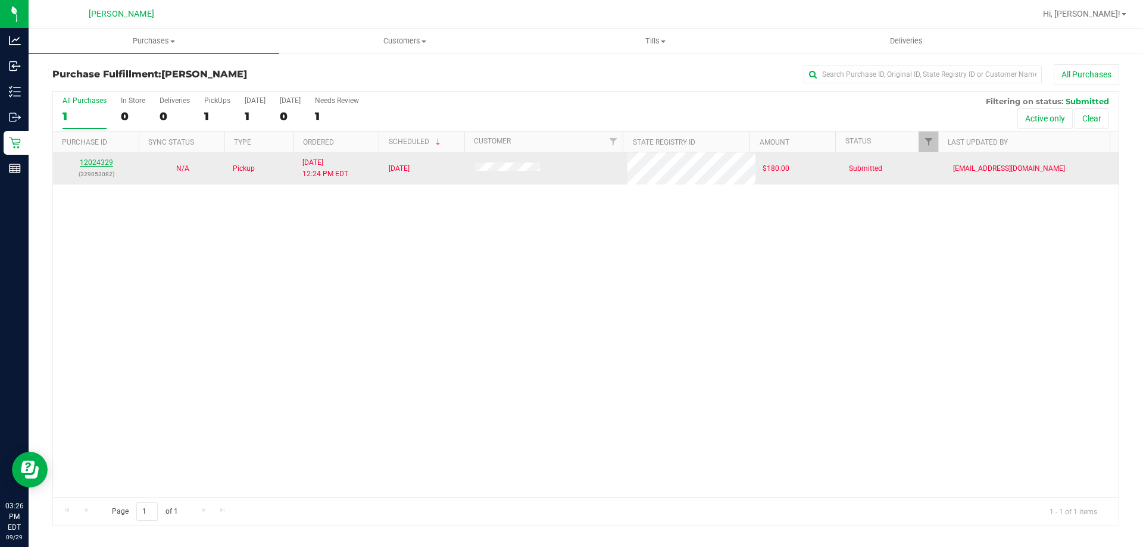
click at [103, 163] on link "12024329" at bounding box center [96, 162] width 33 height 8
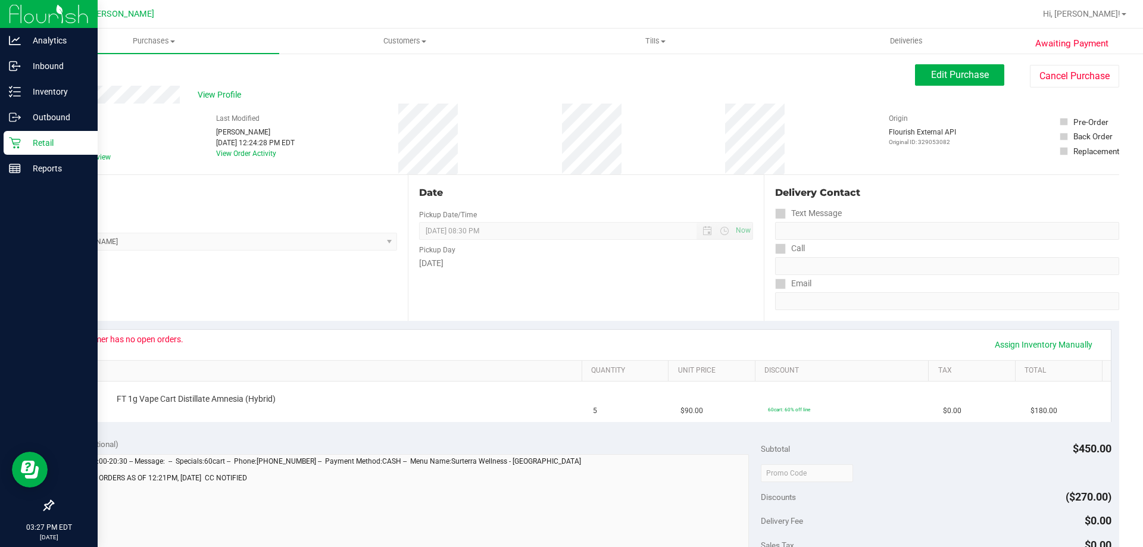
click at [46, 136] on p "Retail" at bounding box center [56, 143] width 71 height 14
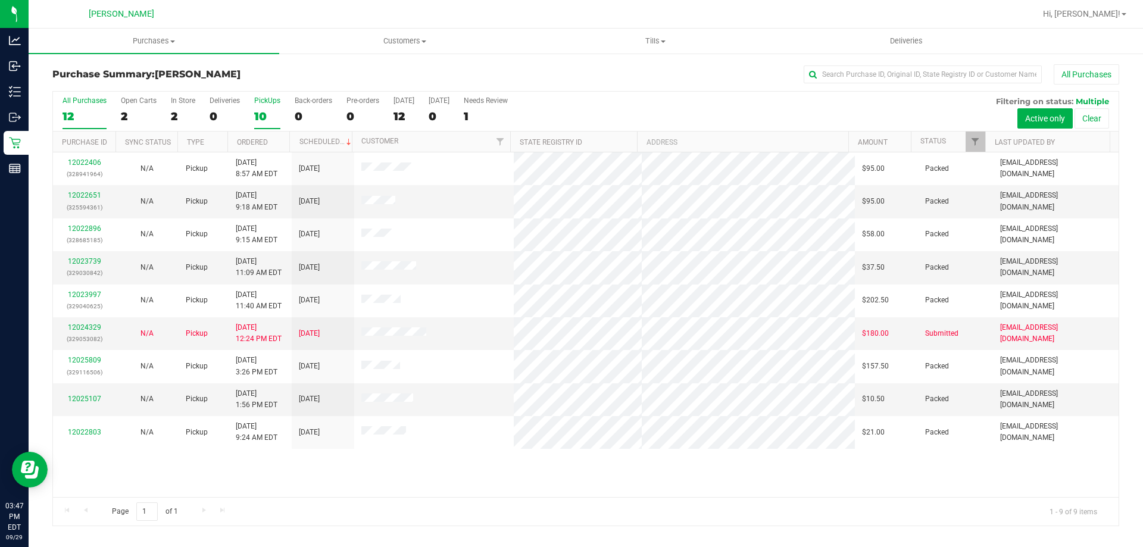
click at [273, 98] on div "PickUps" at bounding box center [267, 100] width 26 height 8
click at [0, 0] on input "PickUps 10" at bounding box center [0, 0] width 0 height 0
click at [90, 325] on link "12024329" at bounding box center [84, 327] width 33 height 8
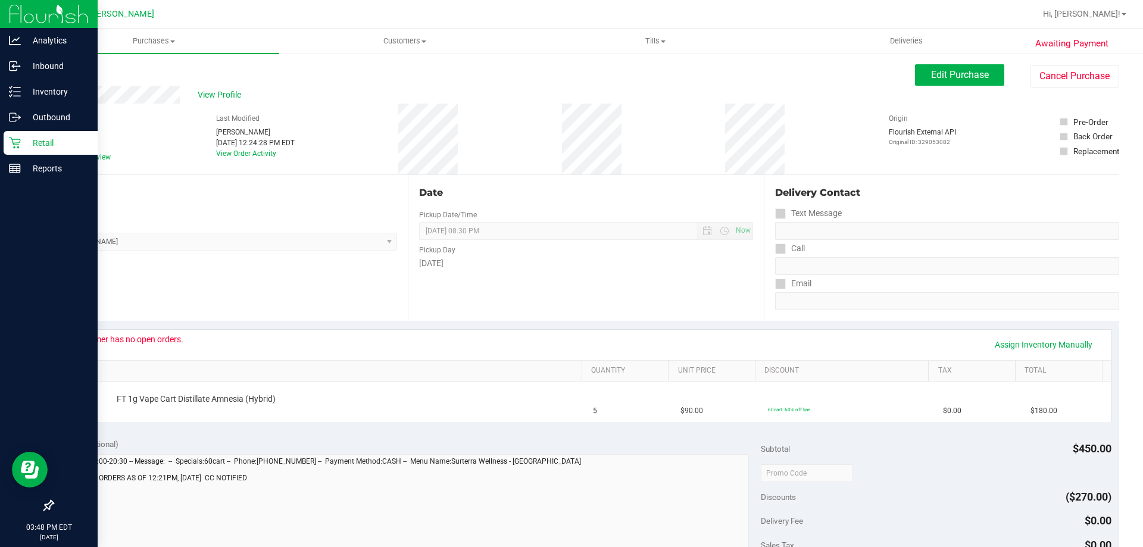
click at [31, 144] on p "Retail" at bounding box center [56, 143] width 71 height 14
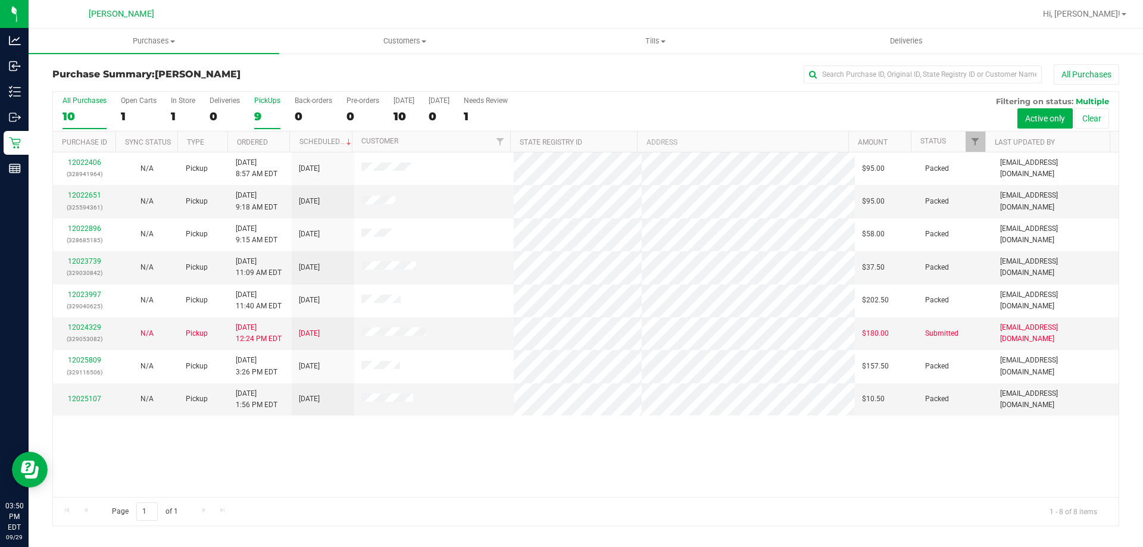
click at [258, 98] on div "PickUps" at bounding box center [267, 100] width 26 height 8
click at [0, 0] on input "PickUps 9" at bounding box center [0, 0] width 0 height 0
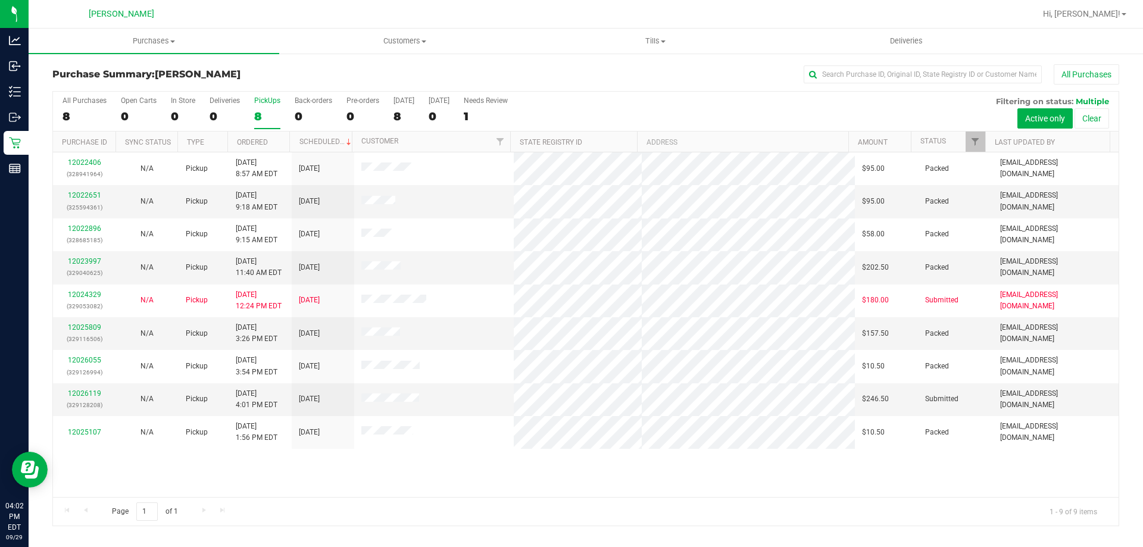
click at [397, 470] on div "12022406 (328941964) N/A Pickup [DATE] 8:57 AM EDT 9/29/2025 $95.00 Packed [EMA…" at bounding box center [586, 324] width 1066 height 345
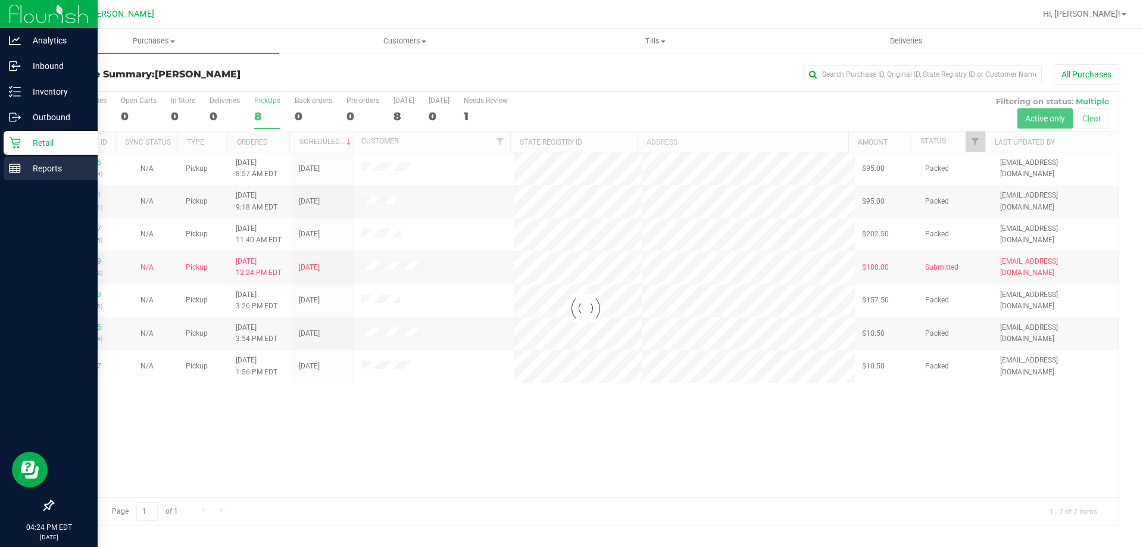
click at [46, 166] on p "Reports" at bounding box center [56, 168] width 71 height 14
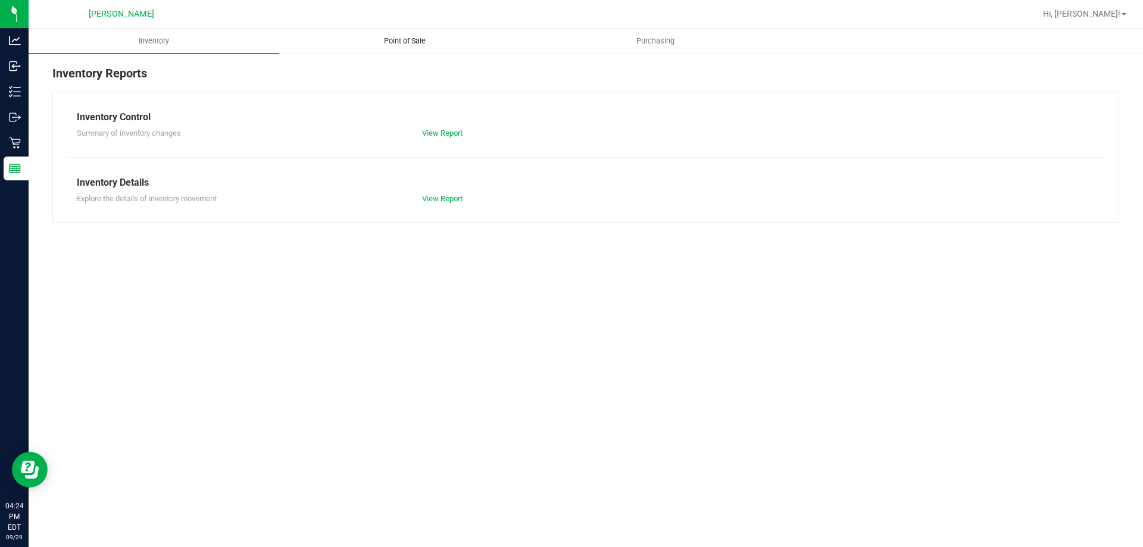
click at [413, 40] on span "Point of Sale" at bounding box center [405, 41] width 74 height 11
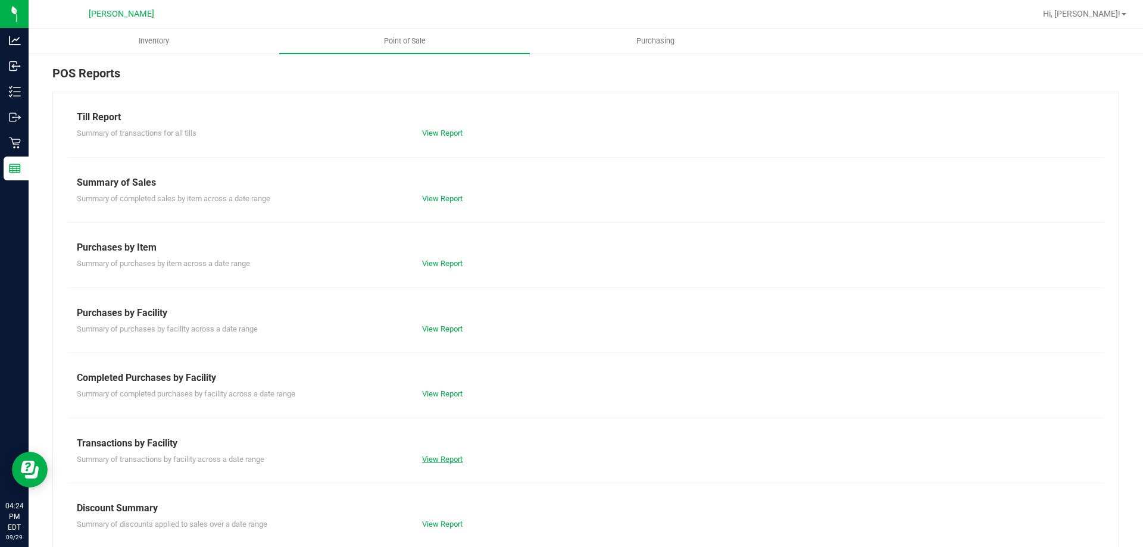
click at [451, 456] on link "View Report" at bounding box center [442, 459] width 40 height 9
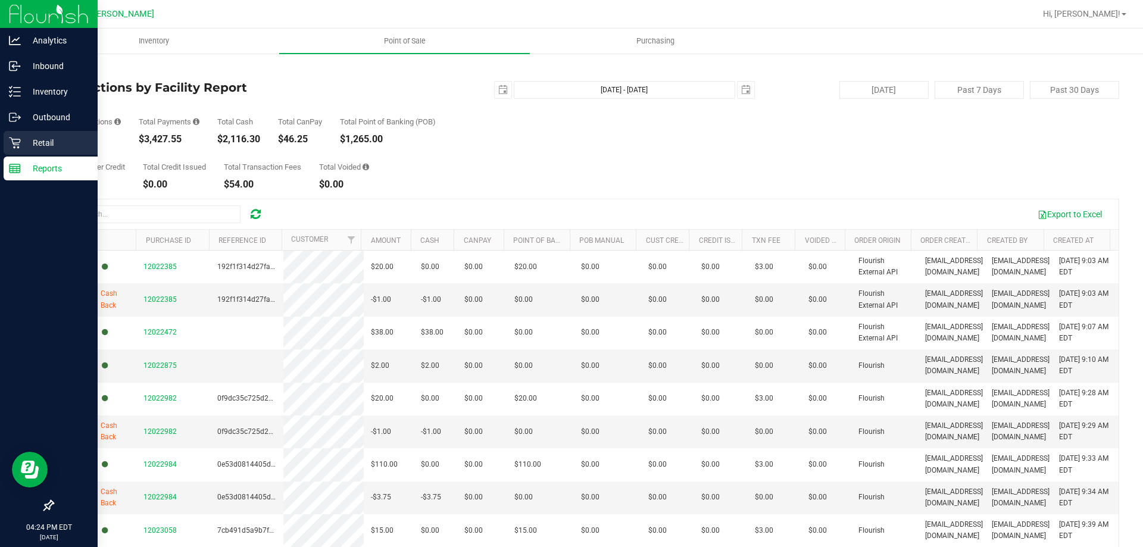
click at [42, 138] on p "Retail" at bounding box center [56, 143] width 71 height 14
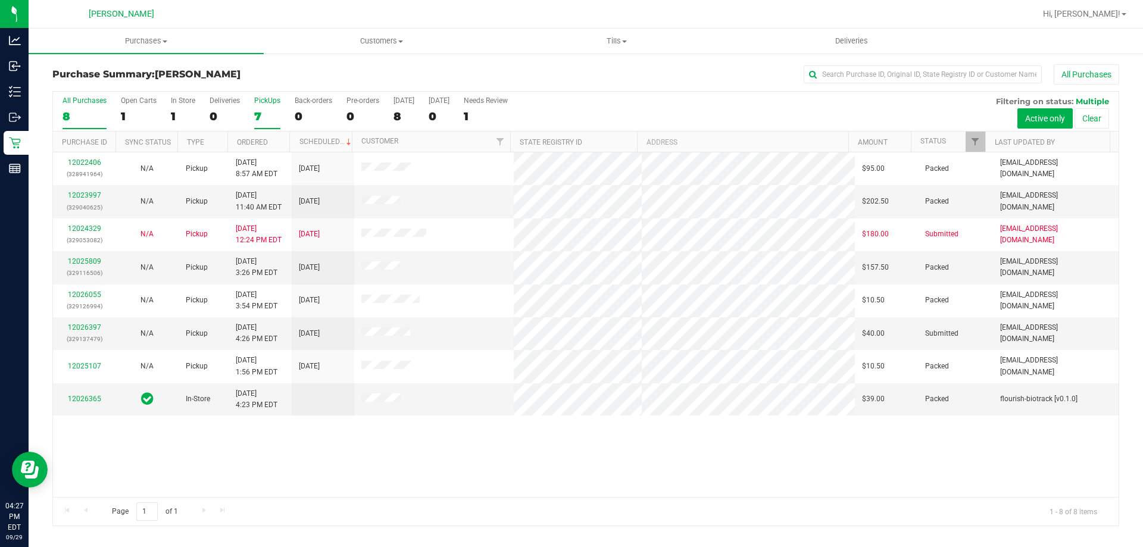
click at [266, 101] on div "PickUps" at bounding box center [267, 100] width 26 height 8
click at [0, 0] on input "PickUps 7" at bounding box center [0, 0] width 0 height 0
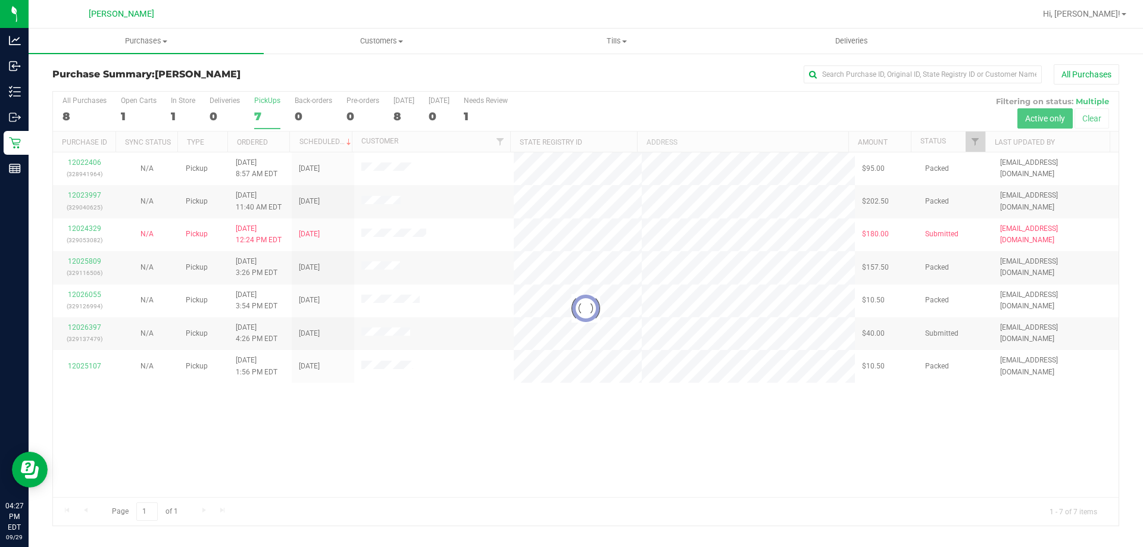
click at [1112, 4] on div "Hi, [PERSON_NAME]!" at bounding box center [1084, 14] width 93 height 21
click at [1108, 14] on span "Hi, [PERSON_NAME]!" at bounding box center [1081, 14] width 77 height 10
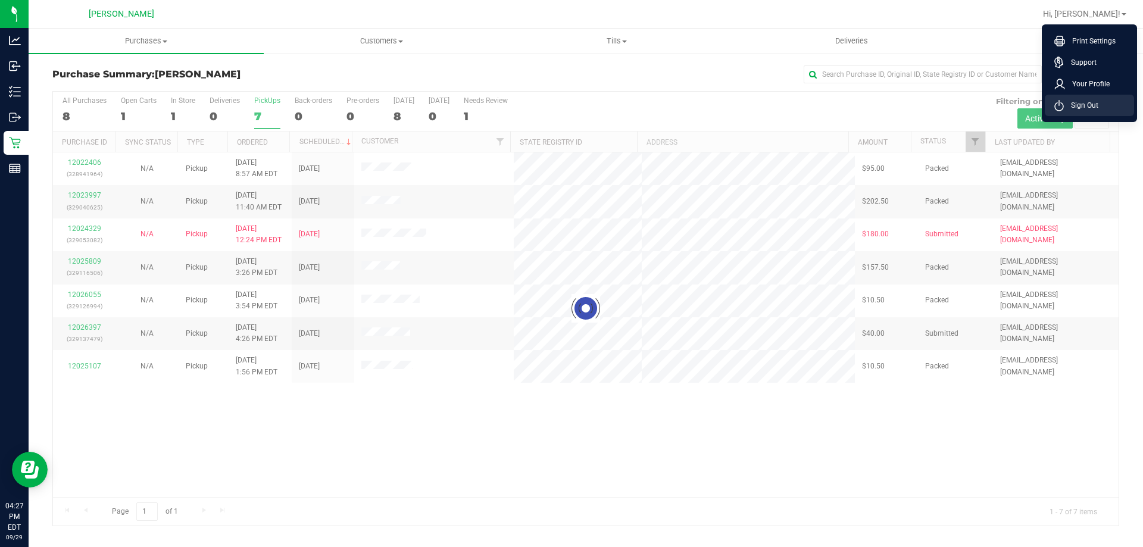
click at [1087, 106] on span "Sign Out" at bounding box center [1081, 105] width 35 height 12
